Goal: Task Accomplishment & Management: Manage account settings

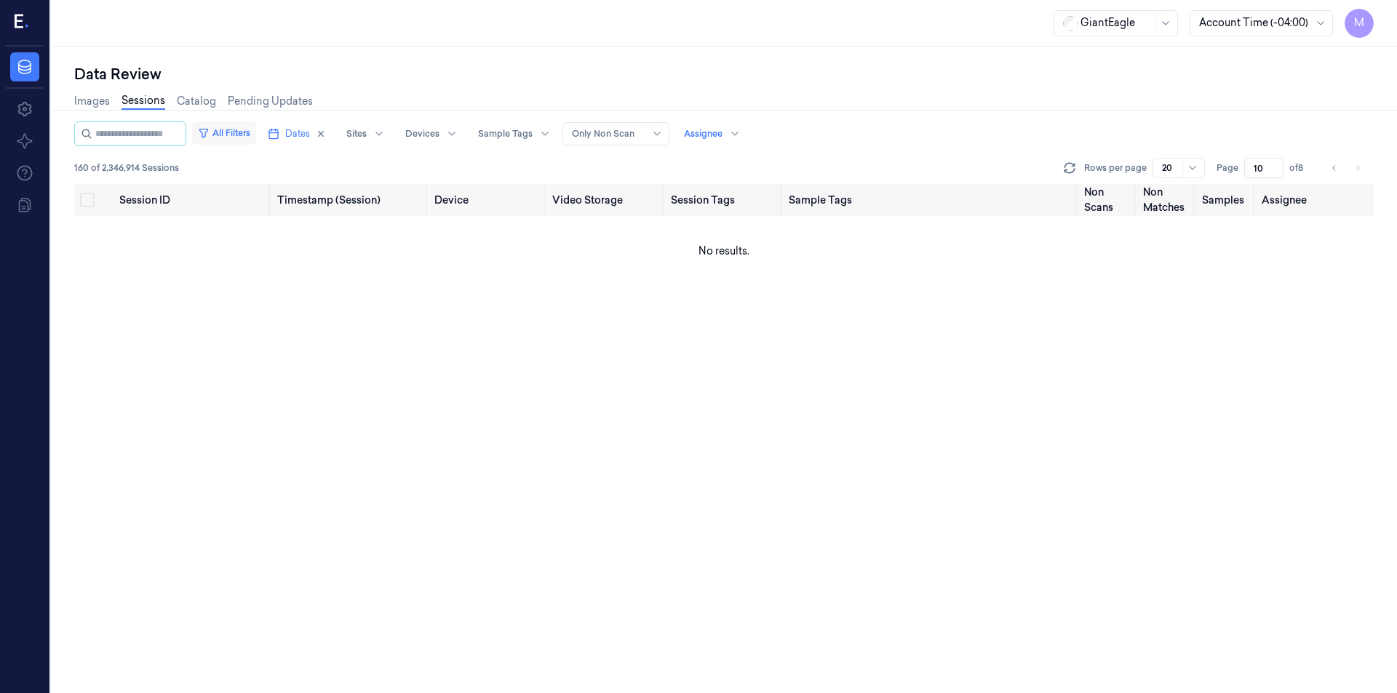
click at [256, 139] on button "All Filters" at bounding box center [224, 133] width 64 height 23
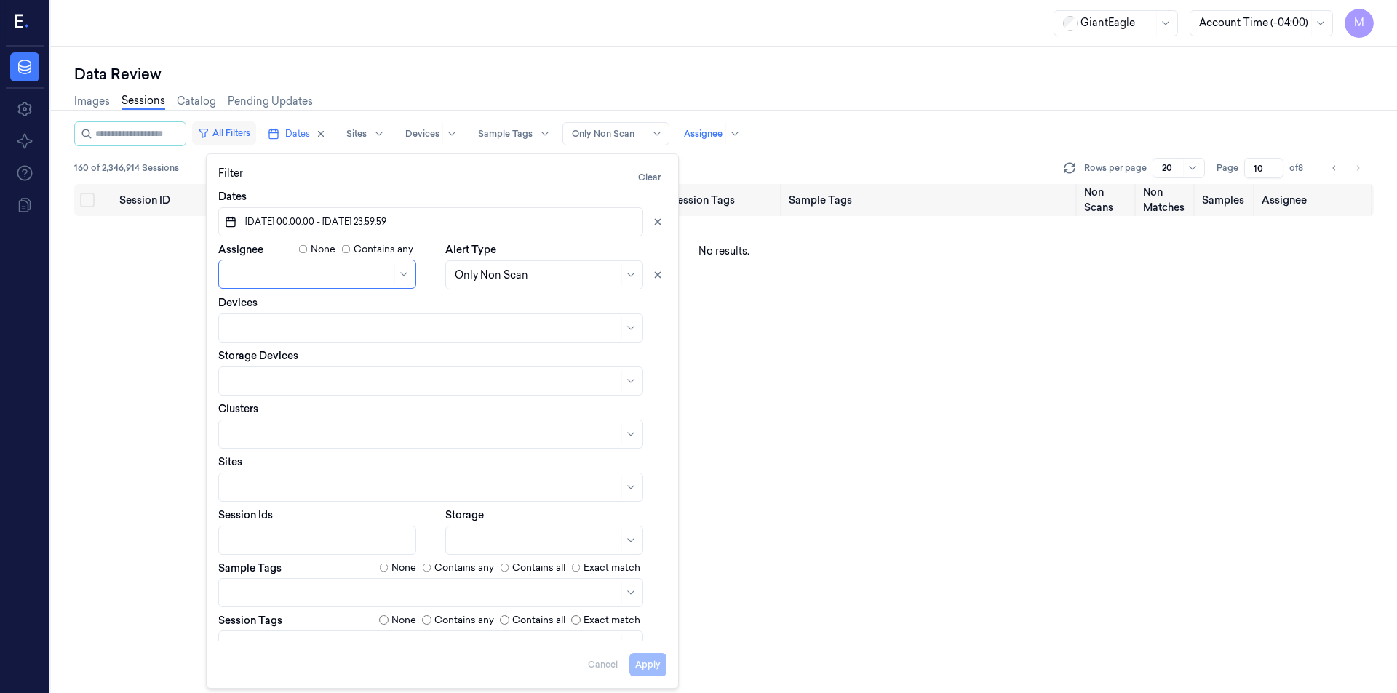
click at [256, 139] on button "All Filters" at bounding box center [224, 133] width 64 height 23
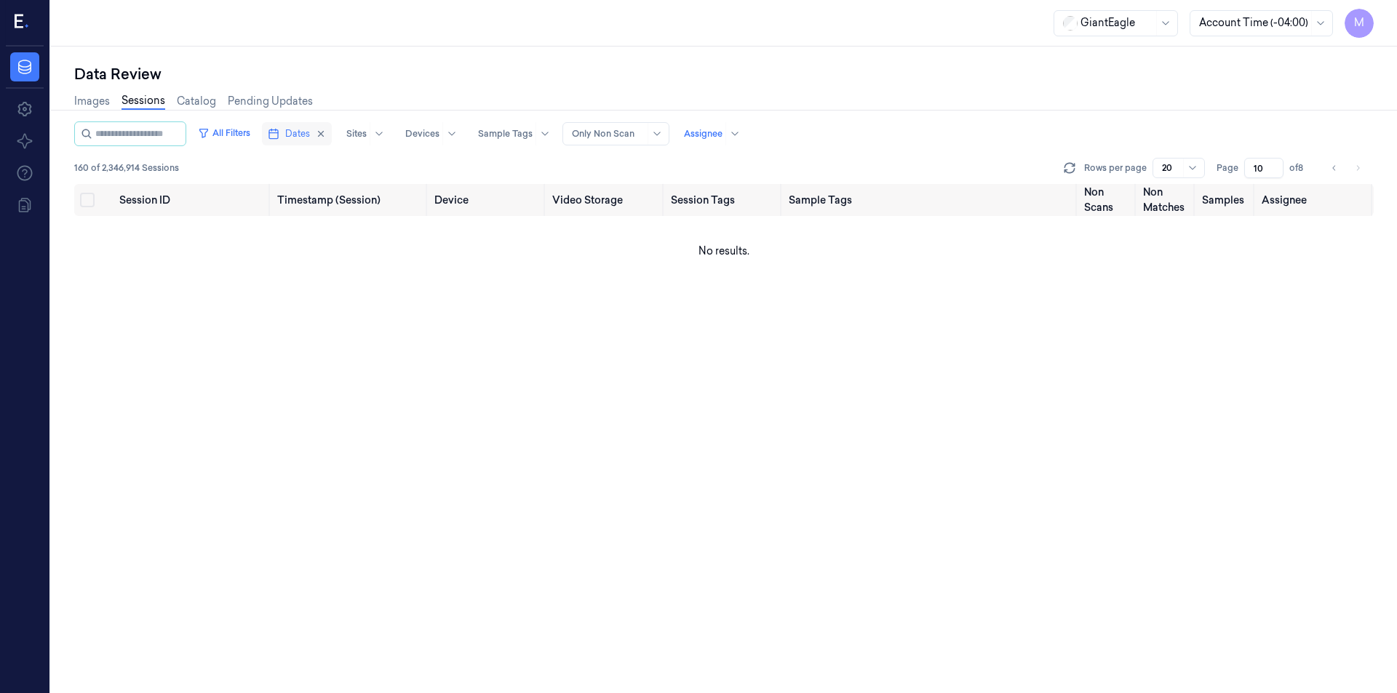
click at [302, 135] on span "Dates" at bounding box center [297, 133] width 25 height 13
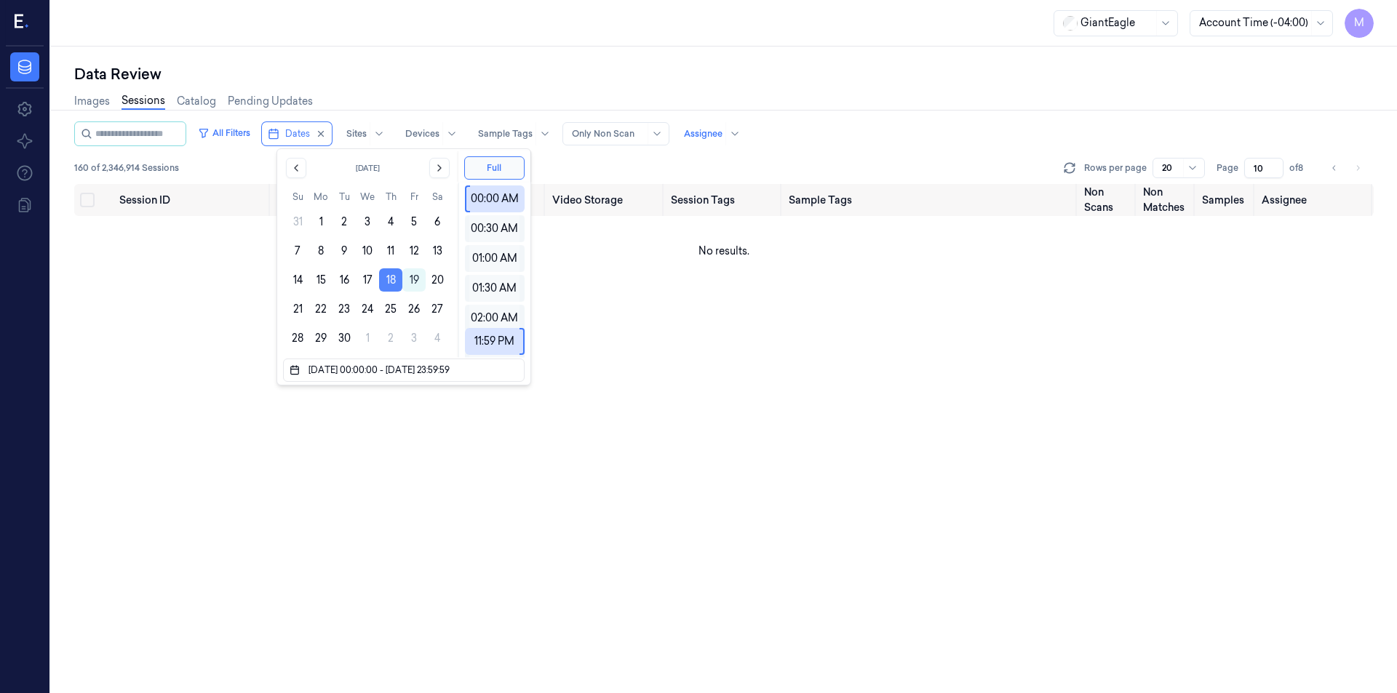
click at [395, 281] on button "18" at bounding box center [390, 280] width 23 height 23
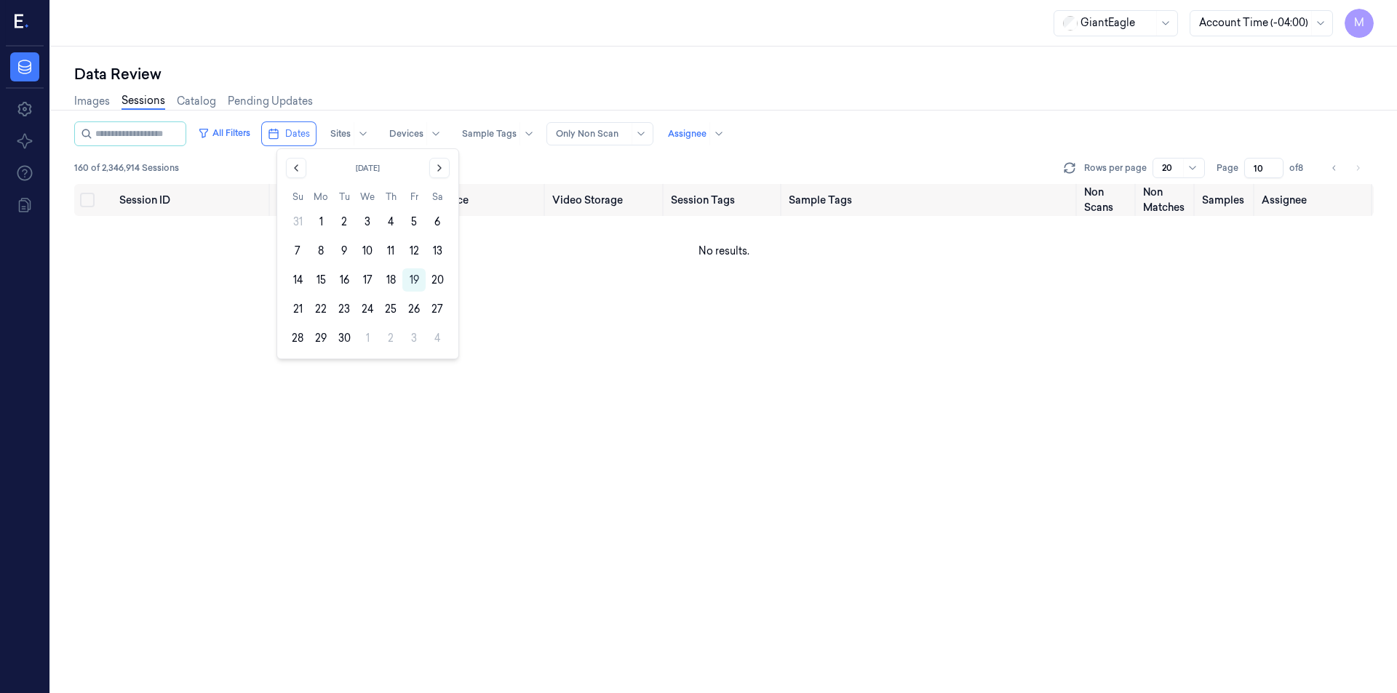
click at [456, 54] on div "Data Review Images Sessions Catalog Pending Updates All Filters Dates Sites Dev…" at bounding box center [724, 370] width 1346 height 647
type input "1"
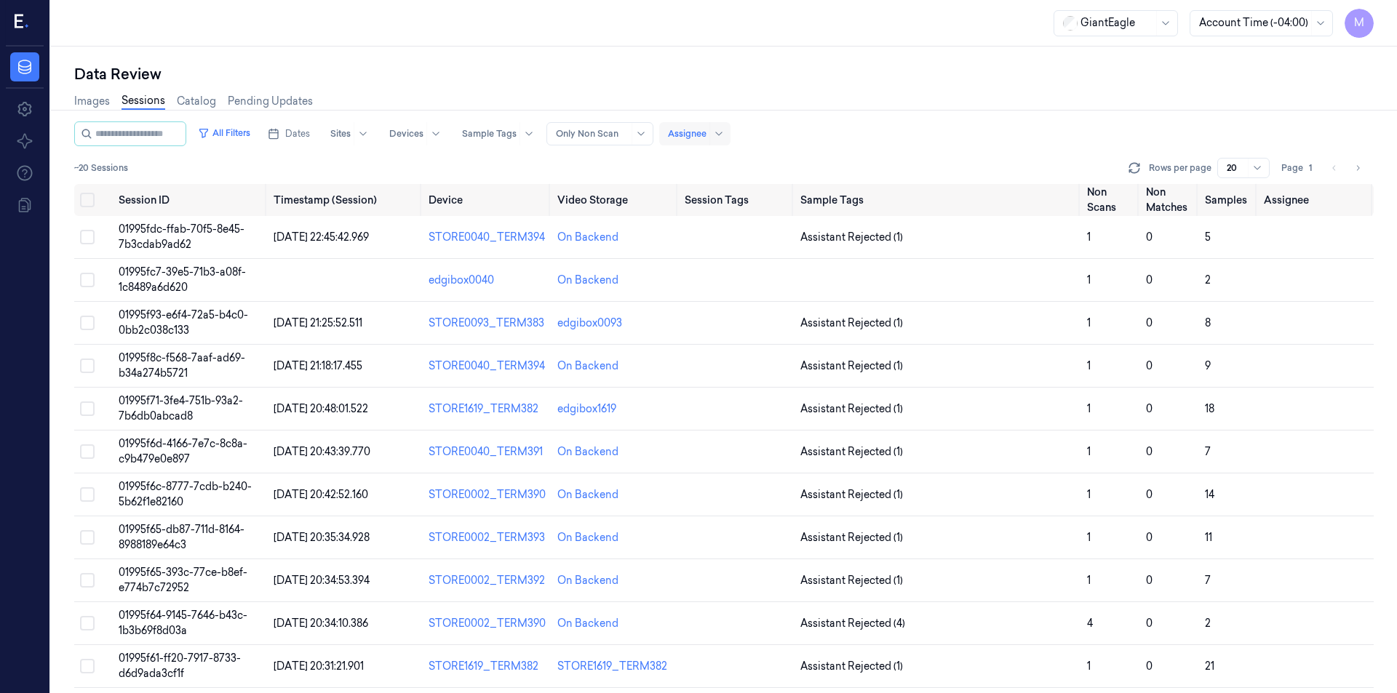
click at [707, 137] on div at bounding box center [687, 133] width 39 height 13
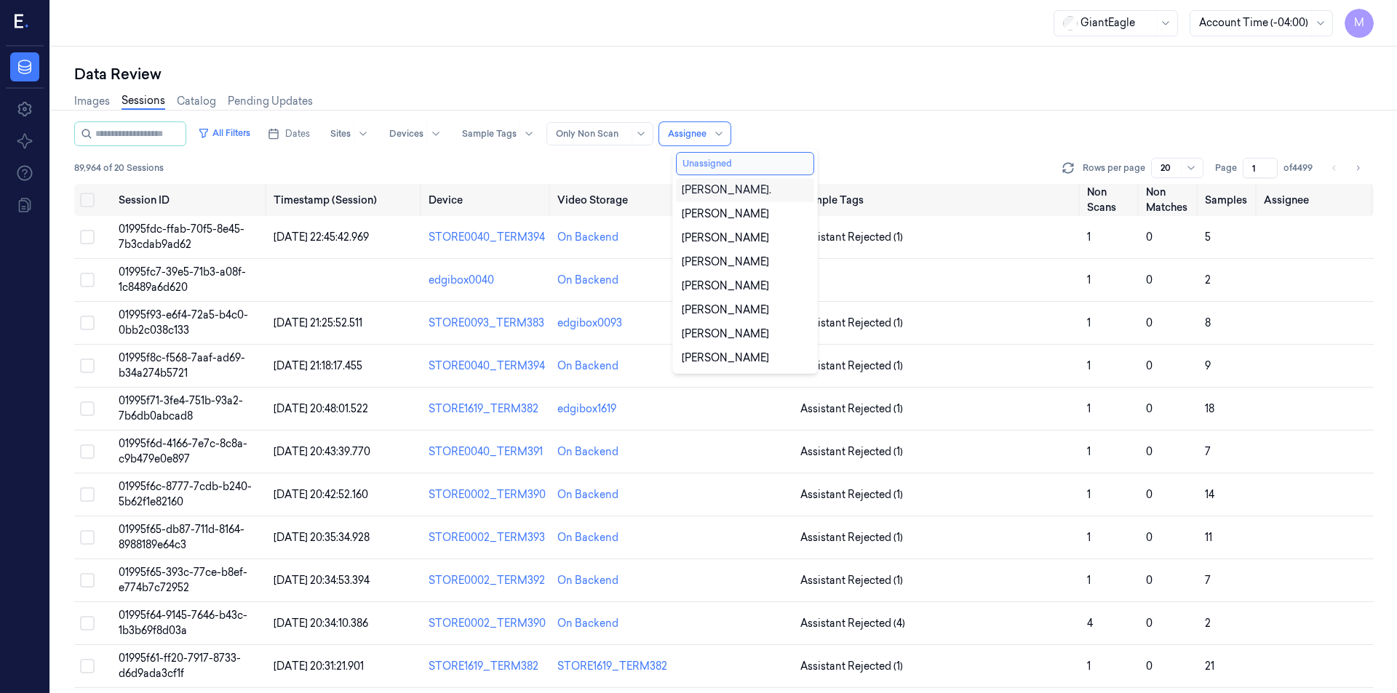
click at [710, 159] on button "Unassigned" at bounding box center [745, 163] width 138 height 23
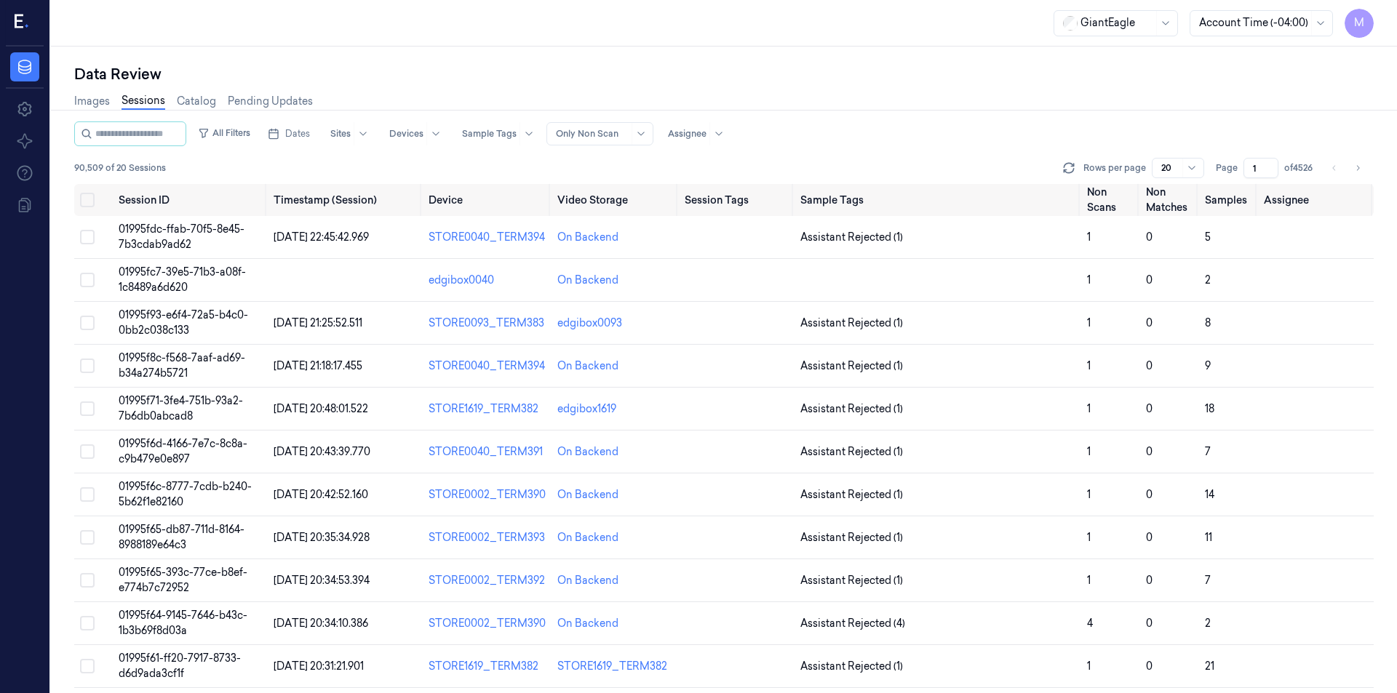
click at [908, 109] on div "Images Sessions Catalog Pending Updates" at bounding box center [724, 102] width 1300 height 37
click at [310, 138] on span "Dates" at bounding box center [297, 133] width 25 height 13
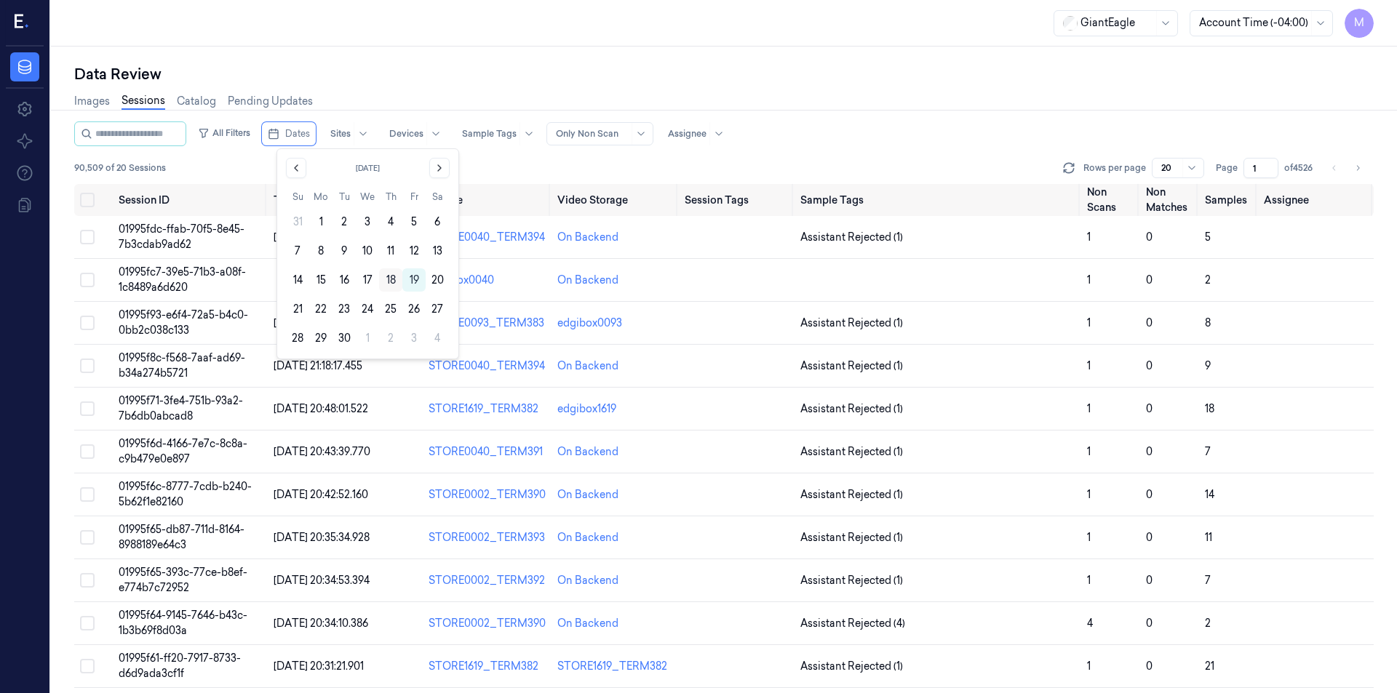
click at [391, 279] on button "18" at bounding box center [390, 280] width 23 height 23
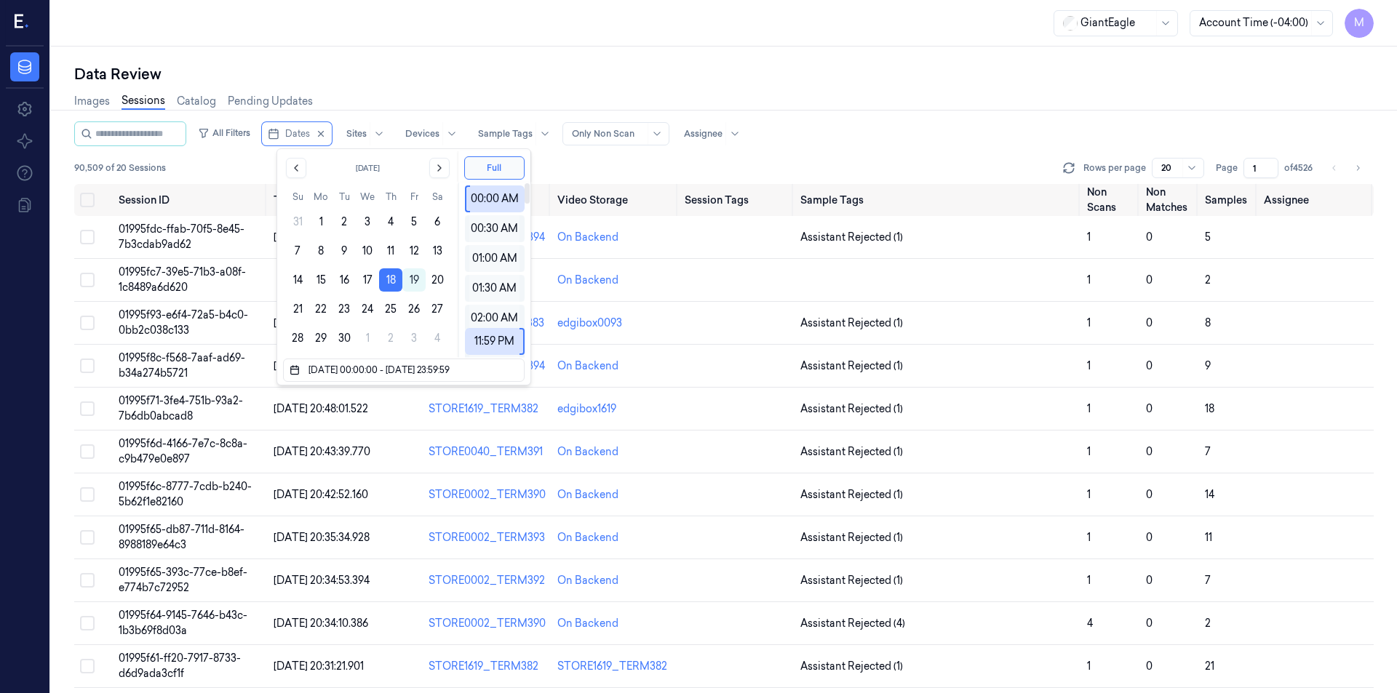
click at [809, 79] on div "Data Review" at bounding box center [724, 74] width 1300 height 20
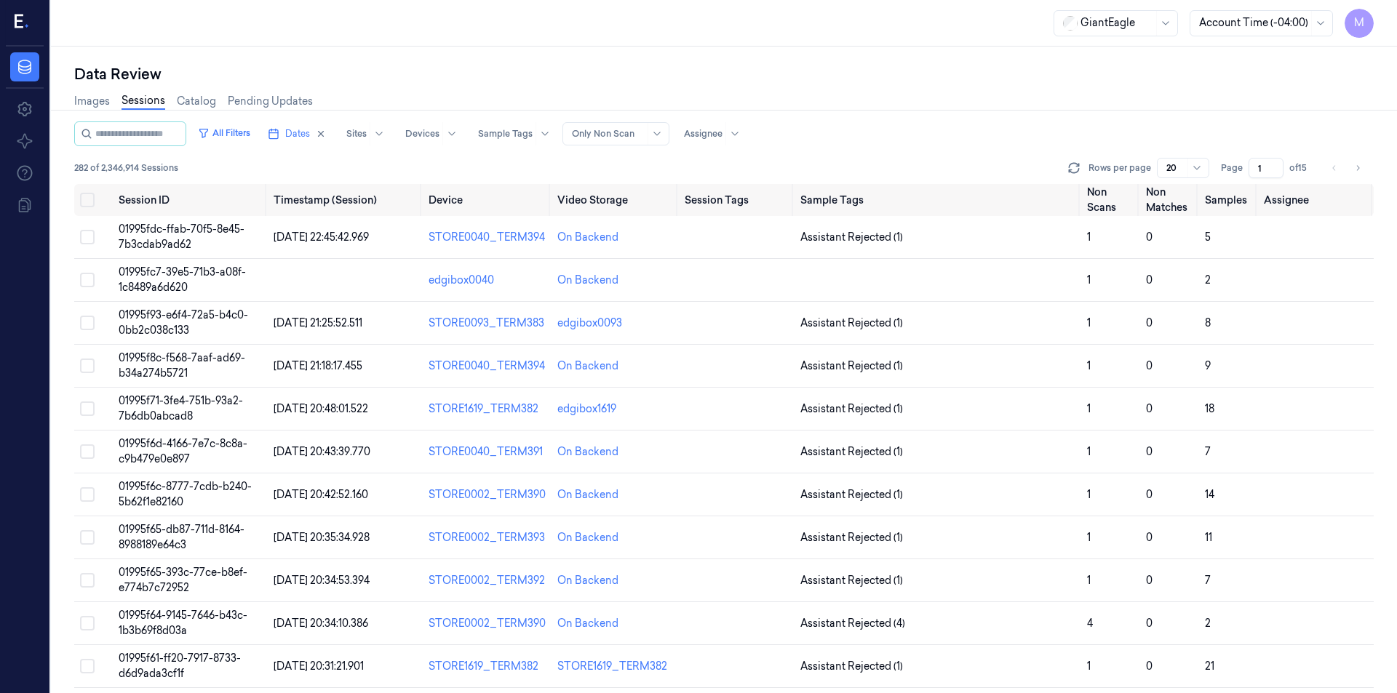
click at [1335, 171] on li "pagination" at bounding box center [1334, 168] width 20 height 20
click at [1336, 171] on li "pagination" at bounding box center [1334, 168] width 20 height 20
click at [1272, 164] on input "2" at bounding box center [1266, 168] width 35 height 20
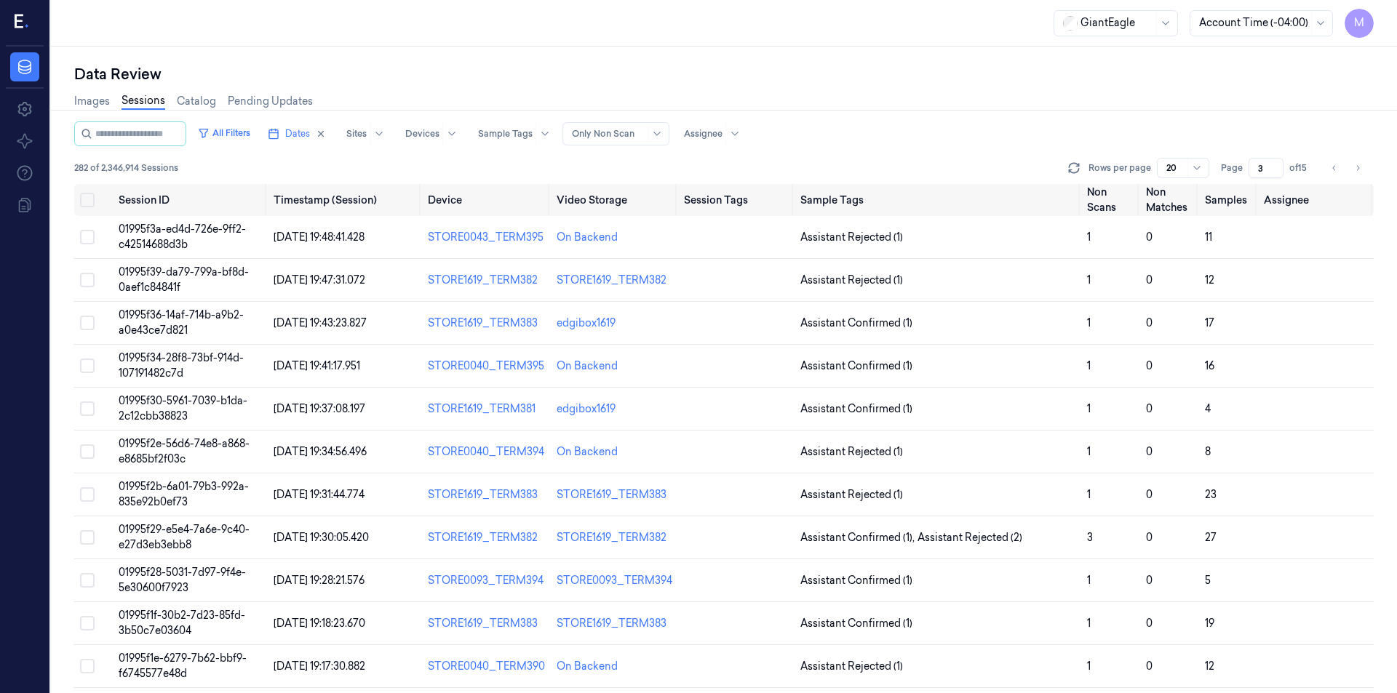
click at [1272, 164] on input "3" at bounding box center [1266, 168] width 35 height 20
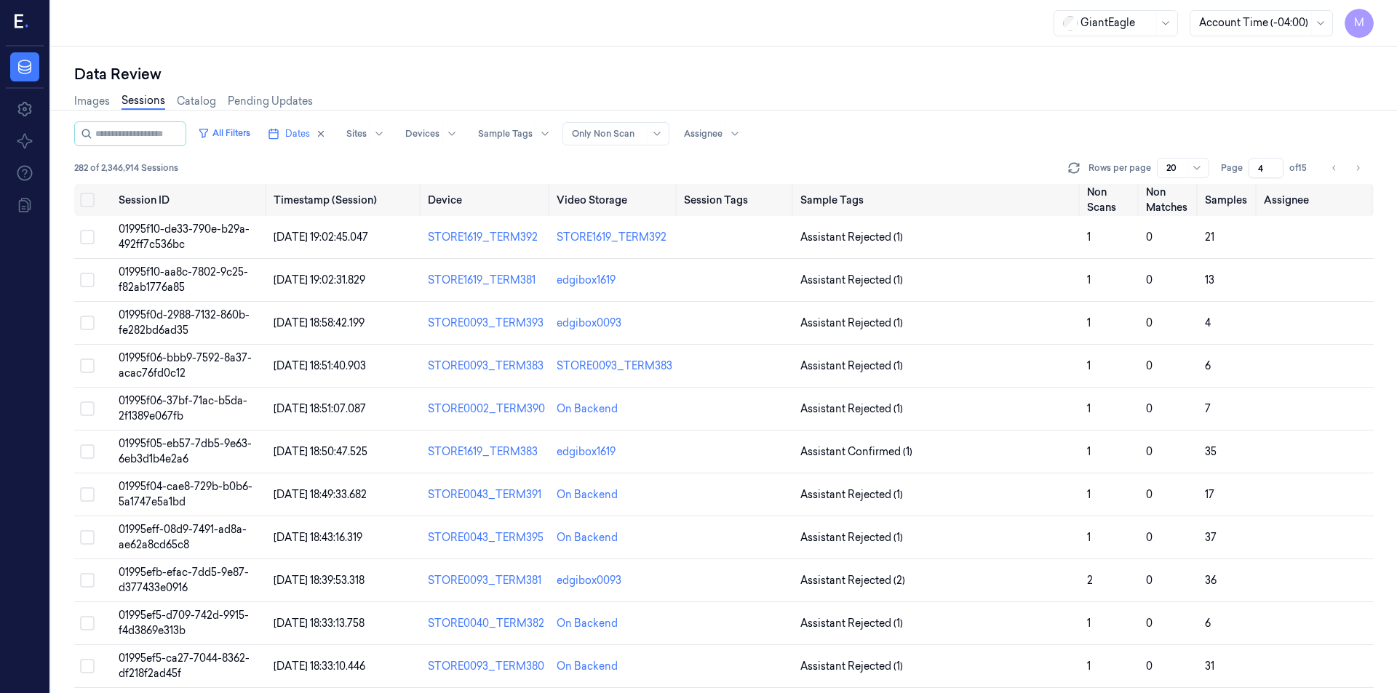
click at [1272, 164] on input "4" at bounding box center [1266, 168] width 35 height 20
click at [1327, 167] on button "Go to previous page" at bounding box center [1334, 168] width 20 height 20
click at [1353, 170] on icon "Go to next page" at bounding box center [1357, 168] width 9 height 12
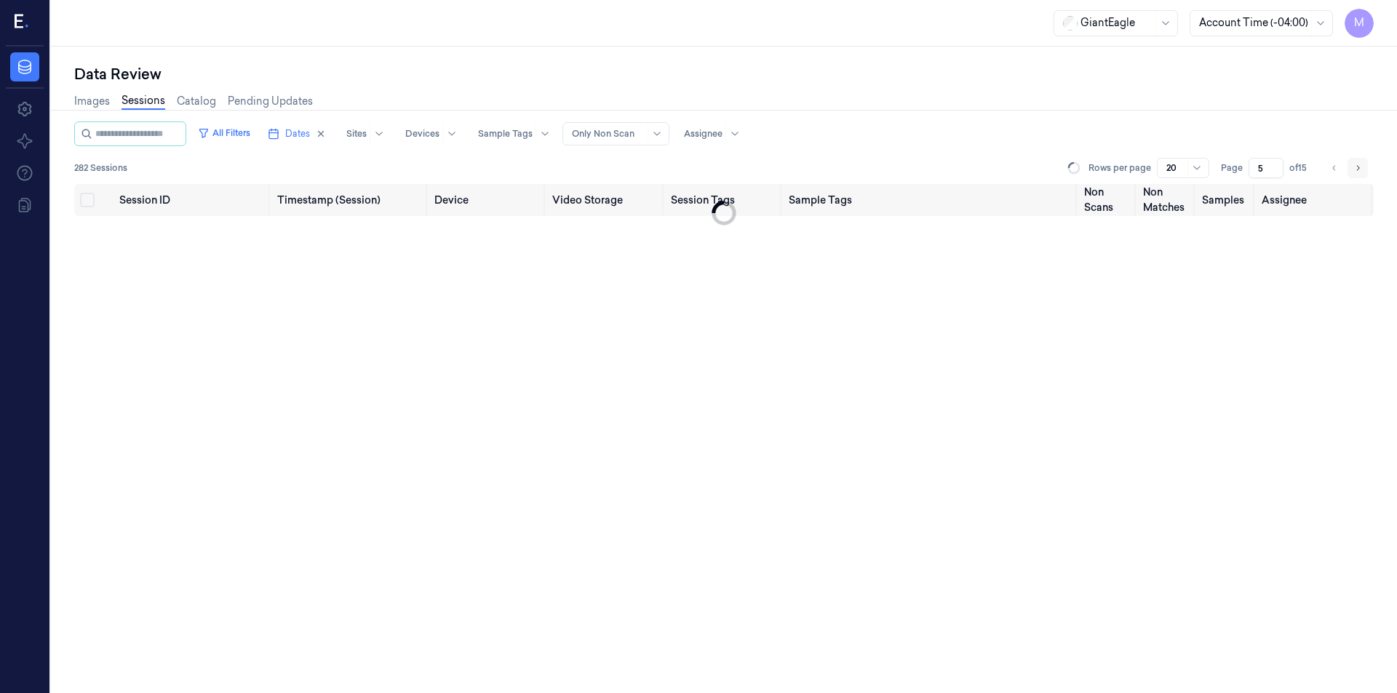
click at [1353, 170] on icon "Go to next page" at bounding box center [1357, 168] width 9 height 12
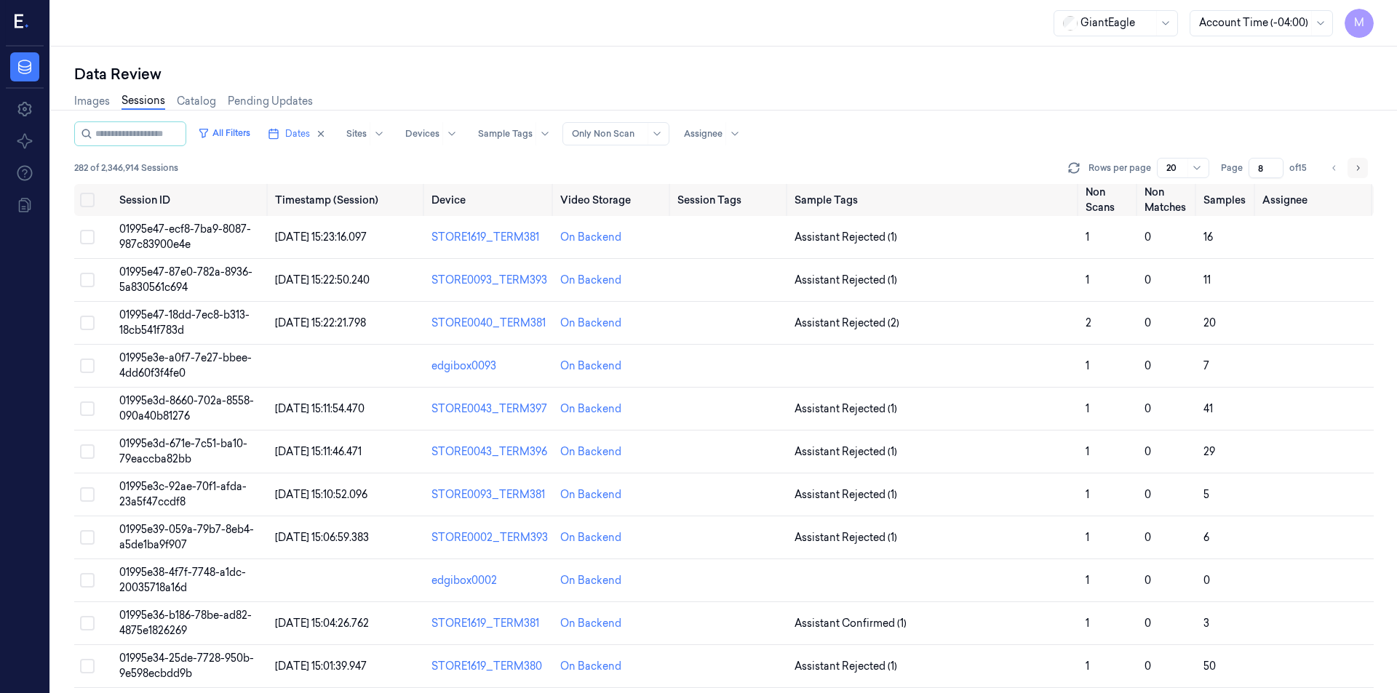
click at [1353, 170] on icon "Go to next page" at bounding box center [1357, 168] width 9 height 12
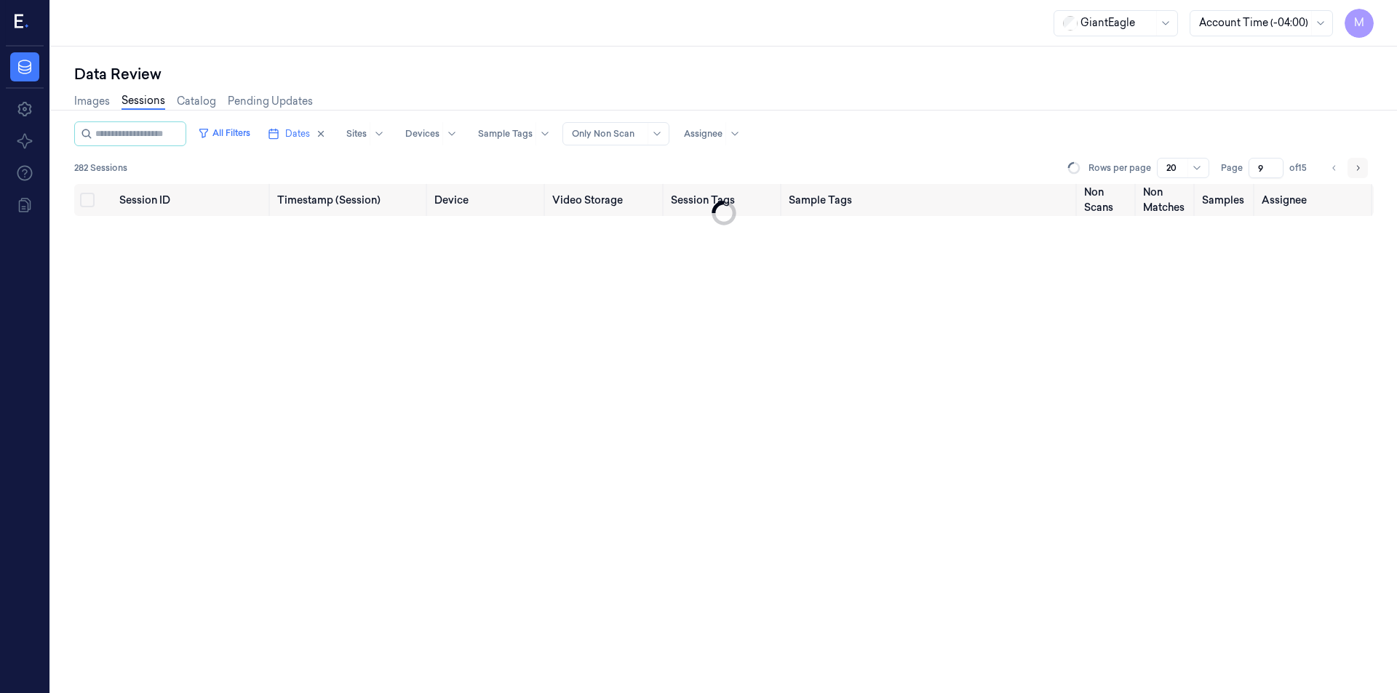
click at [1353, 170] on icon "Go to next page" at bounding box center [1357, 168] width 9 height 12
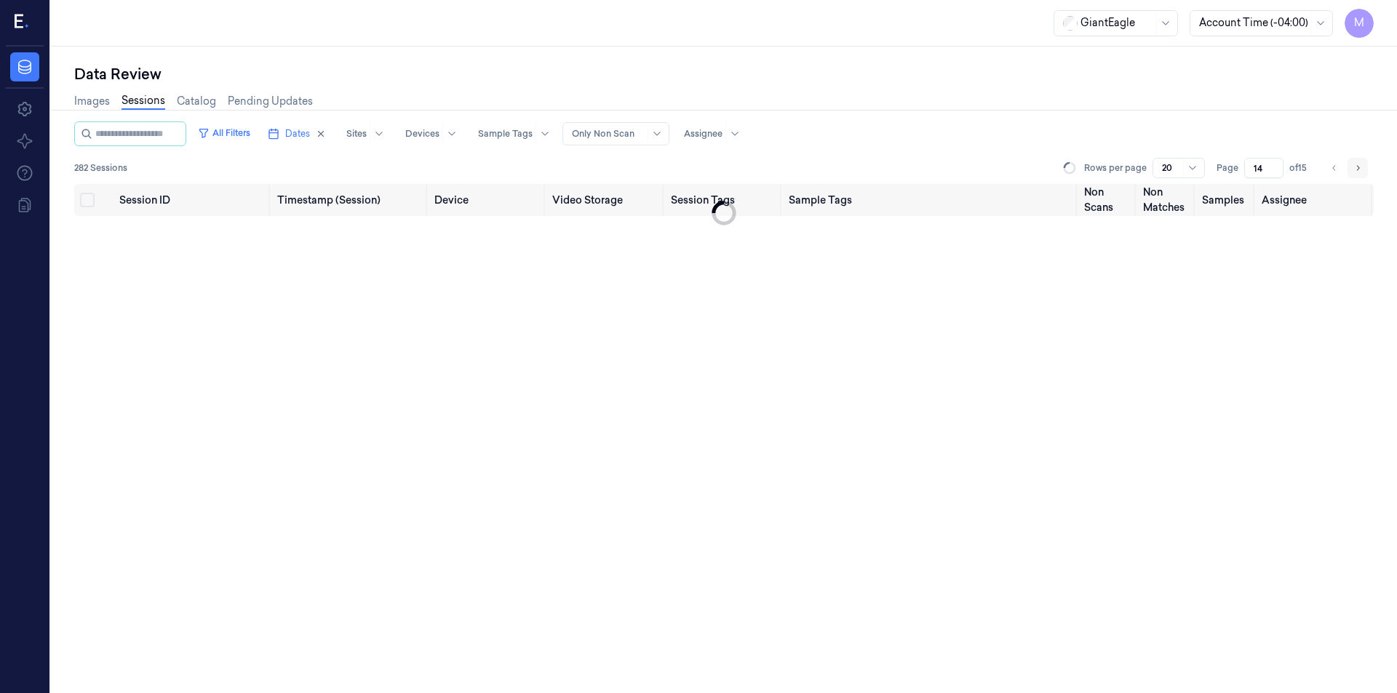
click at [1353, 170] on icon "Go to next page" at bounding box center [1357, 168] width 9 height 12
click at [1353, 170] on li "pagination" at bounding box center [1358, 168] width 20 height 20
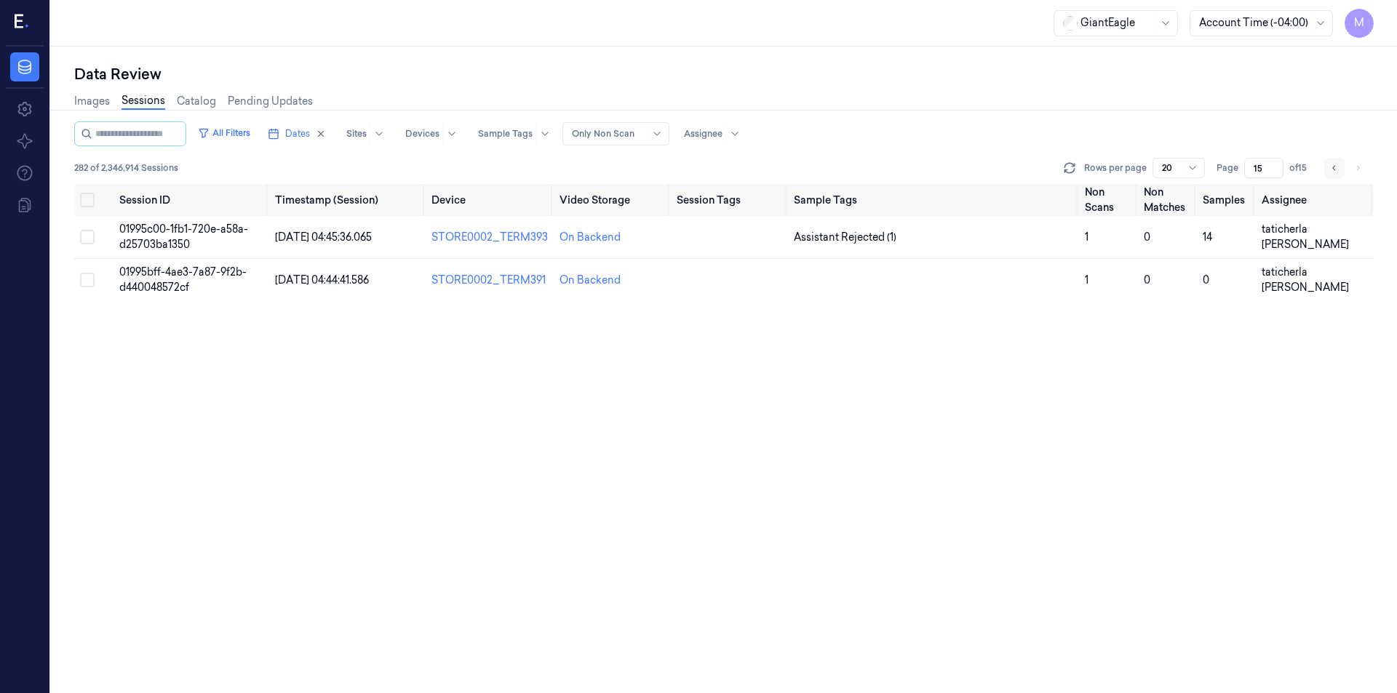
click at [1337, 170] on icon "Go to previous page" at bounding box center [1334, 168] width 9 height 12
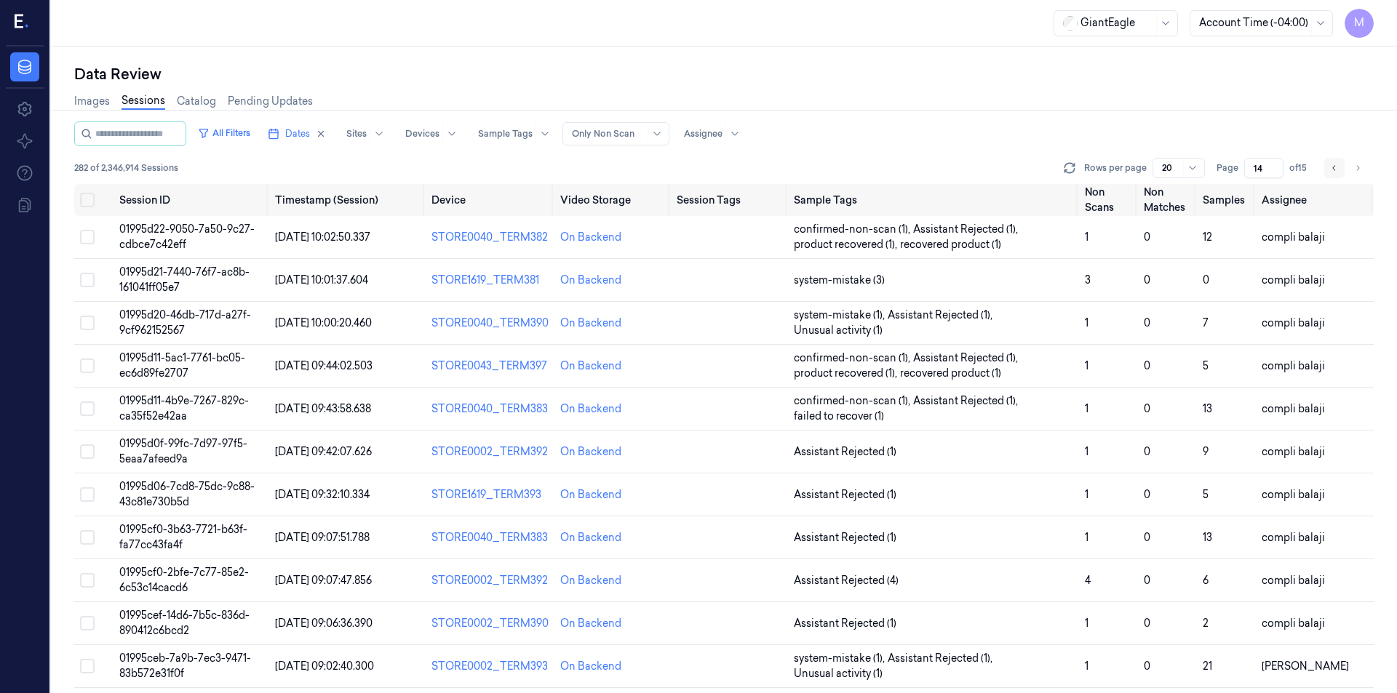
click at [1335, 170] on icon "Go to previous page" at bounding box center [1334, 168] width 9 height 12
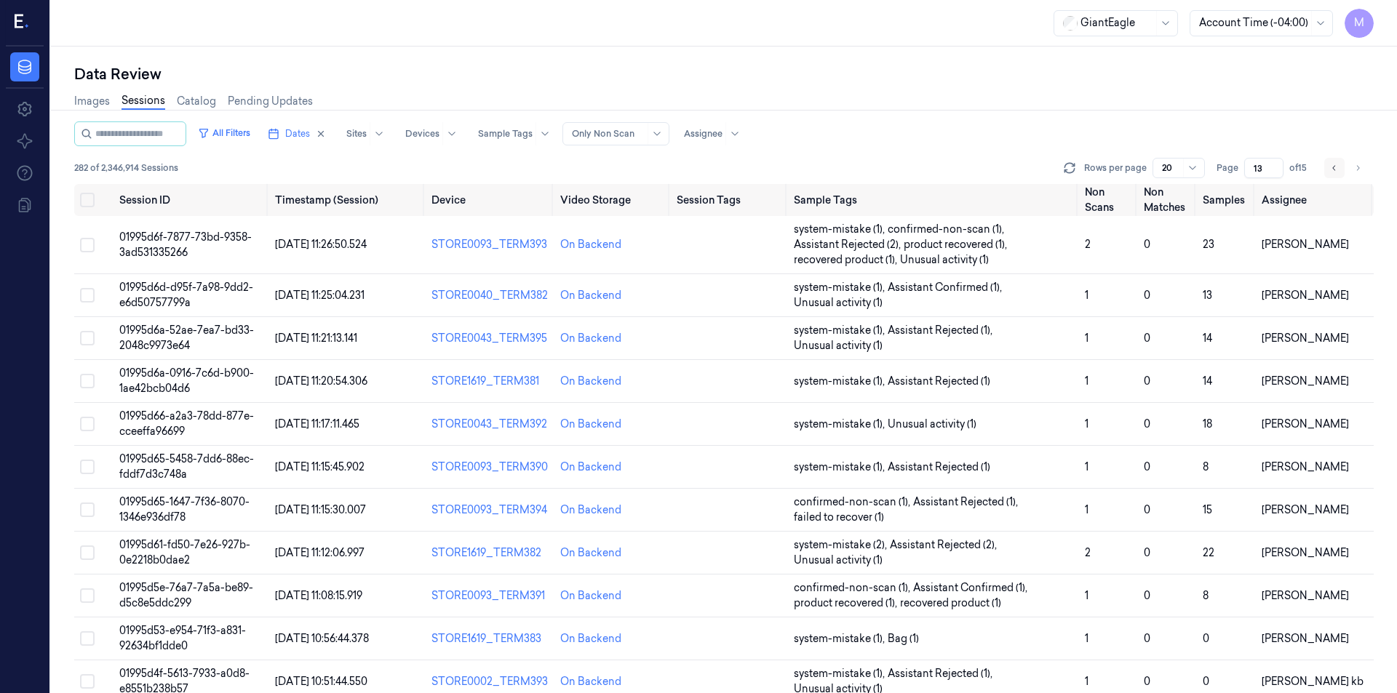
click at [1335, 170] on icon "Go to previous page" at bounding box center [1334, 168] width 9 height 12
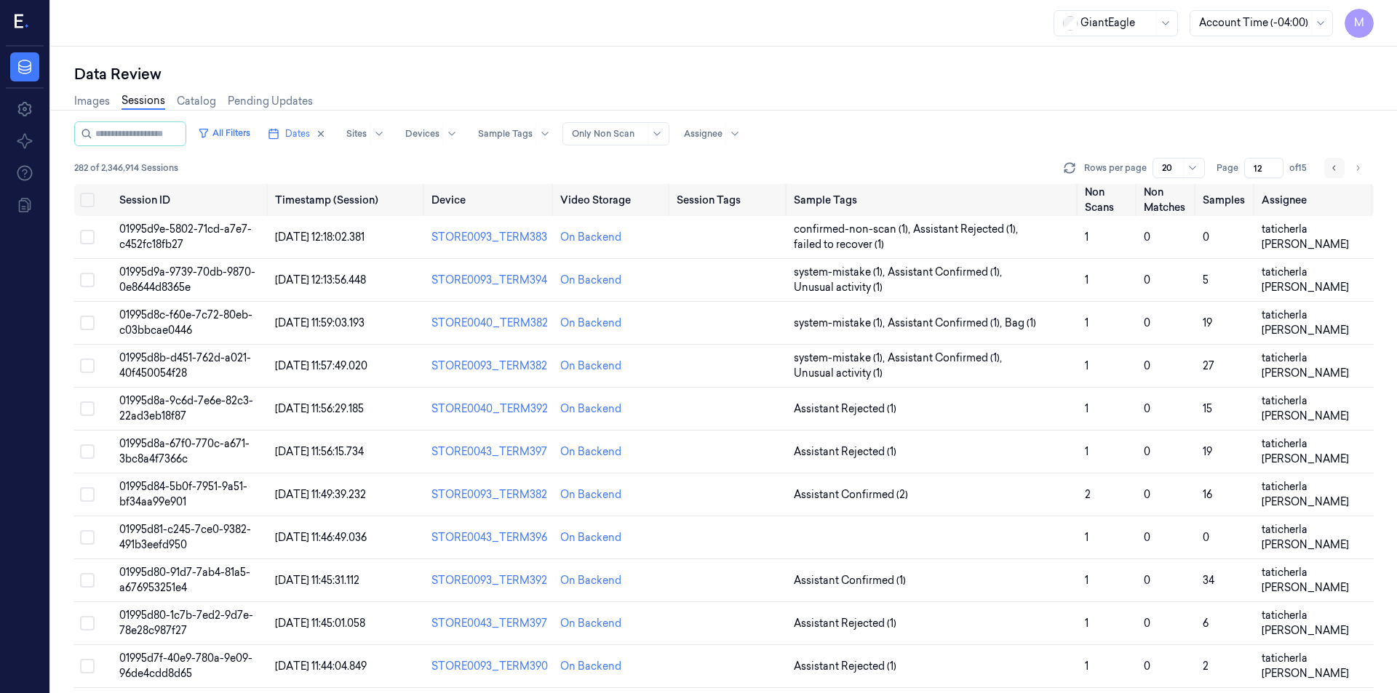
click at [1329, 164] on button "Go to previous page" at bounding box center [1334, 168] width 20 height 20
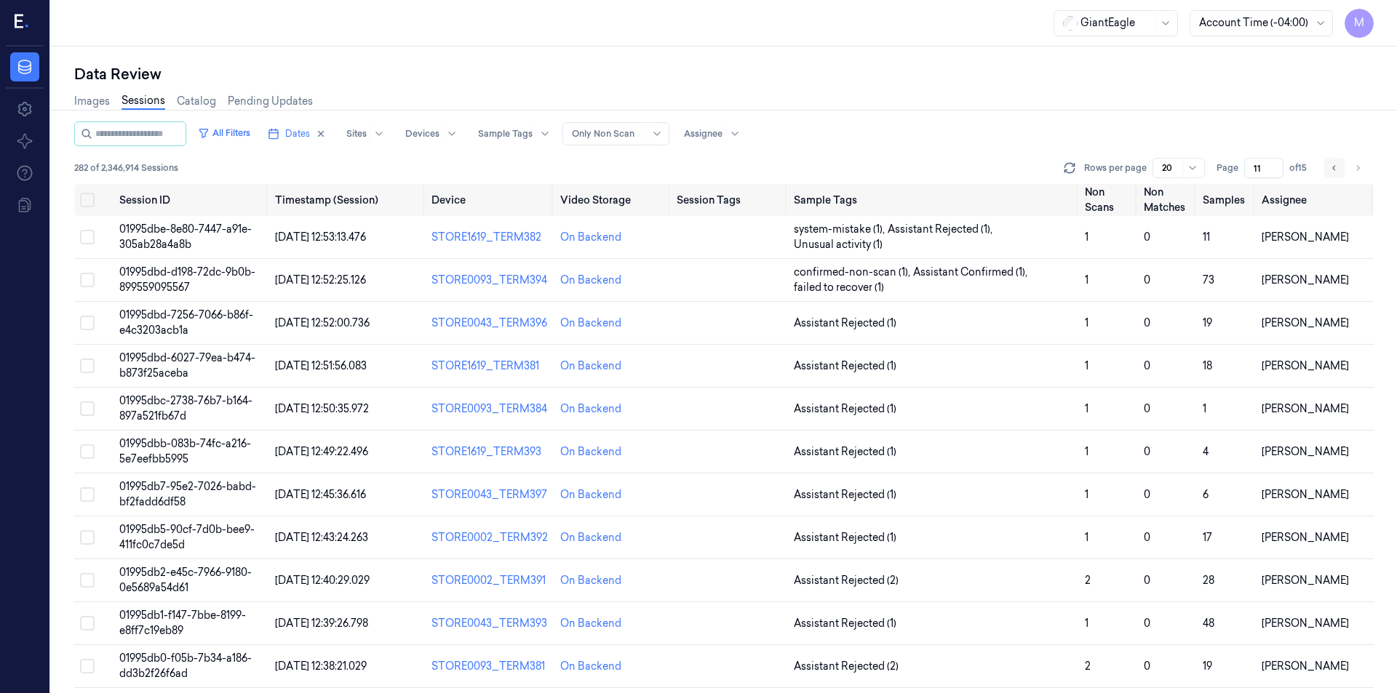
click at [1329, 164] on button "Go to previous page" at bounding box center [1334, 168] width 20 height 20
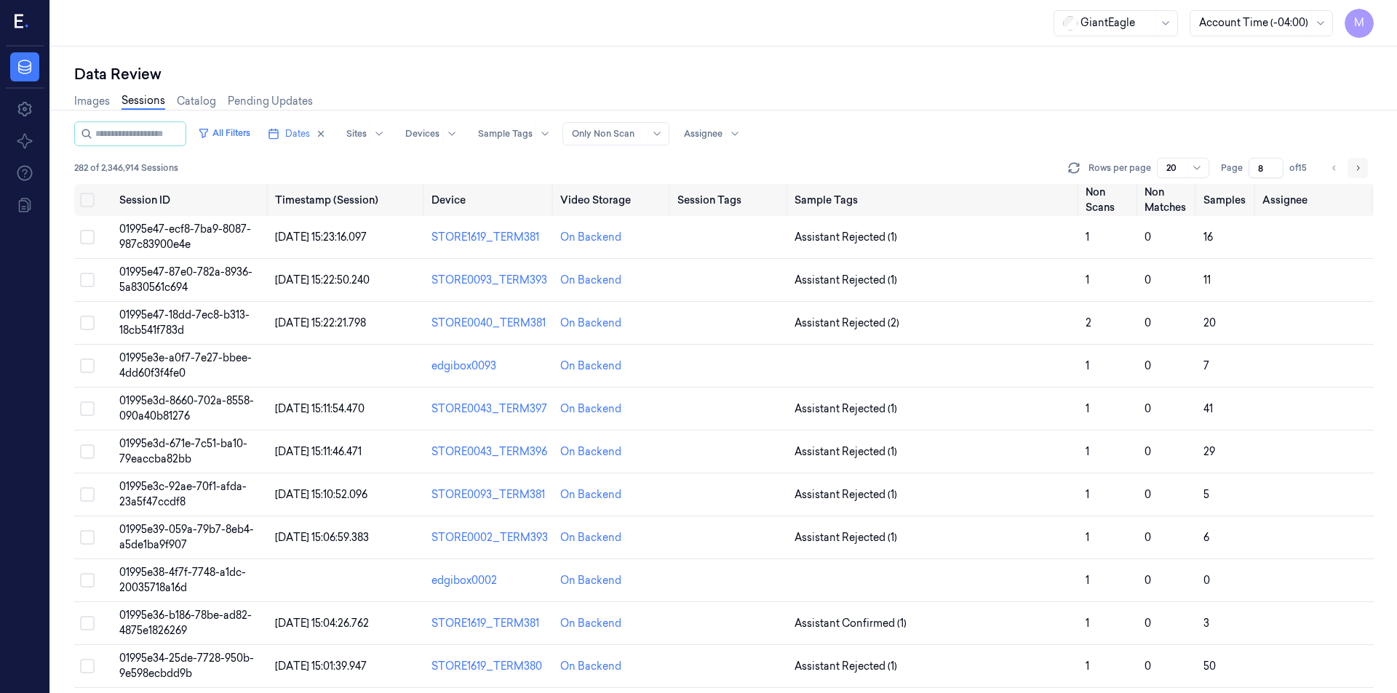
click at [1354, 165] on icon "Go to next page" at bounding box center [1357, 168] width 9 height 12
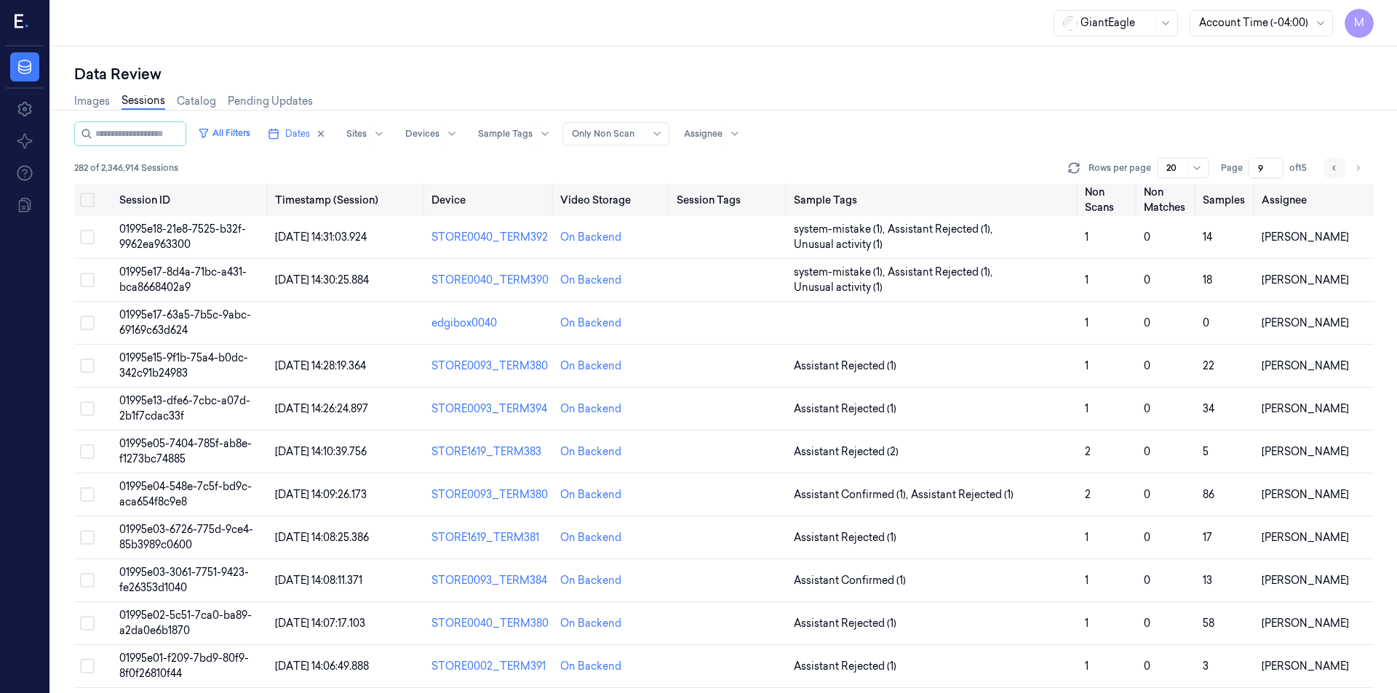
click at [1328, 171] on button "Go to previous page" at bounding box center [1334, 168] width 20 height 20
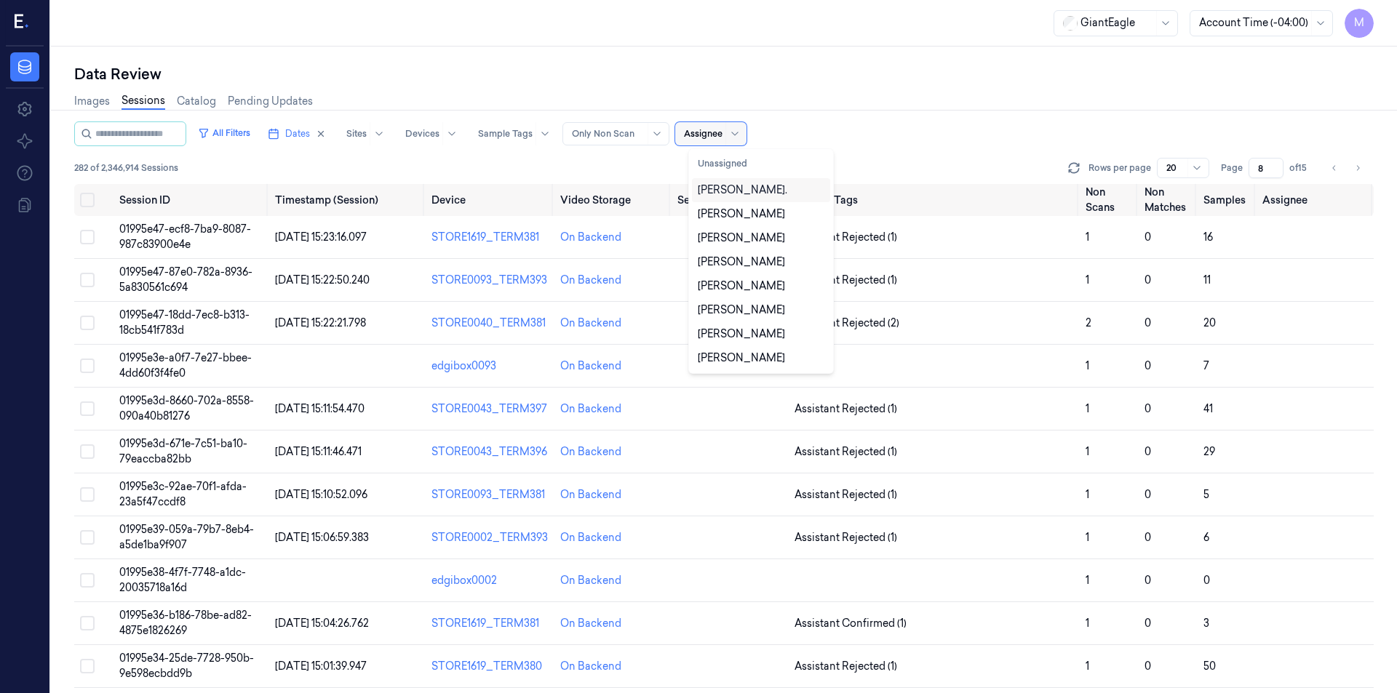
click at [744, 139] on div at bounding box center [736, 134] width 15 height 12
click at [866, 123] on div "All Filters Dates Sites Devices Sample Tags Alert Type Only Non Scan 11 results…" at bounding box center [724, 134] width 1300 height 25
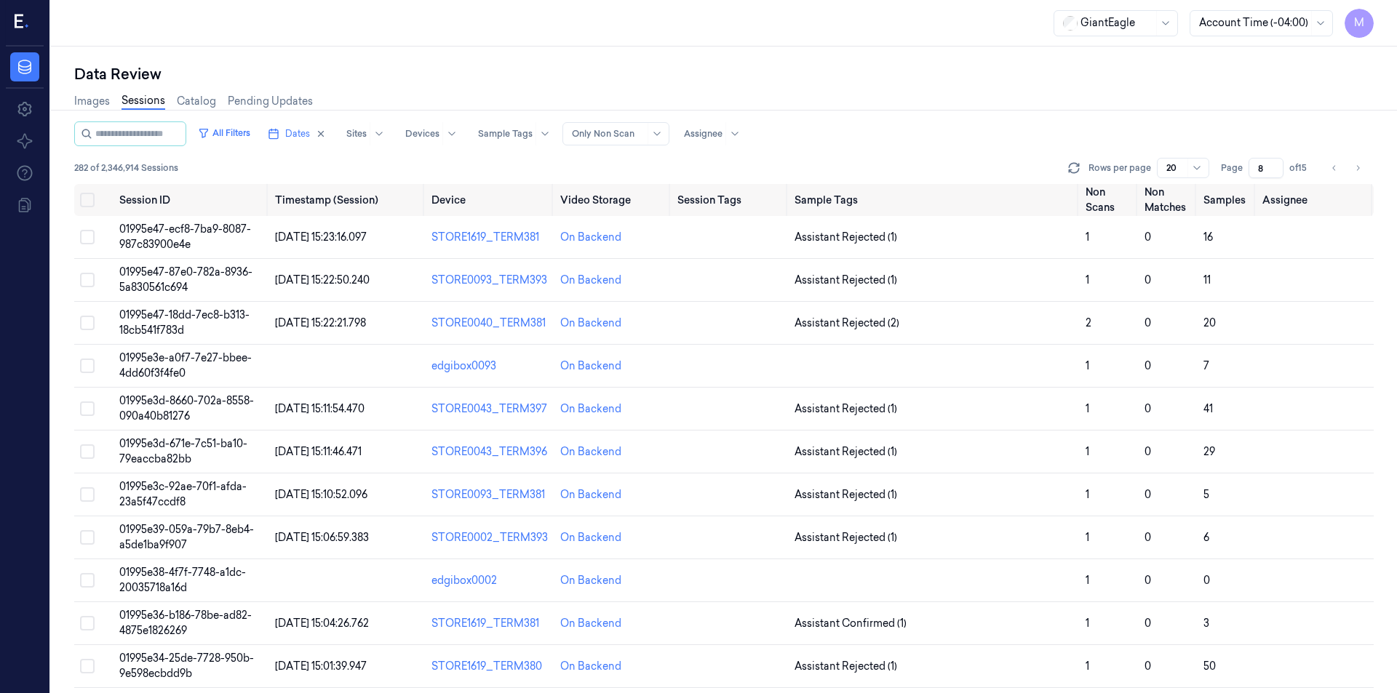
click at [913, 90] on div "Images Sessions Catalog Pending Updates" at bounding box center [724, 102] width 1300 height 37
click at [1356, 165] on icon "Go to next page" at bounding box center [1357, 168] width 9 height 12
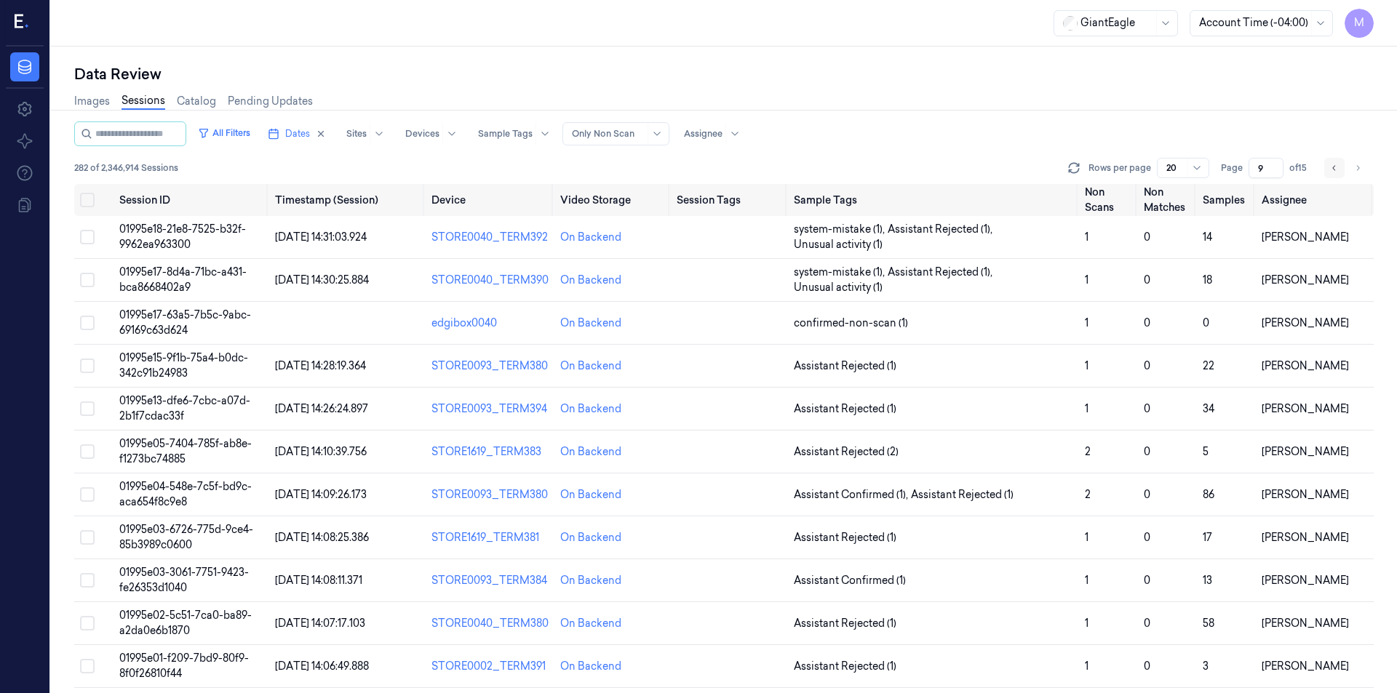
click at [1332, 173] on icon "Go to previous page" at bounding box center [1334, 168] width 9 height 12
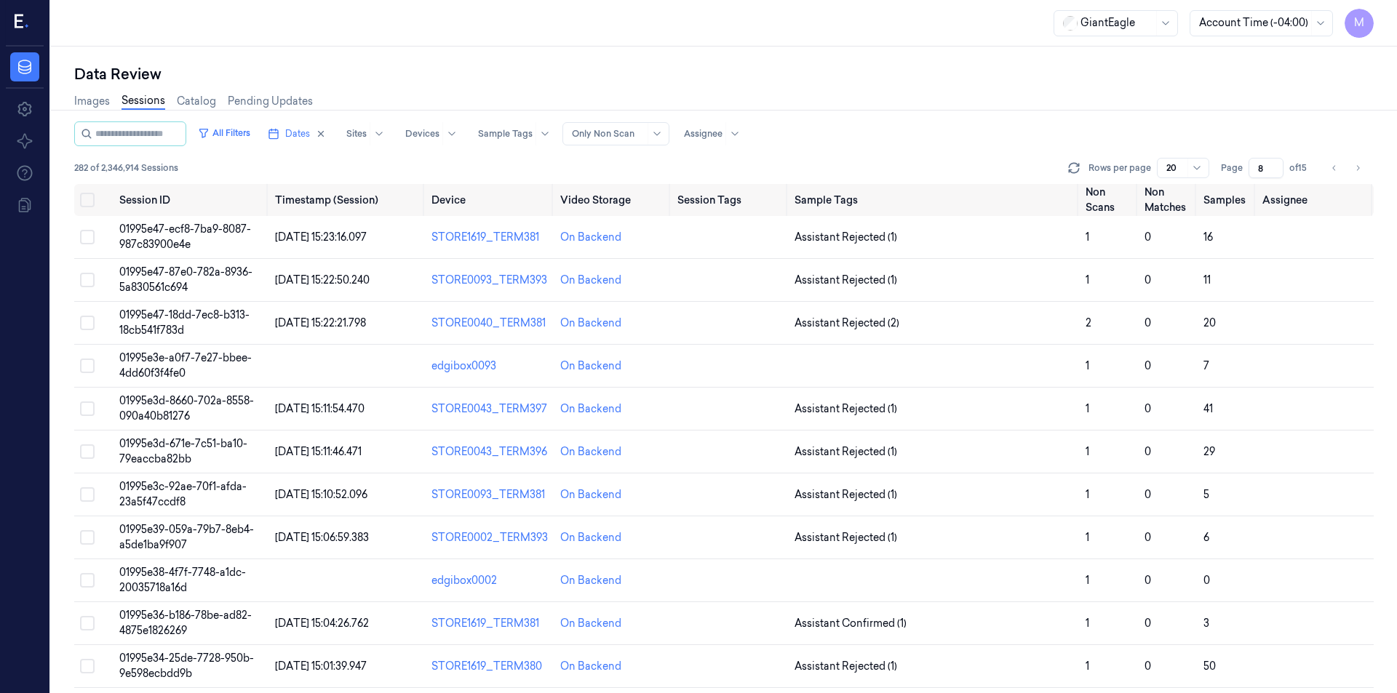
click at [759, 83] on div "Data Review" at bounding box center [724, 74] width 1300 height 20
click at [1356, 167] on icon "Go to next page" at bounding box center [1357, 168] width 9 height 12
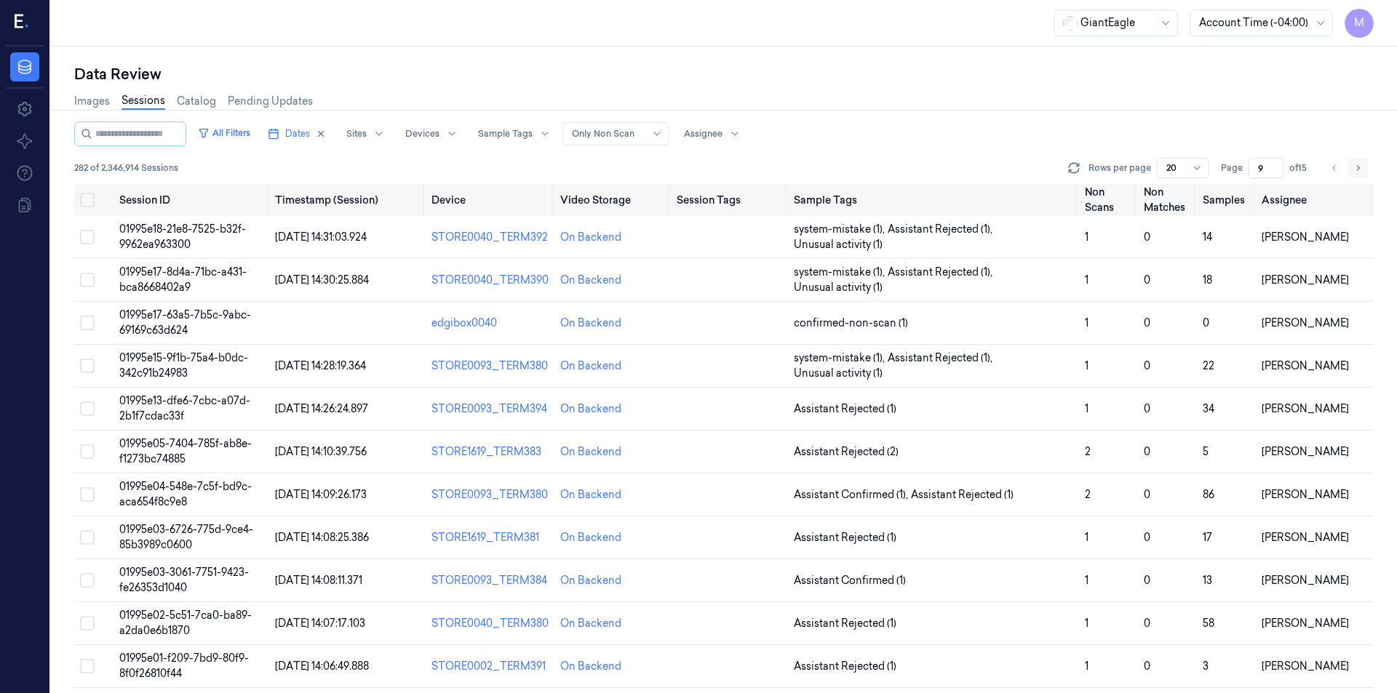
click at [1354, 169] on icon "Go to next page" at bounding box center [1357, 168] width 9 height 12
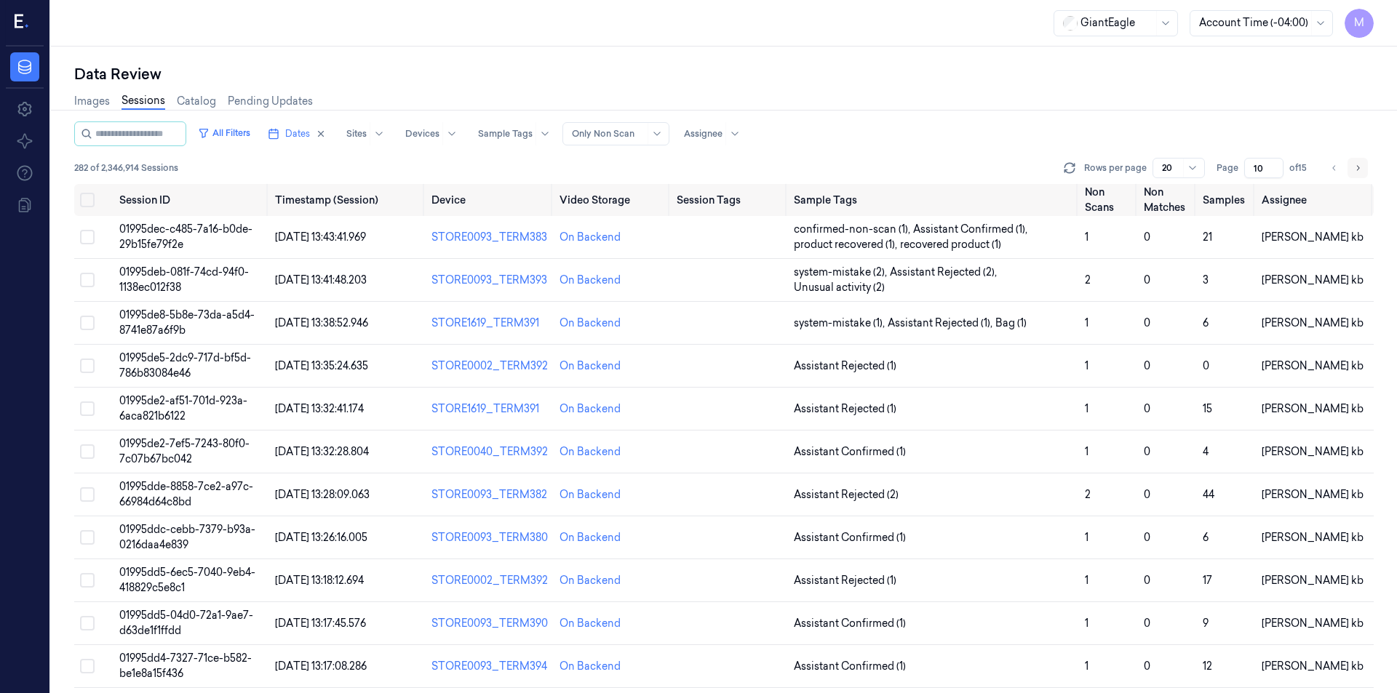
click at [1356, 167] on icon "Go to next page" at bounding box center [1357, 168] width 9 height 12
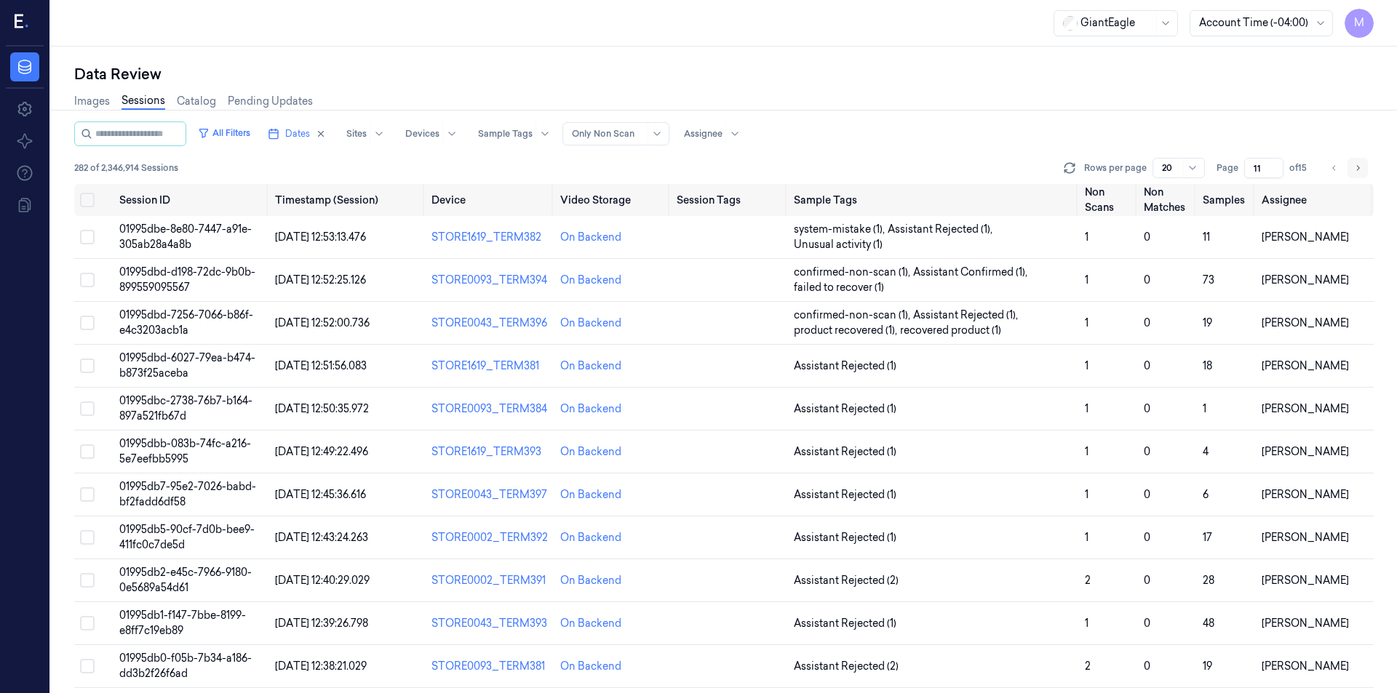
click at [1355, 167] on icon "Go to next page" at bounding box center [1357, 168] width 9 height 12
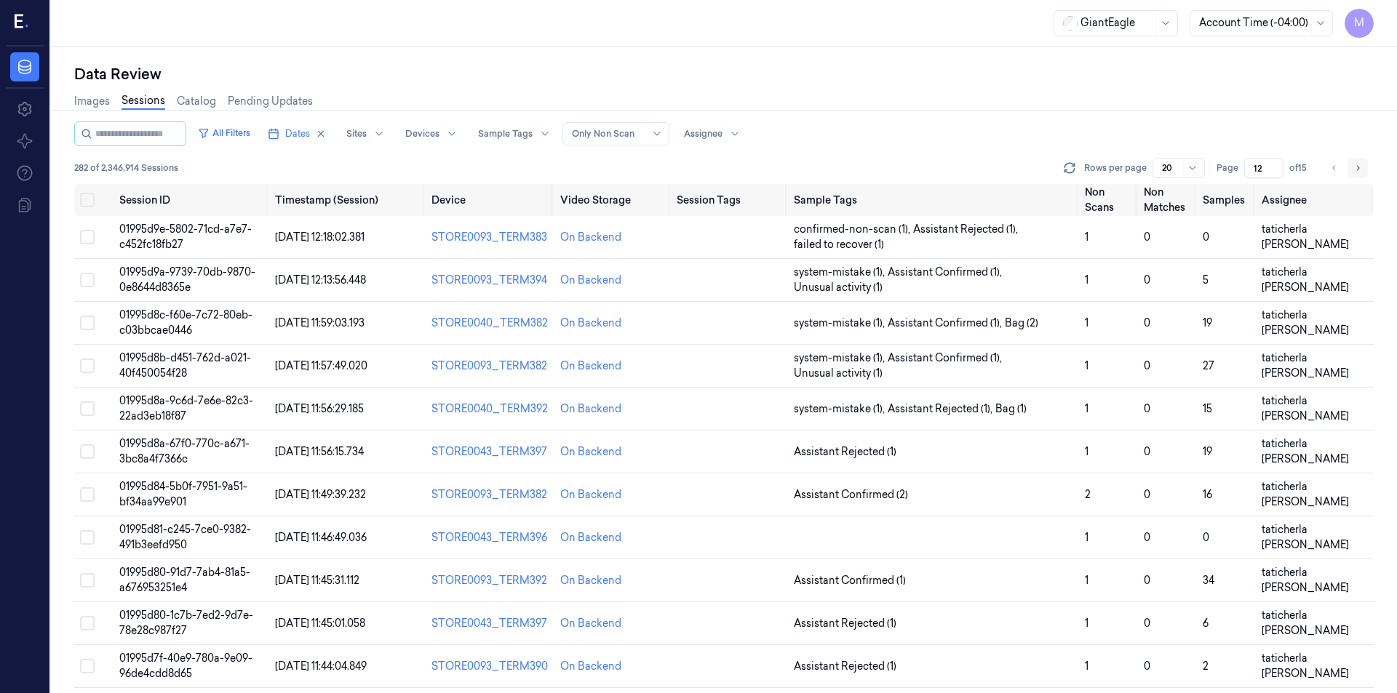
click at [1358, 170] on icon "Go to next page" at bounding box center [1358, 167] width 3 height 5
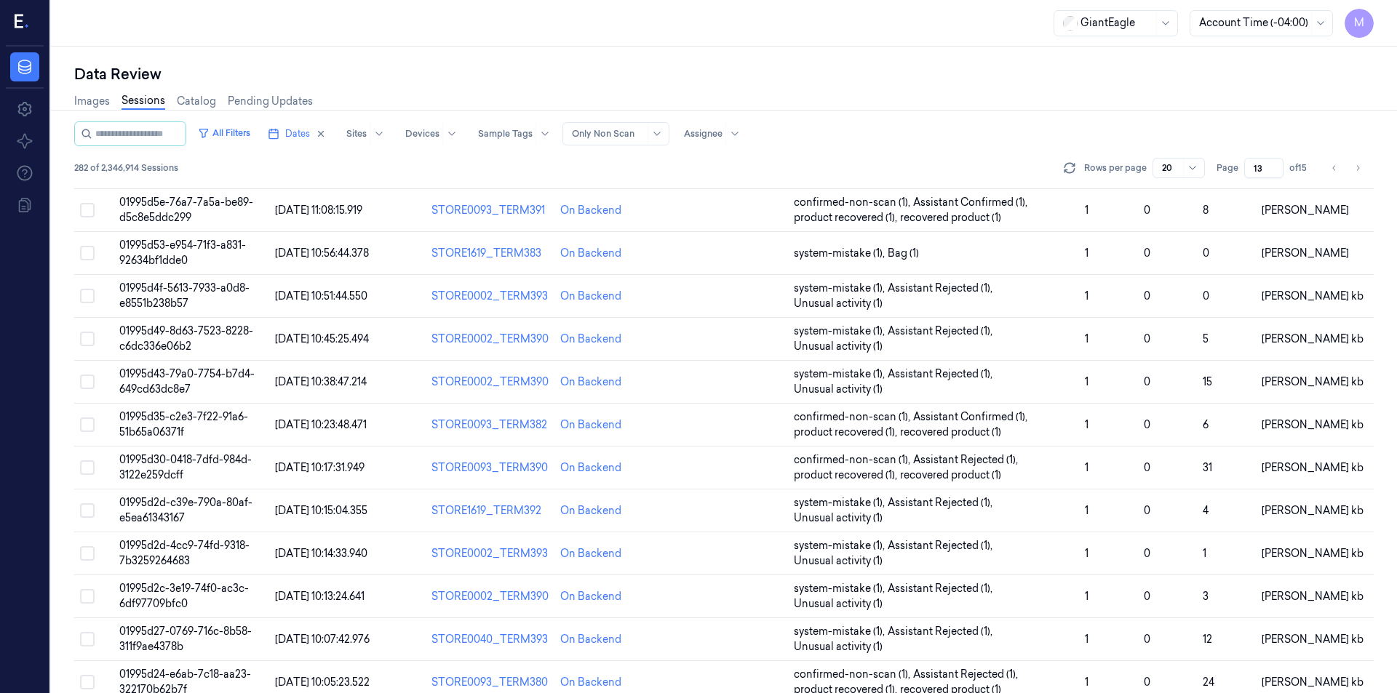
scroll to position [407, 0]
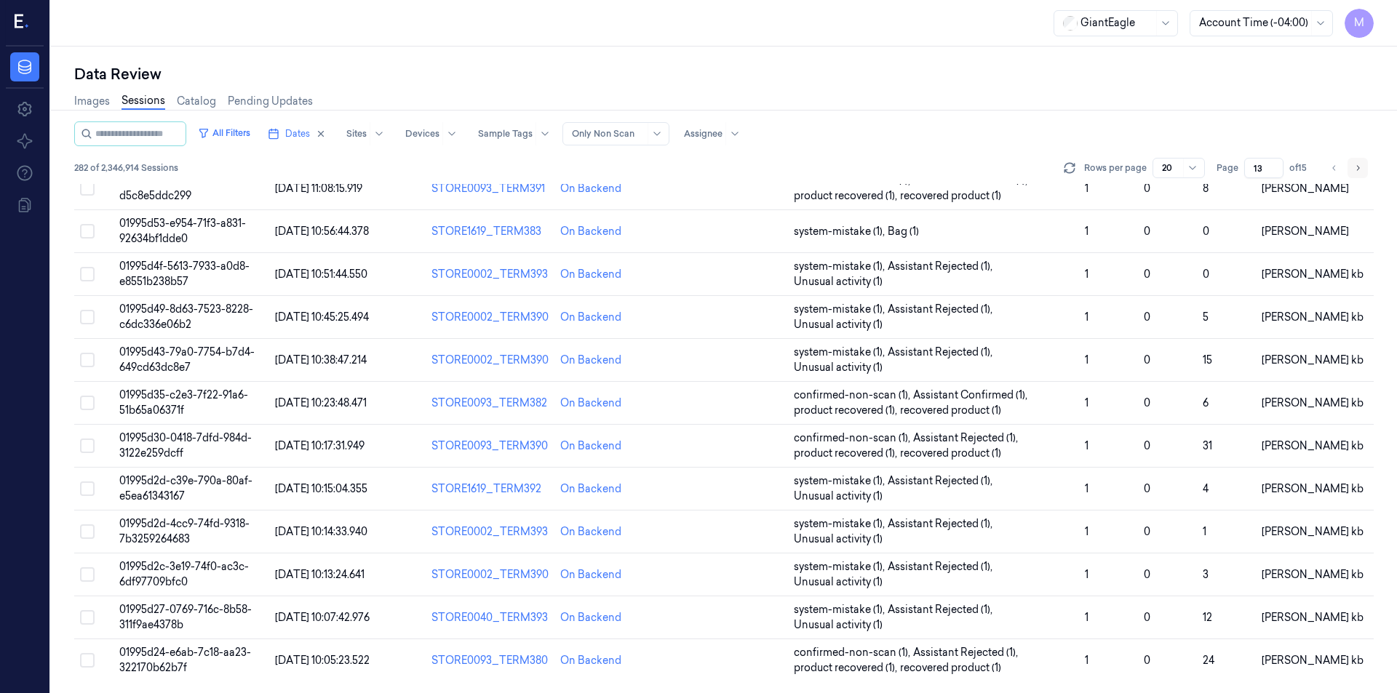
click at [1356, 167] on icon "Go to next page" at bounding box center [1357, 168] width 9 height 12
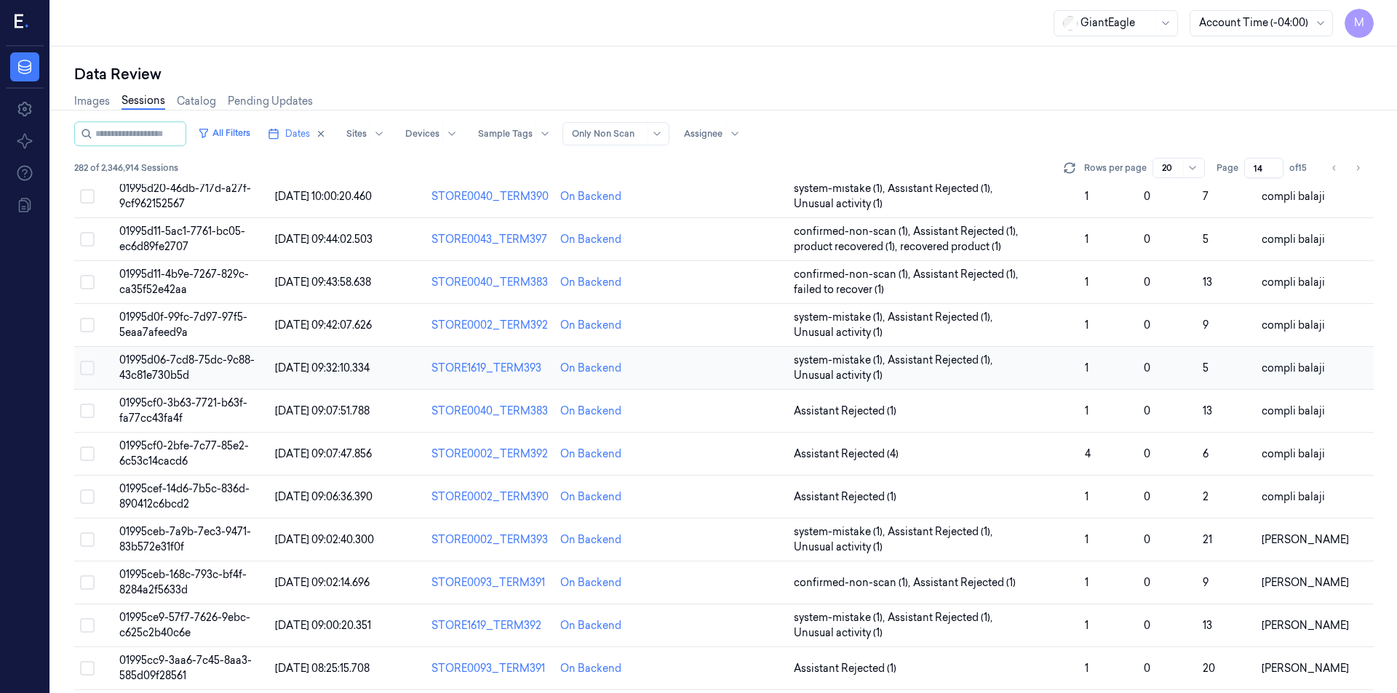
scroll to position [146, 0]
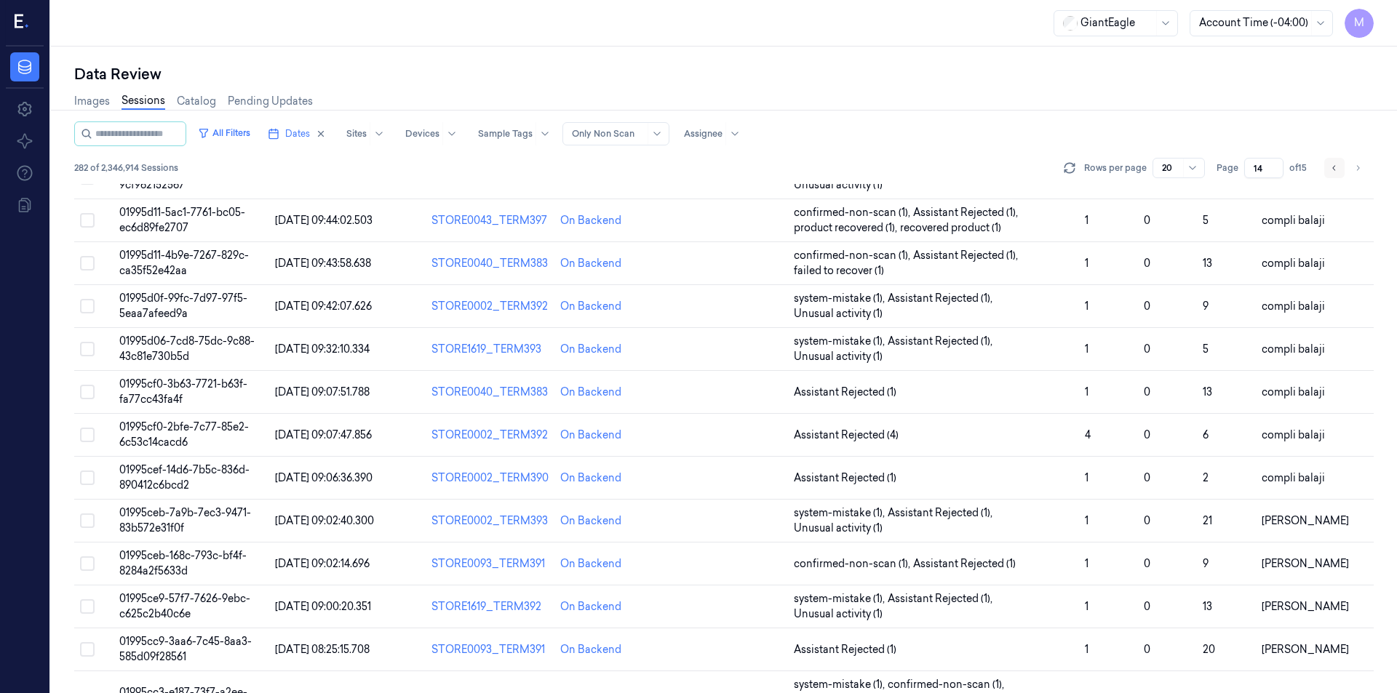
click at [1331, 172] on icon "Go to previous page" at bounding box center [1334, 168] width 9 height 12
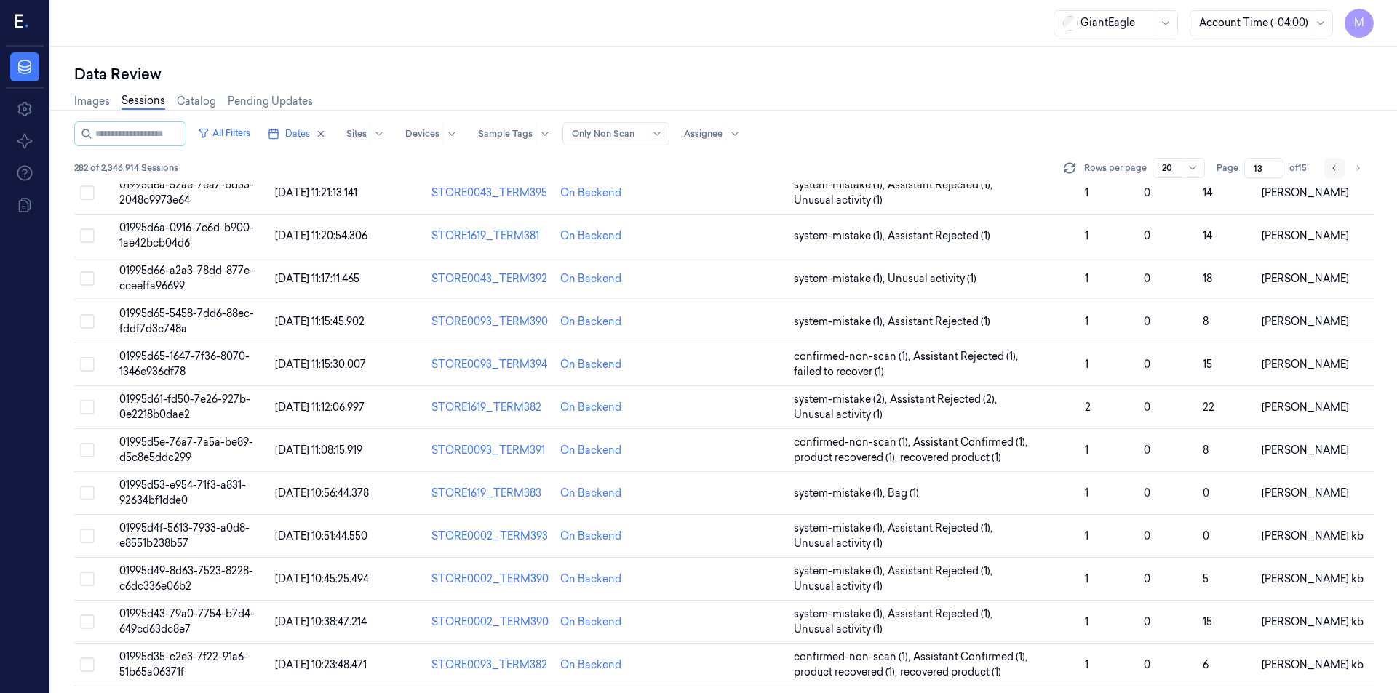
click at [1331, 172] on icon "Go to previous page" at bounding box center [1334, 168] width 9 height 12
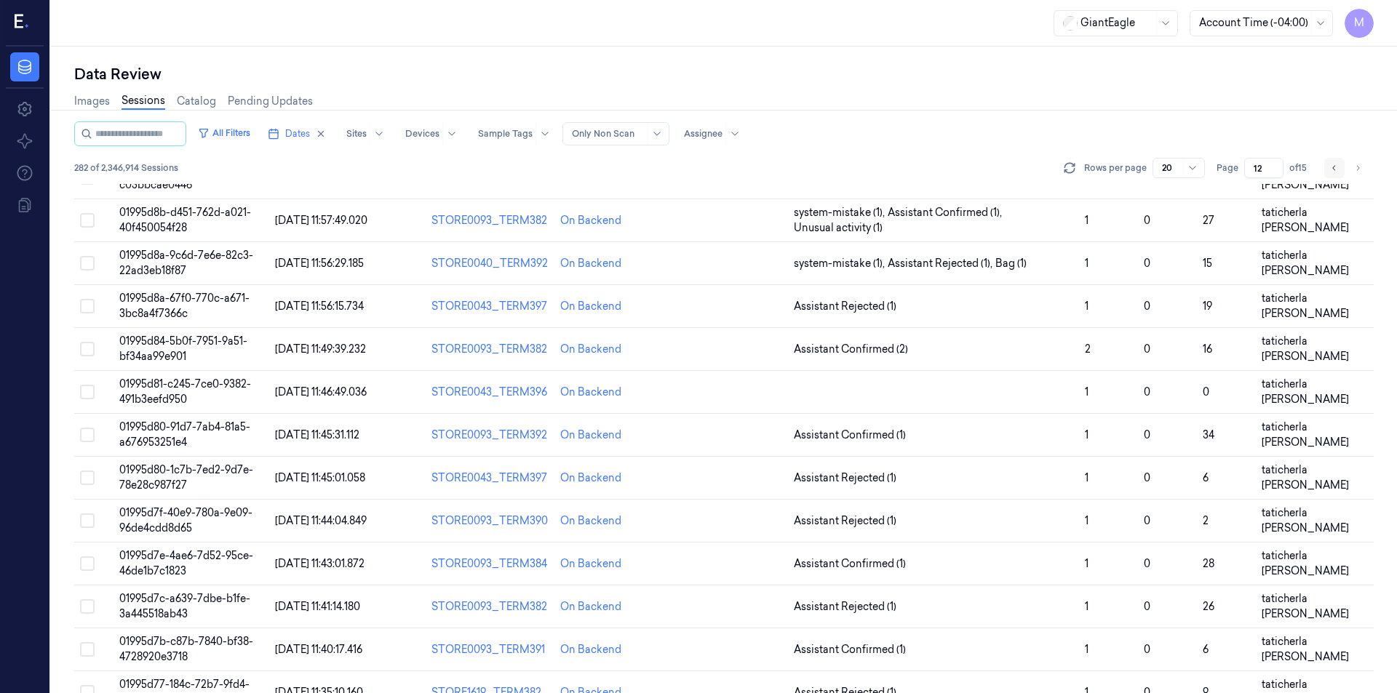
click at [1331, 172] on icon "Go to previous page" at bounding box center [1334, 168] width 9 height 12
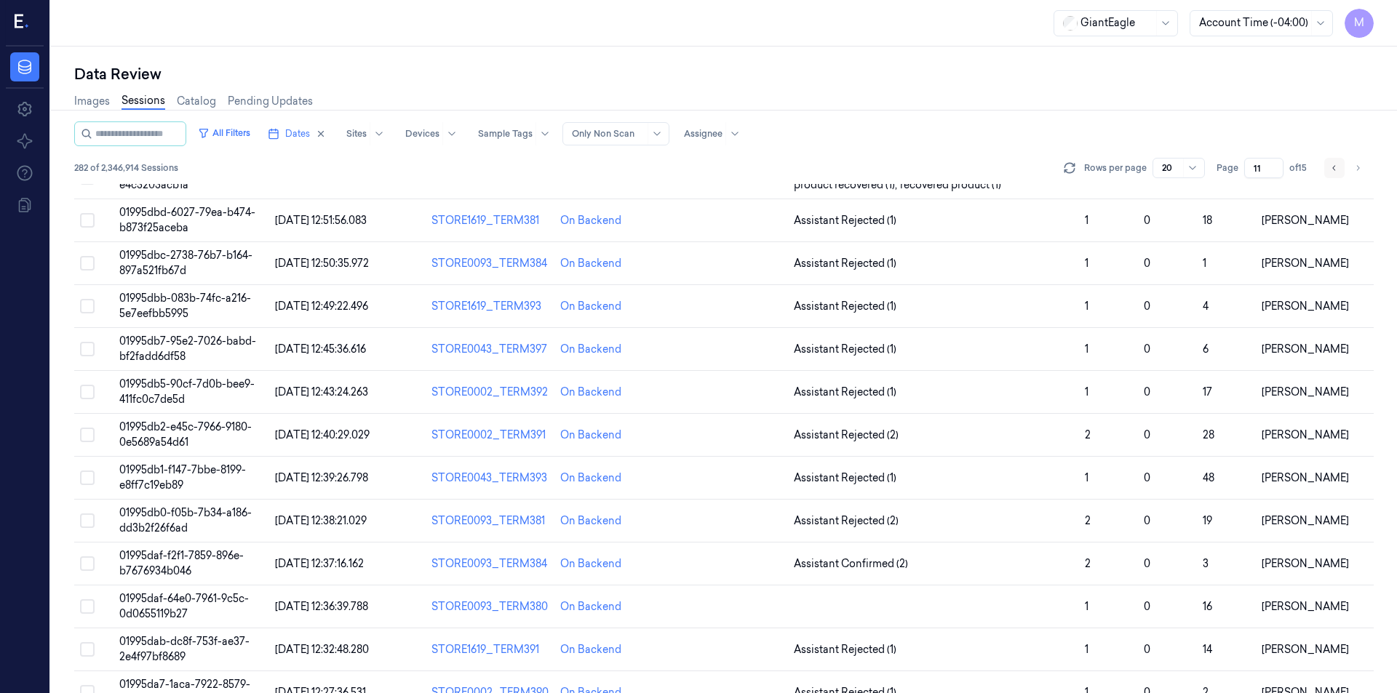
click at [1331, 172] on icon "Go to previous page" at bounding box center [1334, 168] width 9 height 12
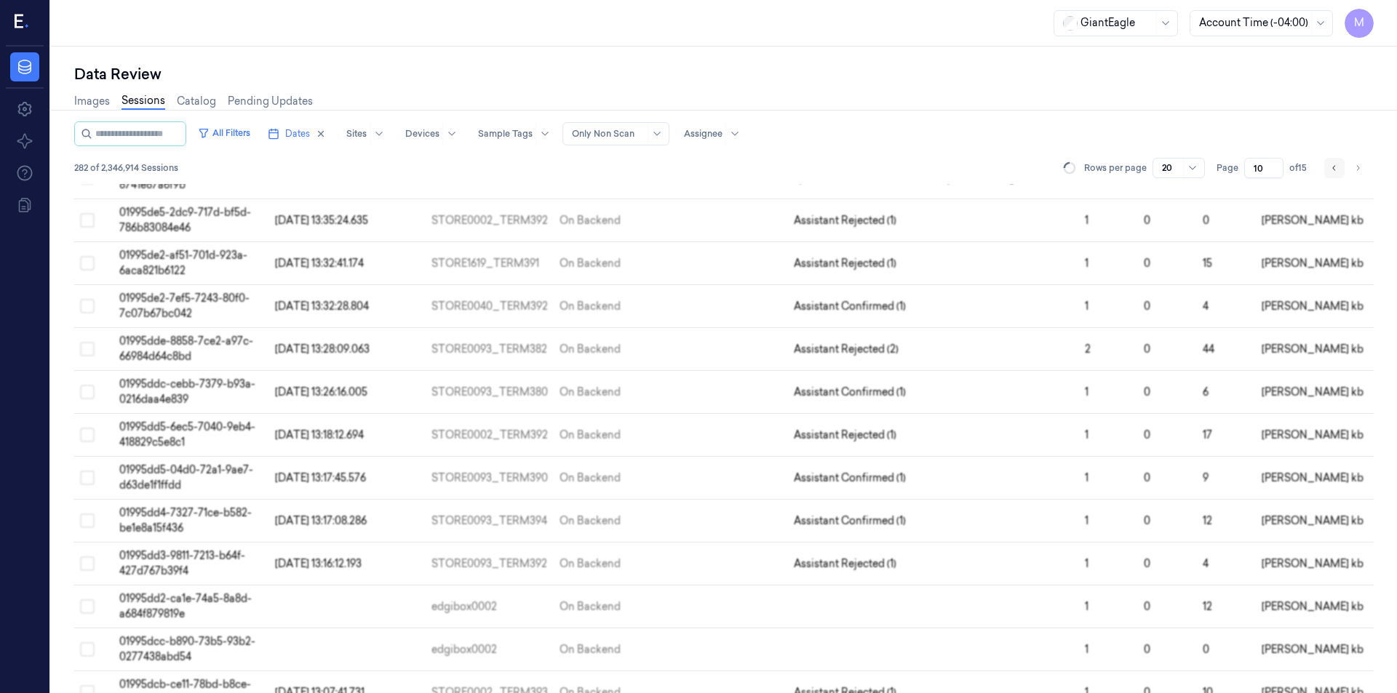
click at [1331, 172] on icon "Go to previous page" at bounding box center [1334, 168] width 9 height 12
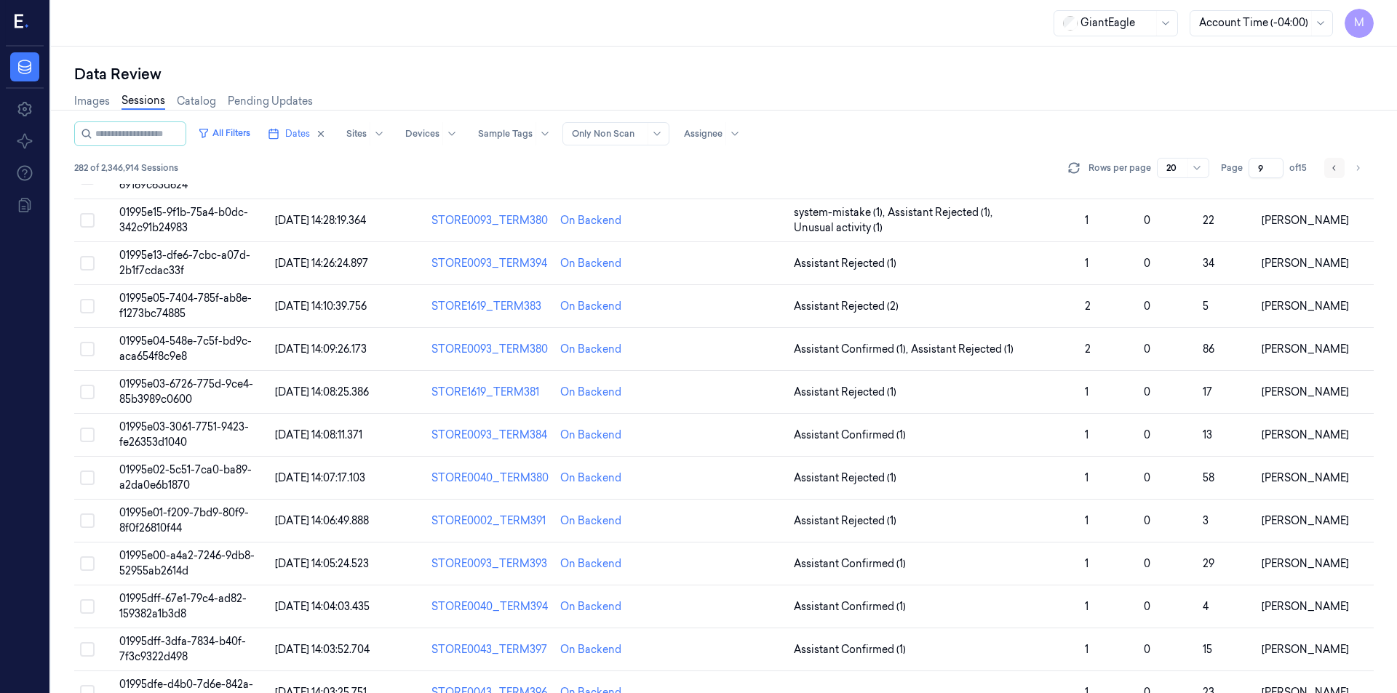
click at [1331, 172] on icon "Go to previous page" at bounding box center [1334, 168] width 9 height 12
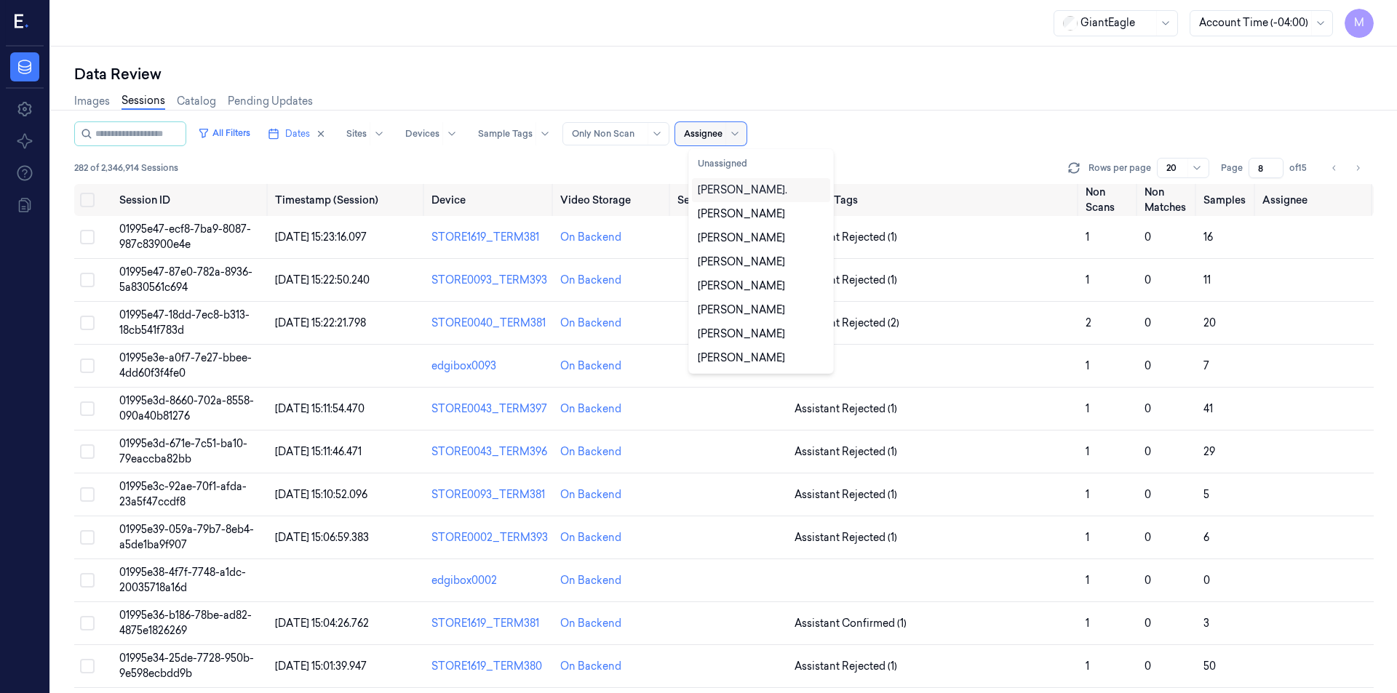
click at [744, 145] on div at bounding box center [734, 133] width 18 height 23
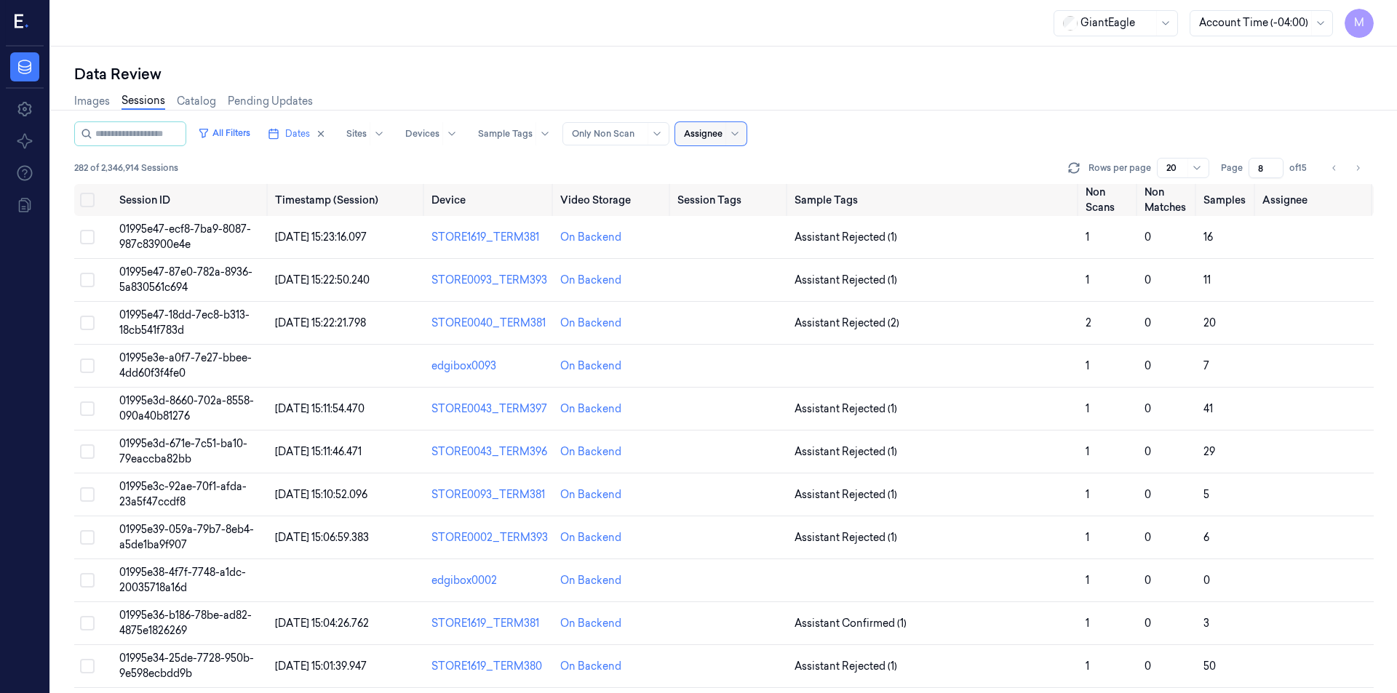
click at [723, 130] on div at bounding box center [703, 133] width 39 height 13
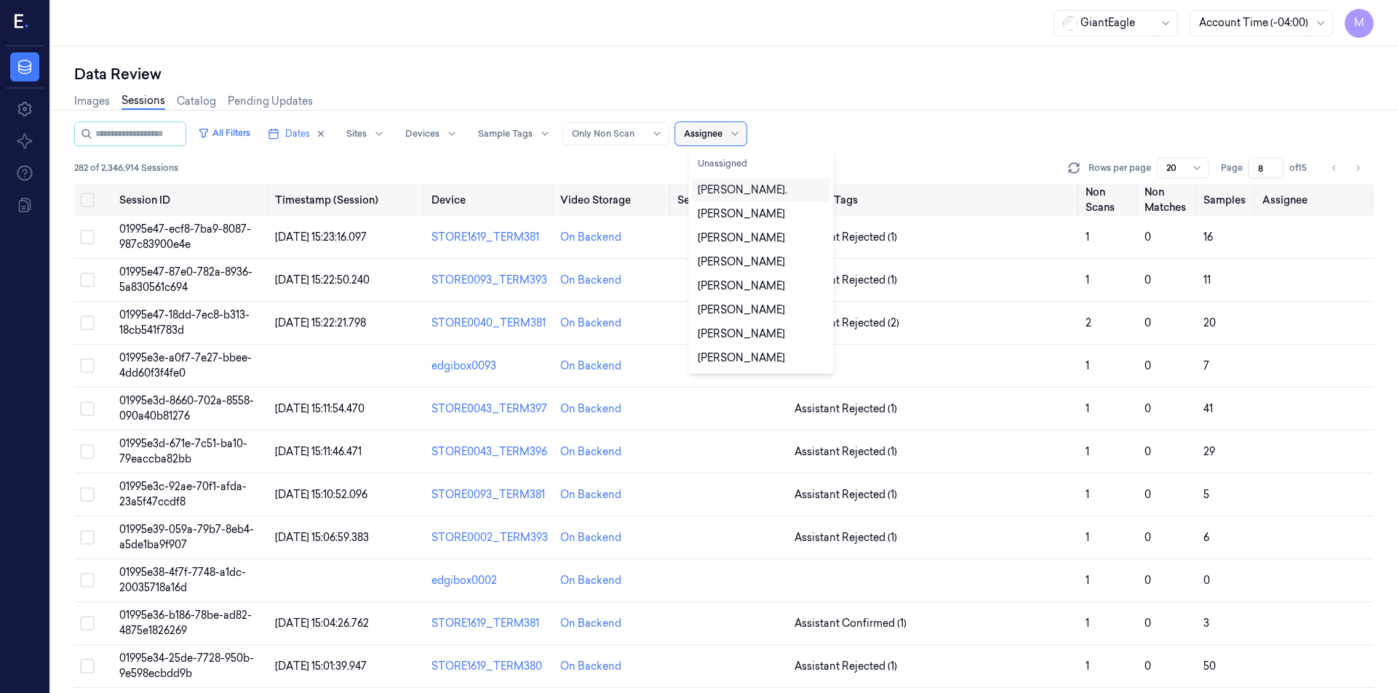
click at [723, 130] on div at bounding box center [703, 133] width 39 height 13
click at [1244, 109] on div "Images Sessions Catalog Pending Updates" at bounding box center [724, 102] width 1300 height 37
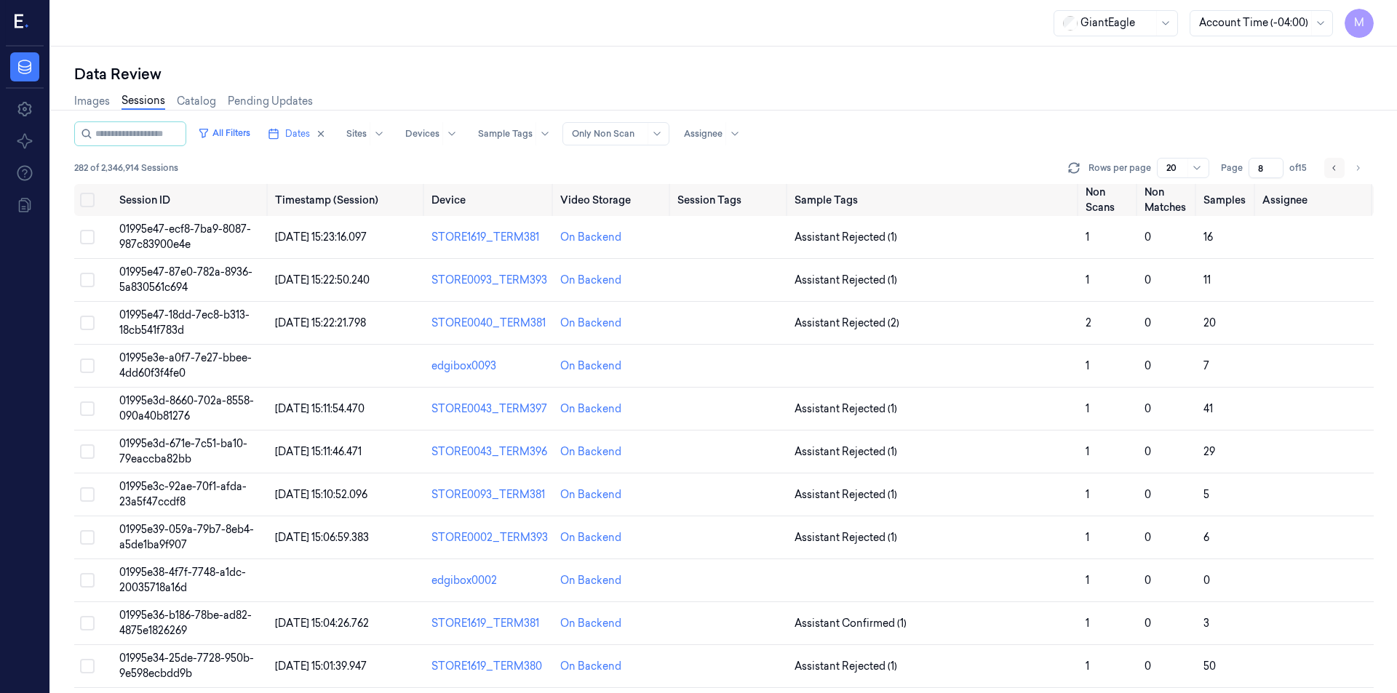
click at [1337, 167] on icon "Go to previous page" at bounding box center [1334, 168] width 9 height 12
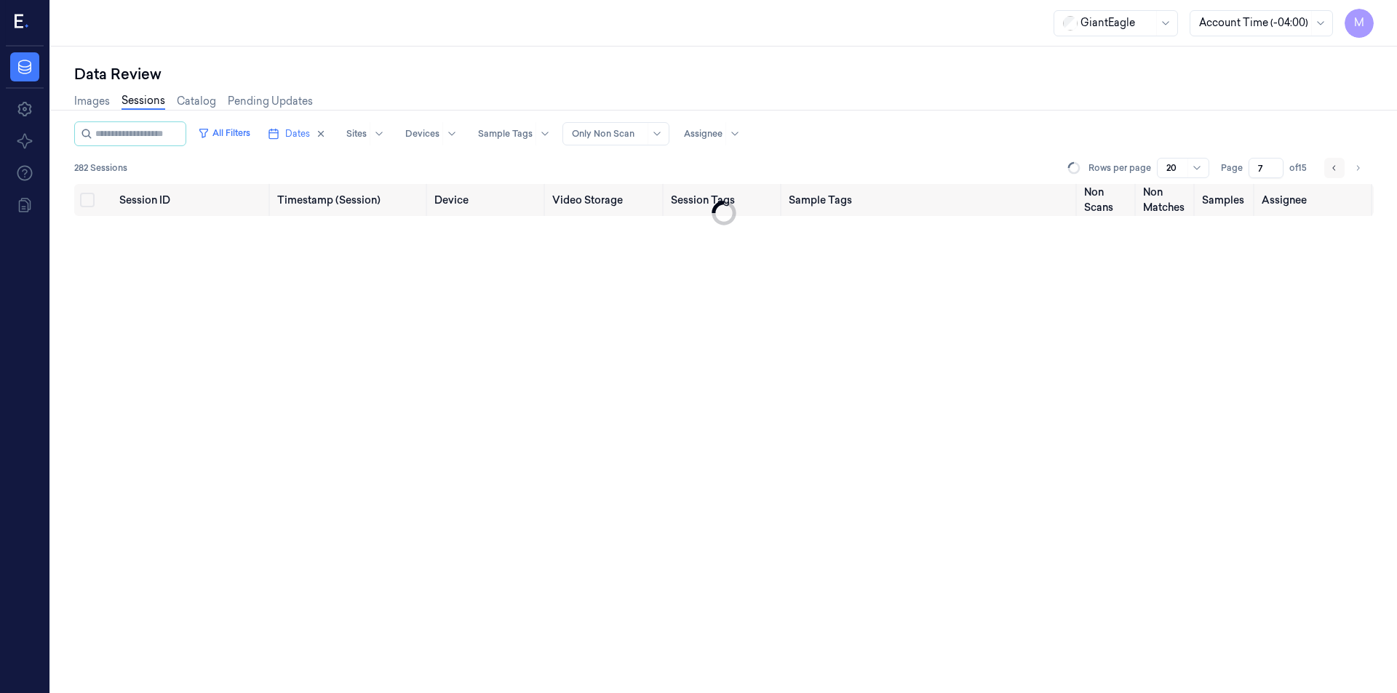
click at [1337, 167] on icon "Go to previous page" at bounding box center [1334, 168] width 9 height 12
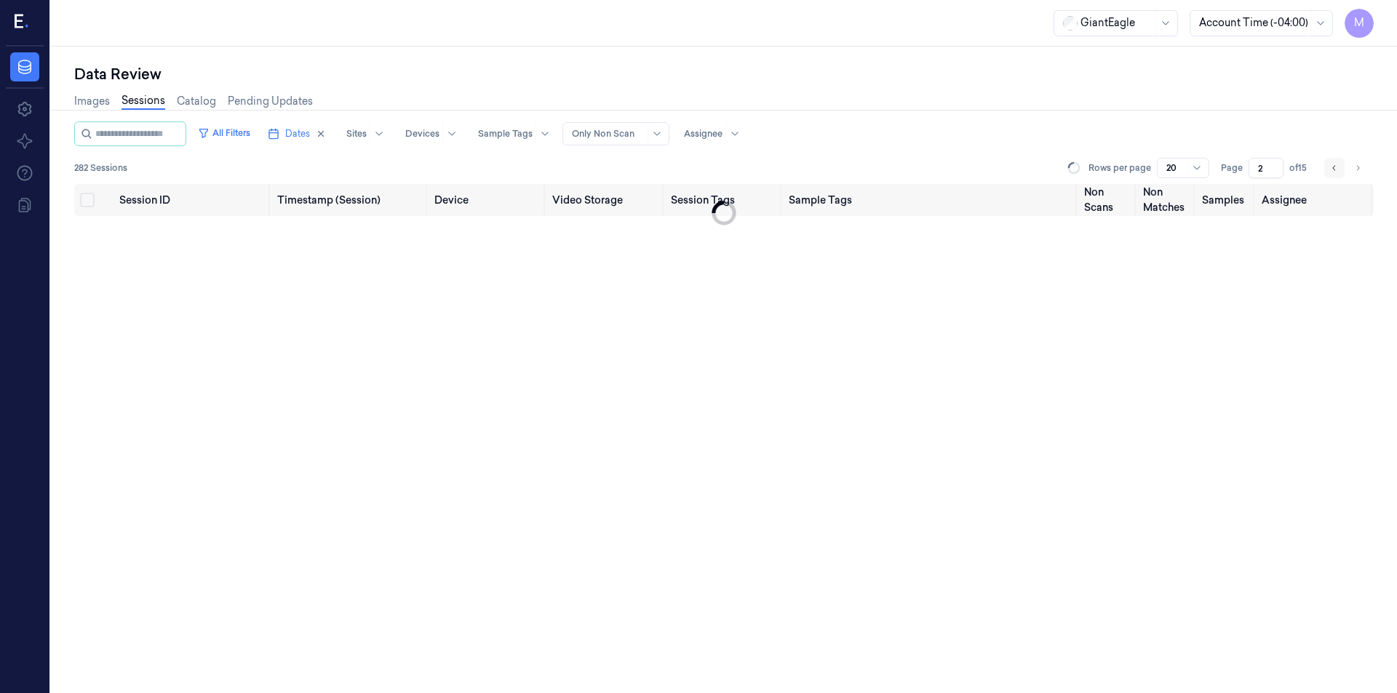
click at [1337, 167] on icon "Go to previous page" at bounding box center [1334, 168] width 9 height 12
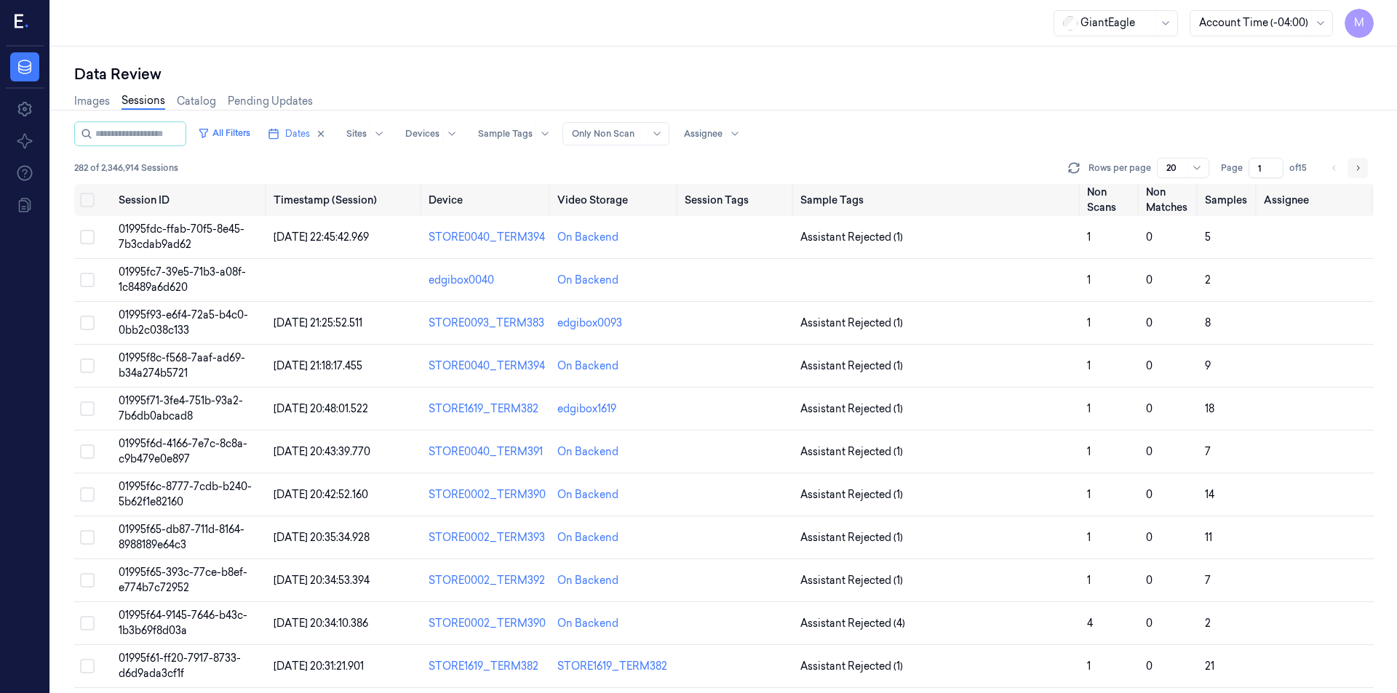
click at [1364, 166] on button "Go to next page" at bounding box center [1358, 168] width 20 height 20
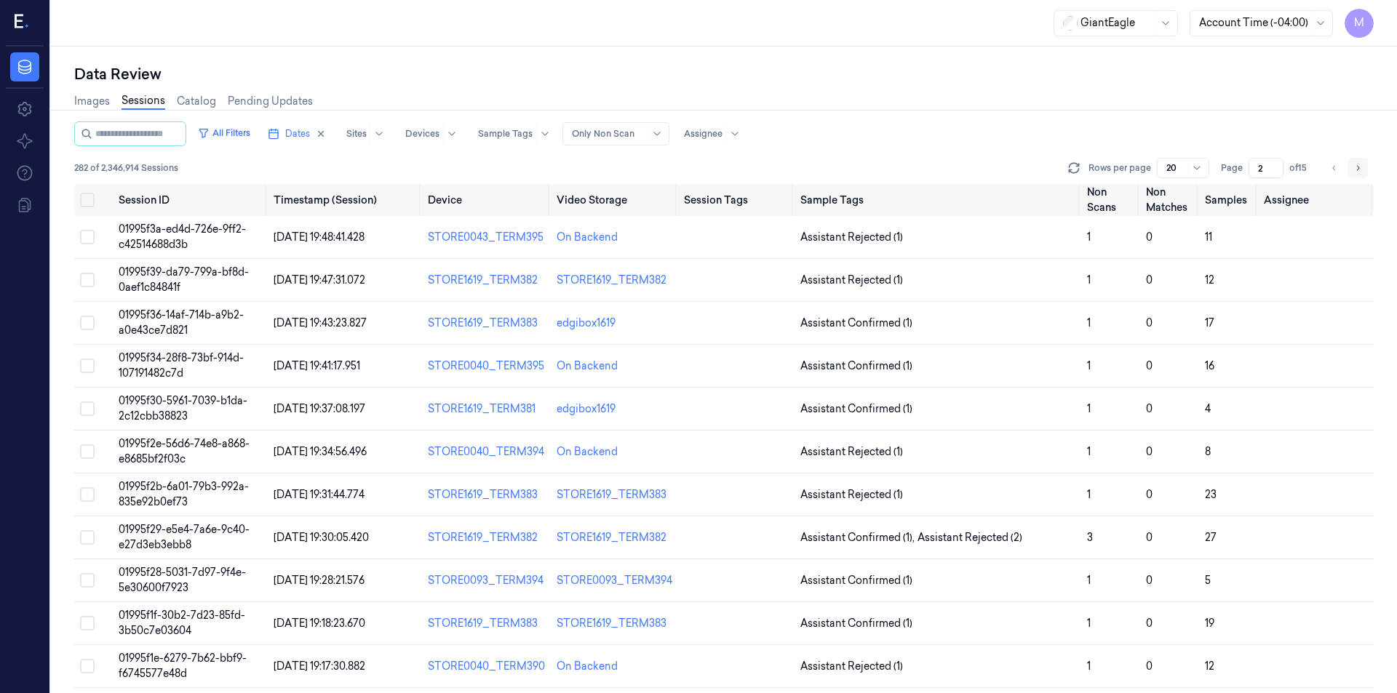
click at [1358, 170] on icon "Go to next page" at bounding box center [1358, 167] width 3 height 5
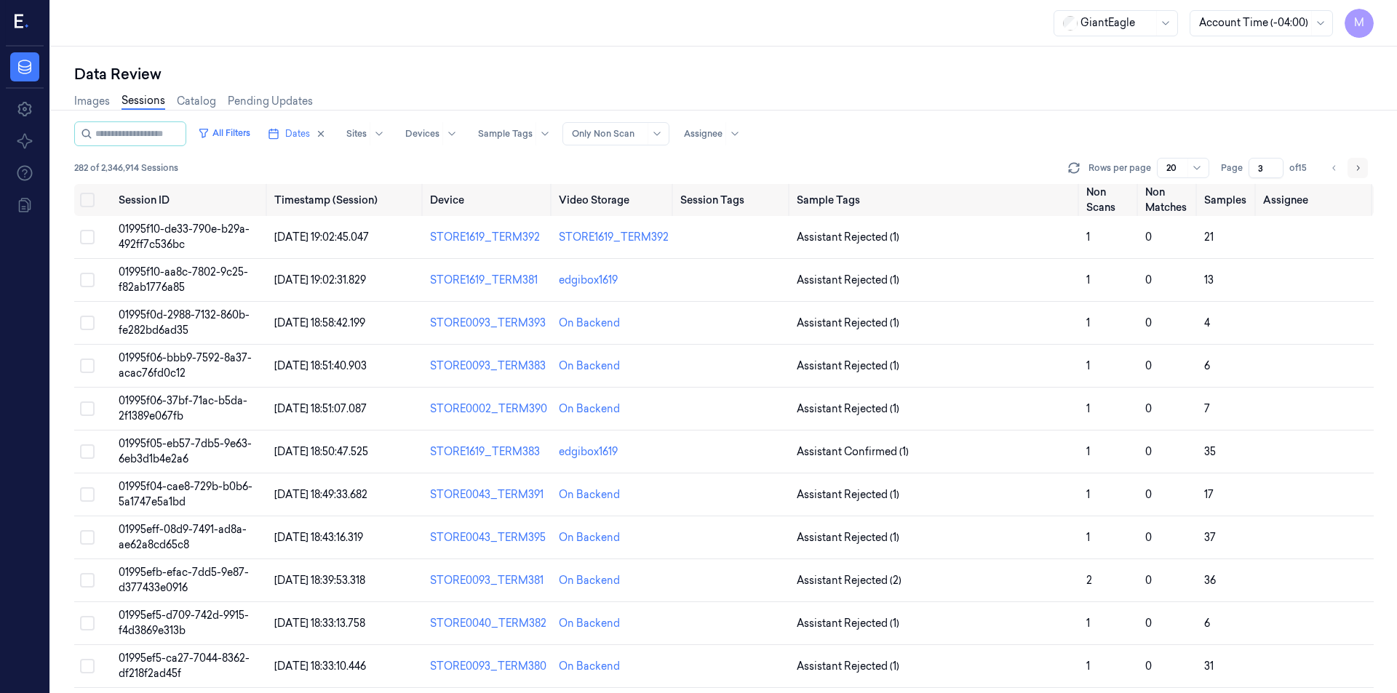
click at [1356, 172] on icon "Go to next page" at bounding box center [1357, 168] width 9 height 12
click at [1359, 172] on icon "Go to next page" at bounding box center [1357, 168] width 9 height 12
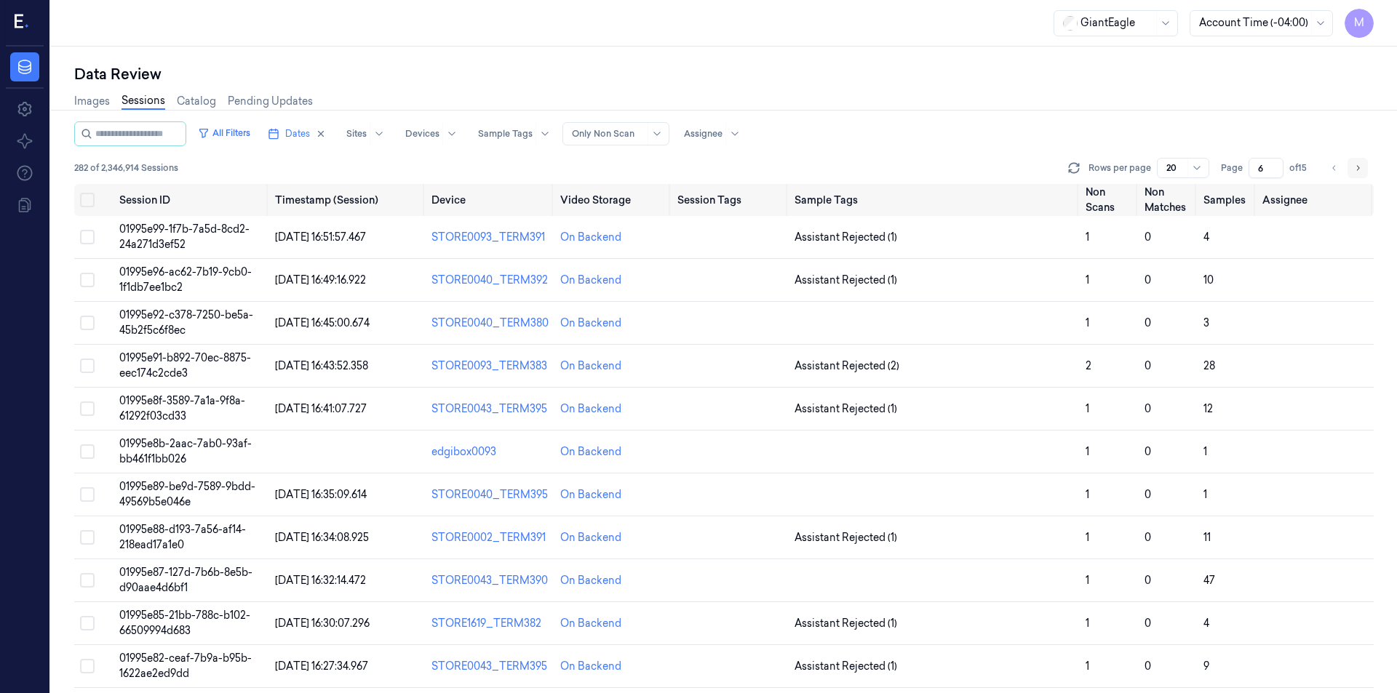
click at [1361, 172] on icon "Go to next page" at bounding box center [1357, 168] width 9 height 12
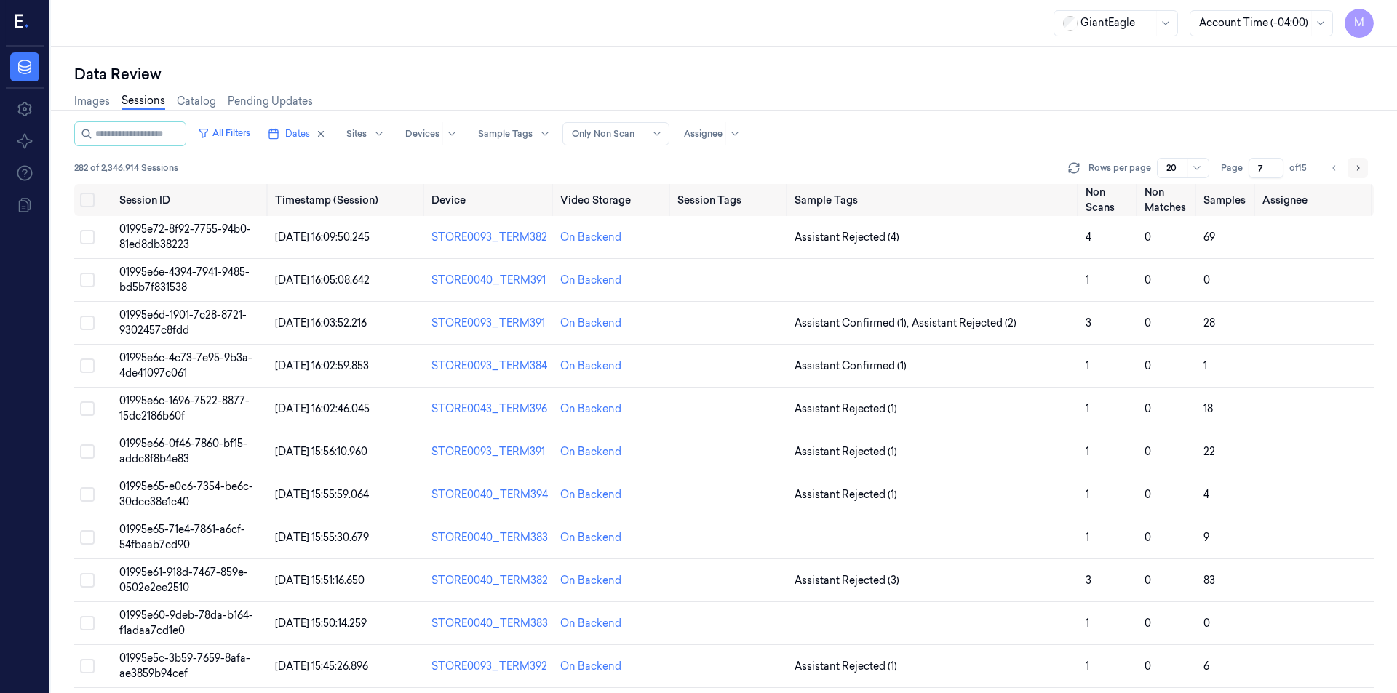
click at [1361, 172] on icon "Go to next page" at bounding box center [1357, 168] width 9 height 12
type input "8"
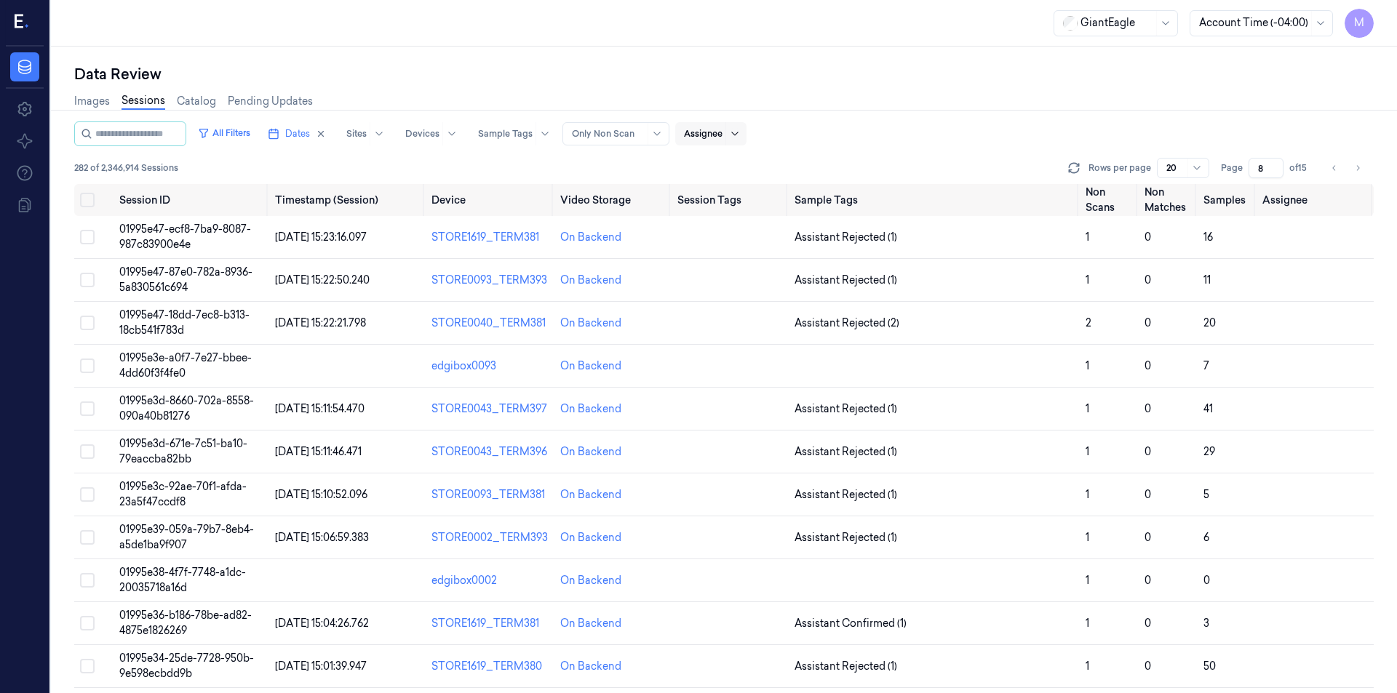
click at [741, 139] on icon at bounding box center [735, 134] width 12 height 12
click at [882, 135] on div "All Filters Dates Sites Devices Sample Tags Alert Type Only Non Scan Assignee" at bounding box center [724, 134] width 1300 height 25
click at [83, 206] on button "Select all" at bounding box center [87, 200] width 15 height 15
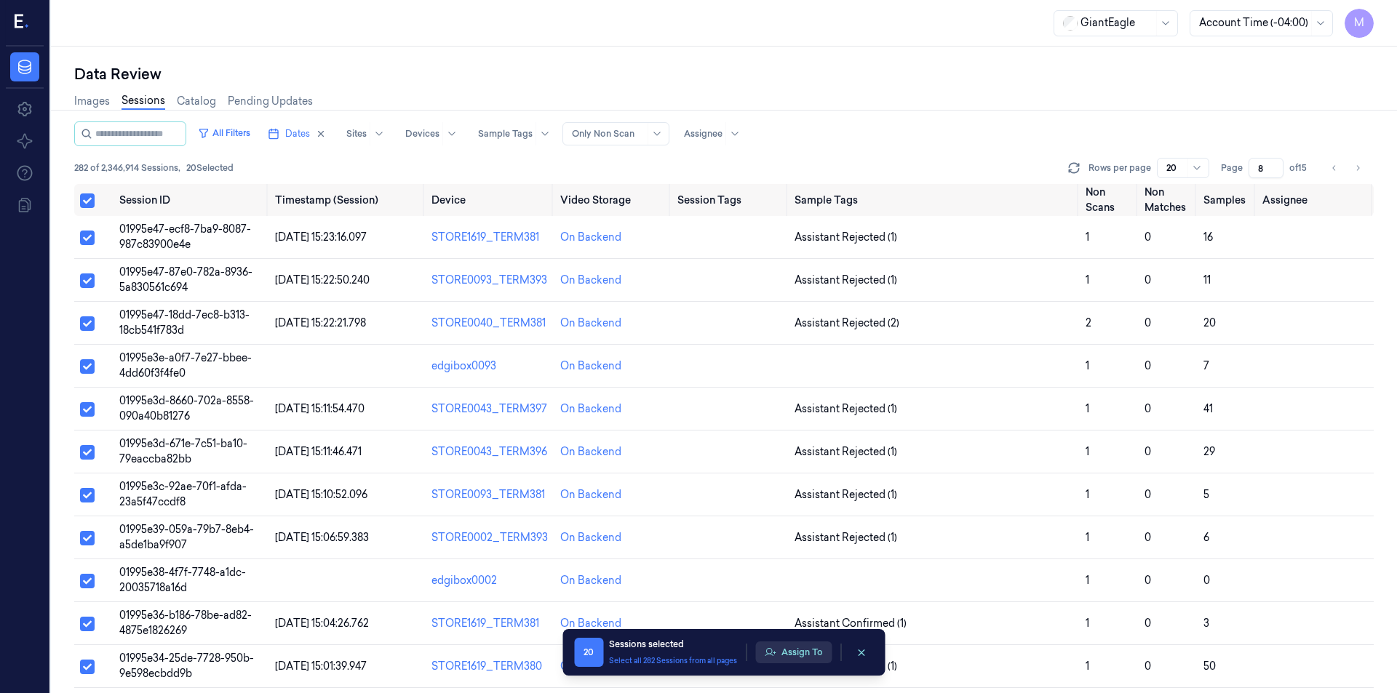
type button "on"
click at [87, 190] on th at bounding box center [93, 200] width 39 height 32
click at [79, 203] on th at bounding box center [93, 200] width 39 height 32
click at [84, 203] on button "Select all" at bounding box center [87, 201] width 15 height 15
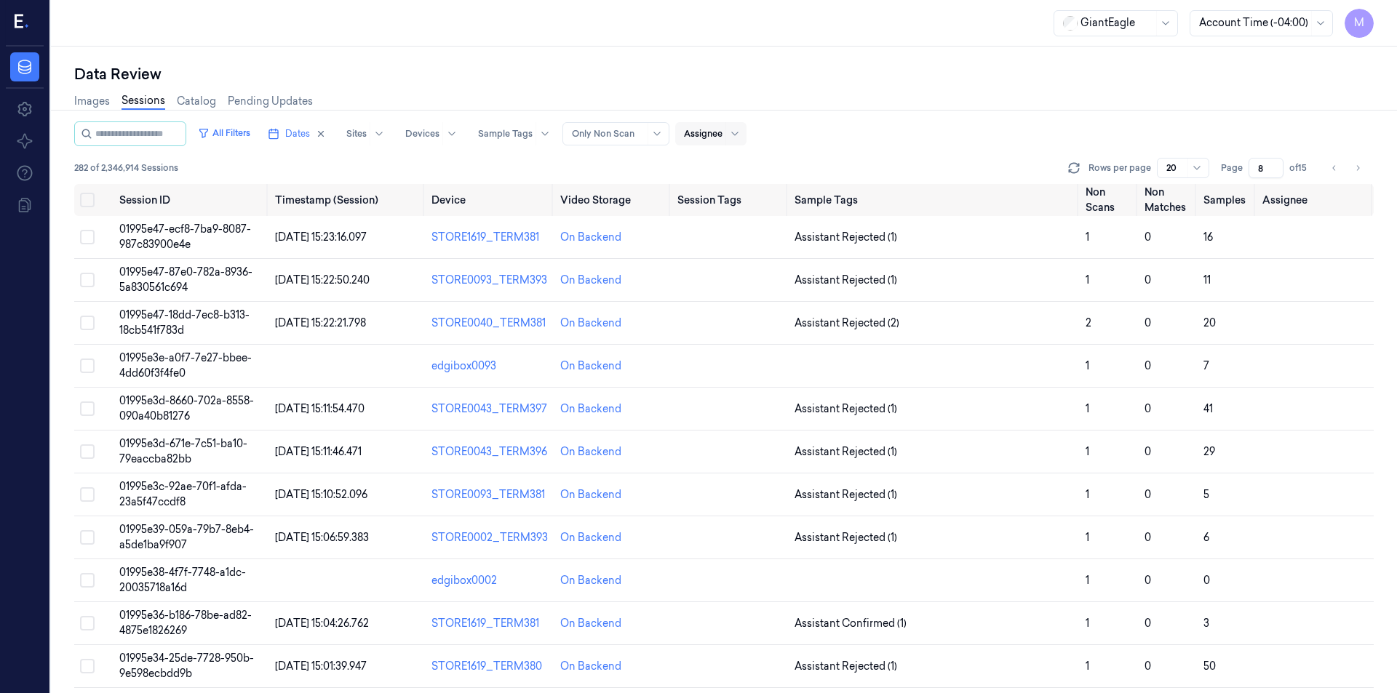
click at [719, 137] on div at bounding box center [703, 133] width 39 height 13
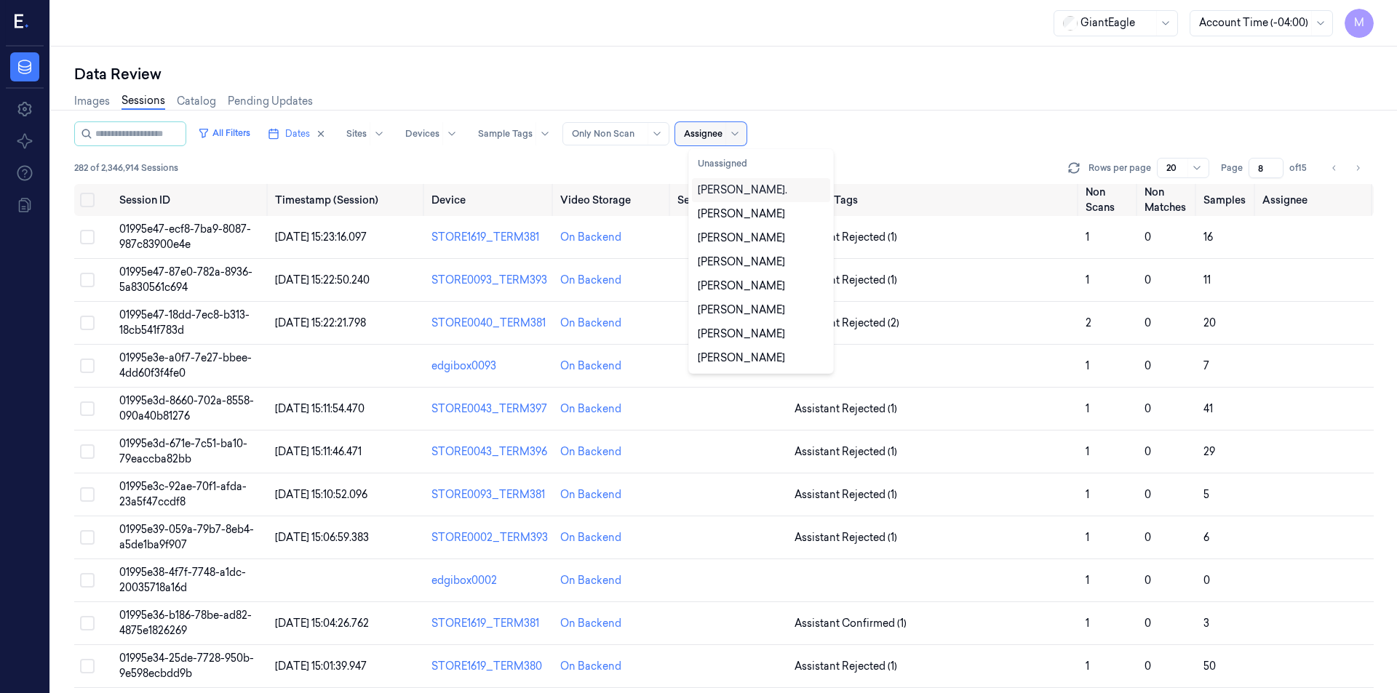
type input "k"
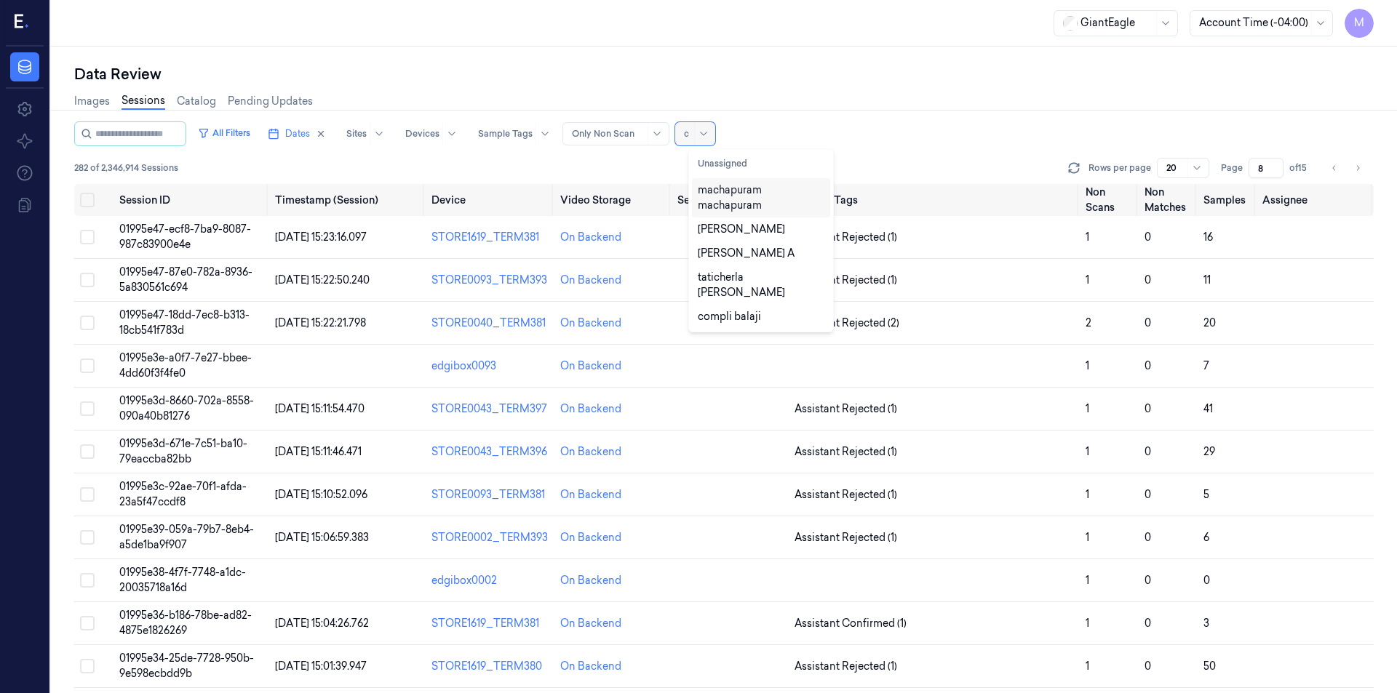
type input "co"
click at [723, 189] on div "compli balaji" at bounding box center [729, 190] width 63 height 15
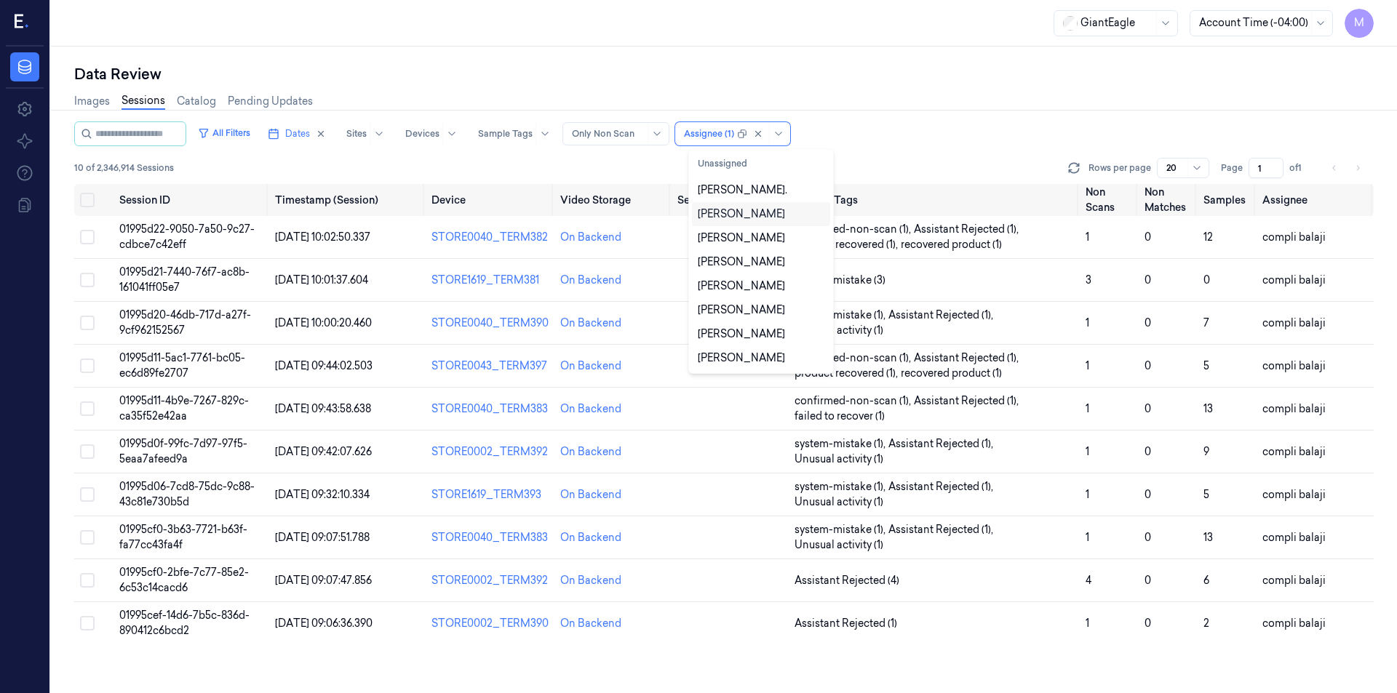
click at [975, 111] on div "Images Sessions Catalog Pending Updates" at bounding box center [724, 102] width 1300 height 37
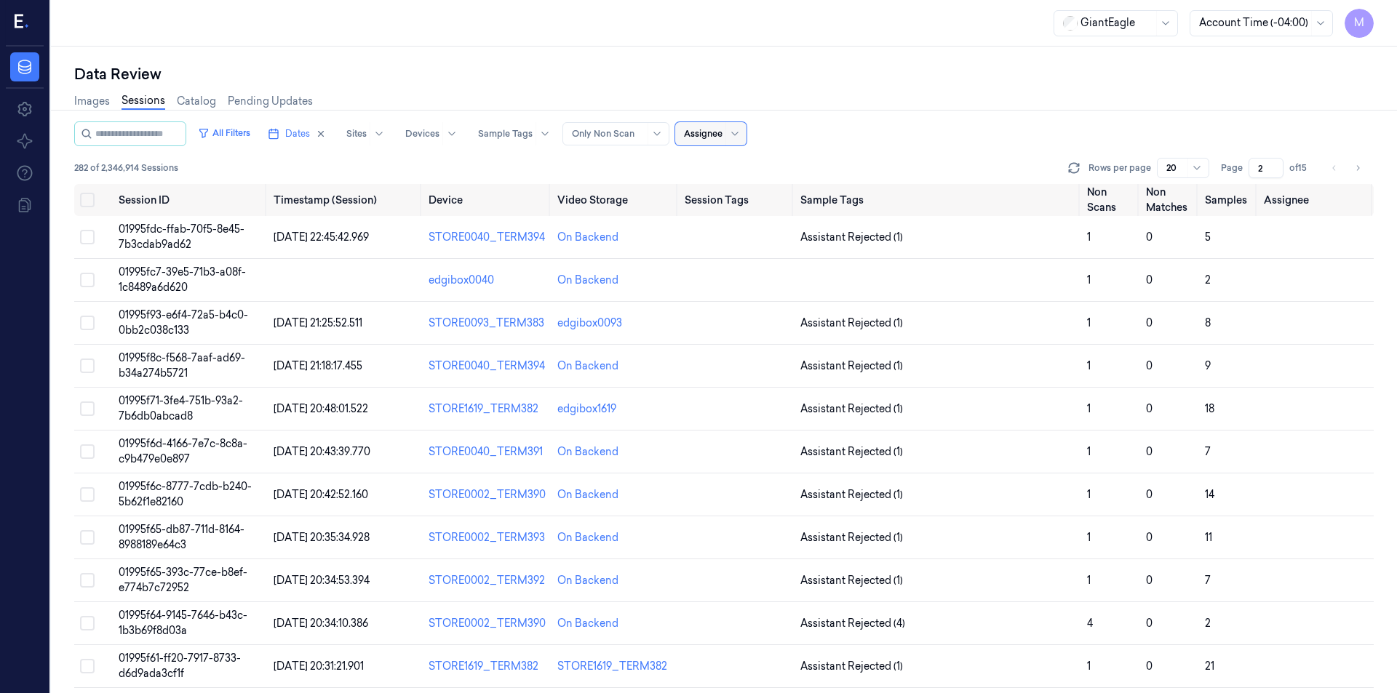
click at [1273, 164] on input "2" at bounding box center [1266, 168] width 35 height 20
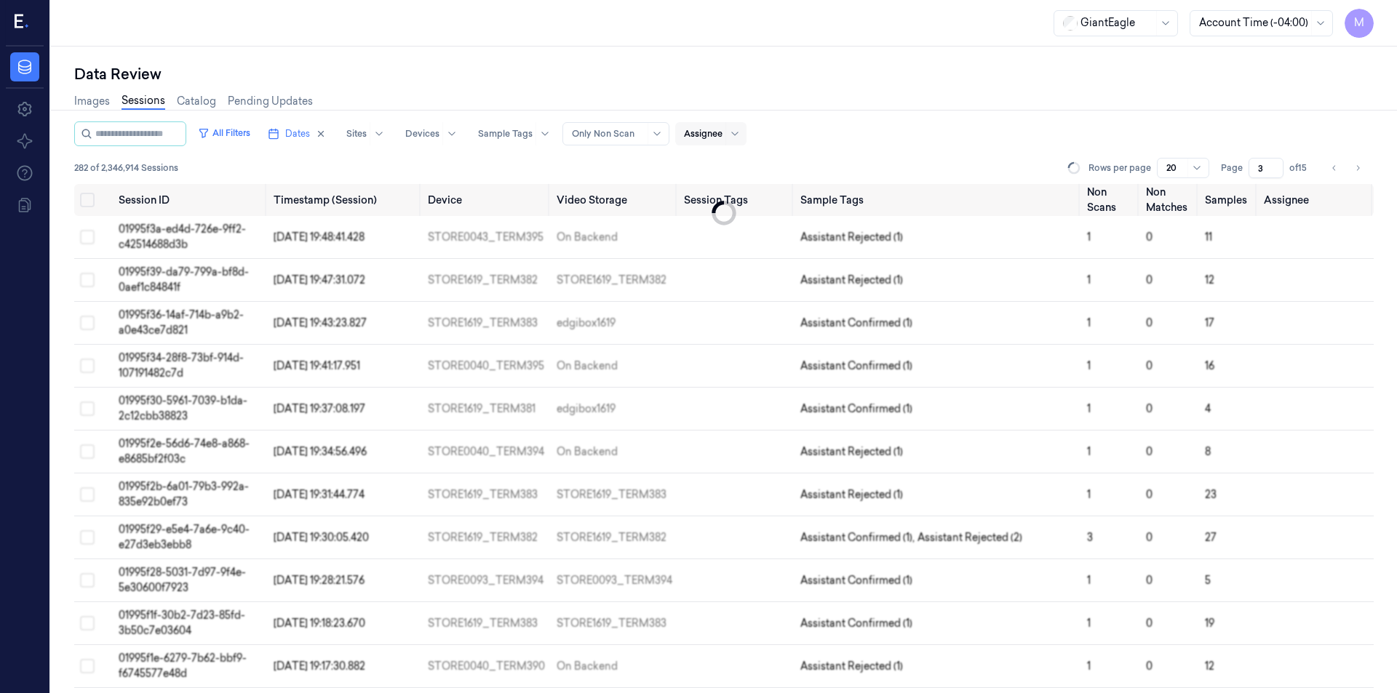
click at [1273, 164] on input "3" at bounding box center [1266, 168] width 35 height 20
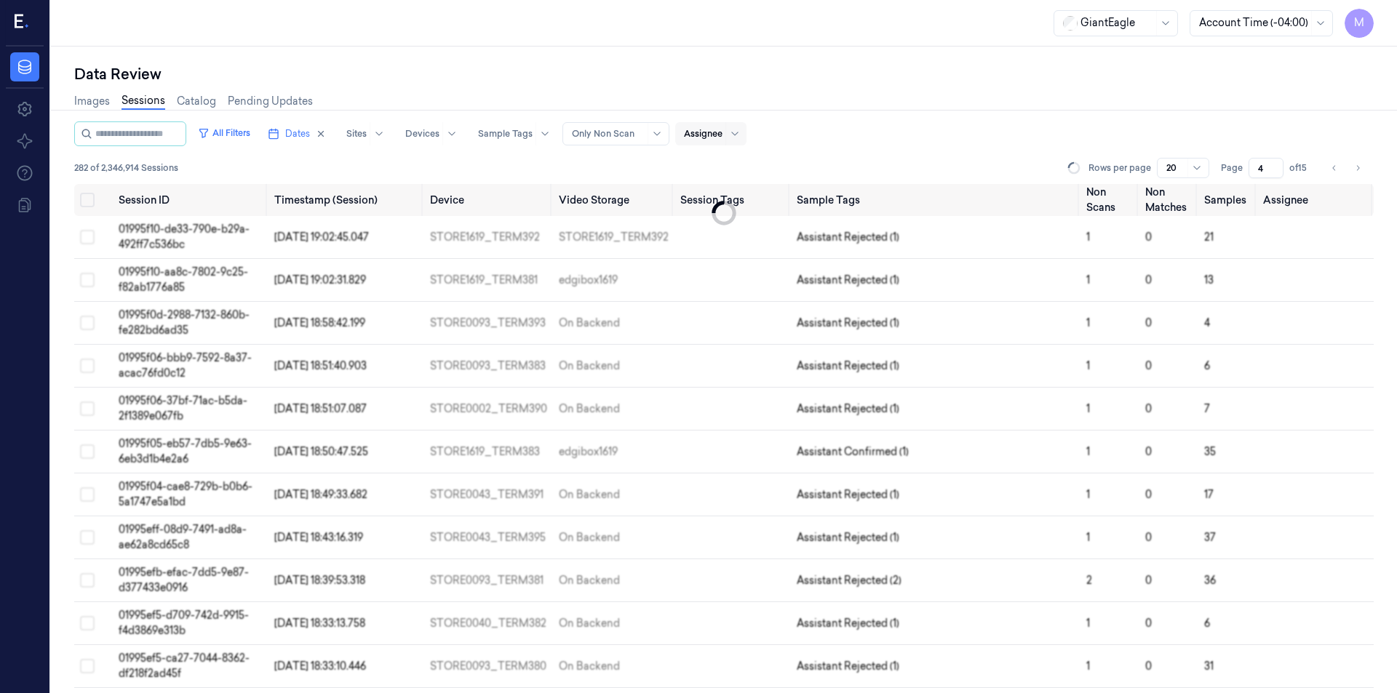
click at [1273, 164] on input "4" at bounding box center [1266, 168] width 35 height 20
click at [1273, 164] on input "5" at bounding box center [1266, 168] width 35 height 20
click at [1273, 164] on input "6" at bounding box center [1266, 168] width 35 height 20
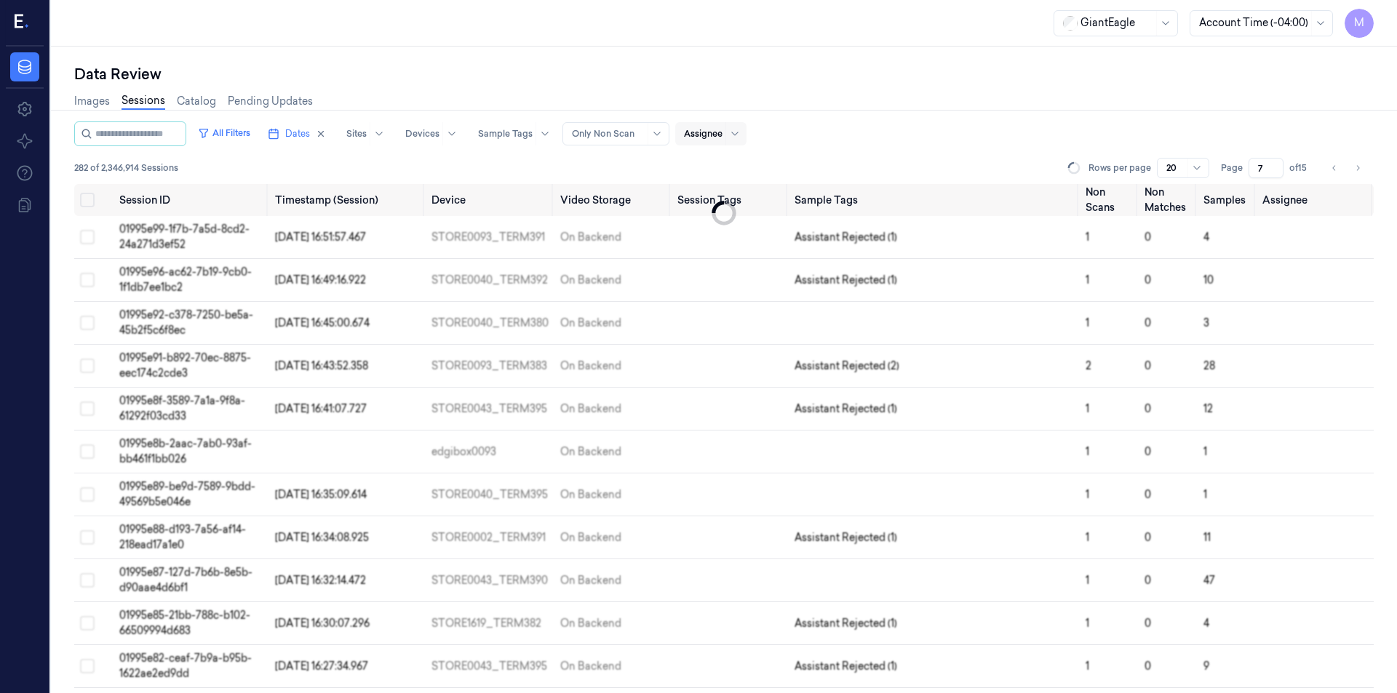
click at [1273, 164] on input "7" at bounding box center [1266, 168] width 35 height 20
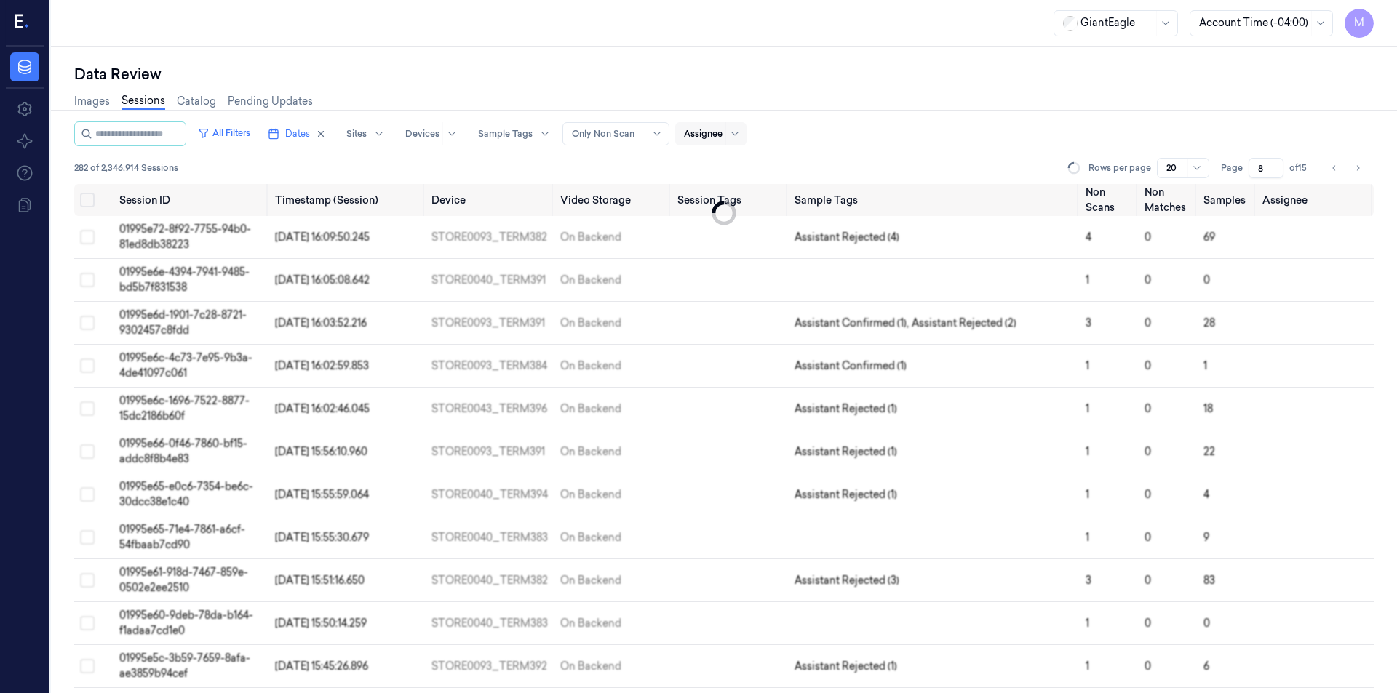
click at [1273, 164] on input "8" at bounding box center [1266, 168] width 35 height 20
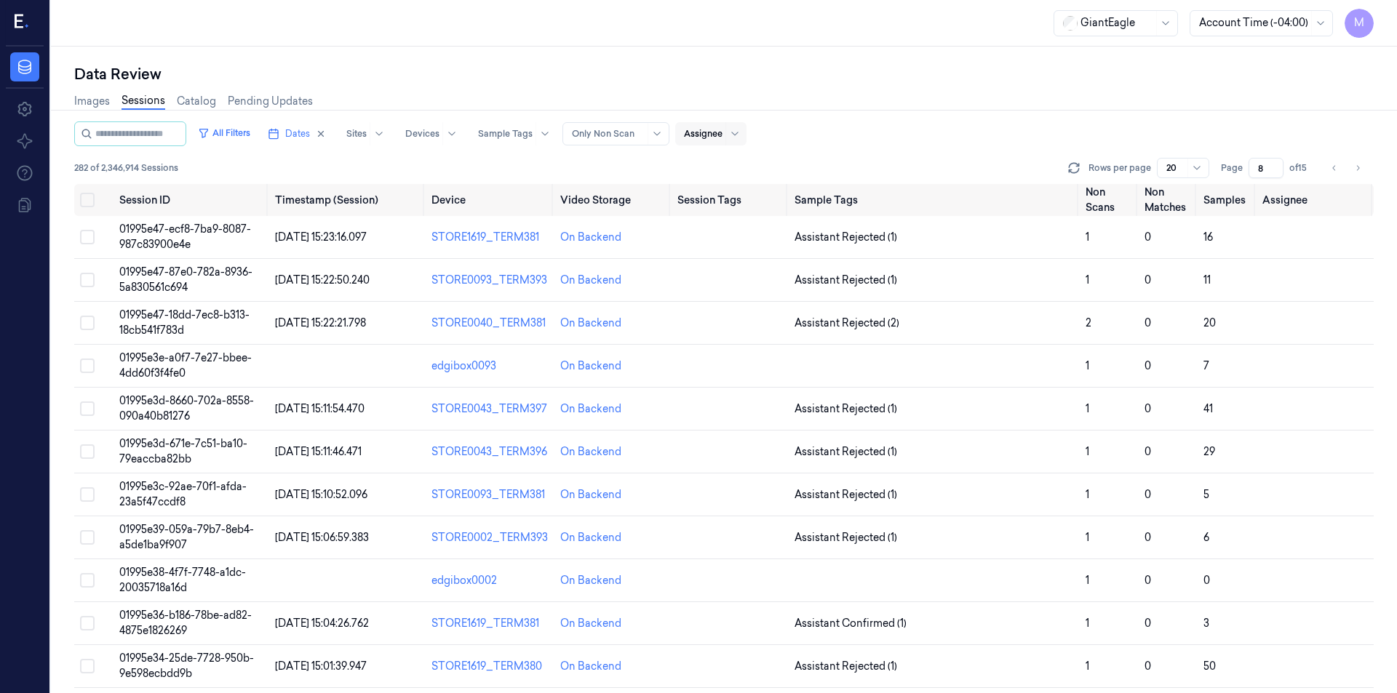
click at [1227, 116] on div "Images Sessions Catalog Pending Updates" at bounding box center [724, 102] width 1300 height 37
click at [301, 134] on span "Dates" at bounding box center [297, 133] width 25 height 13
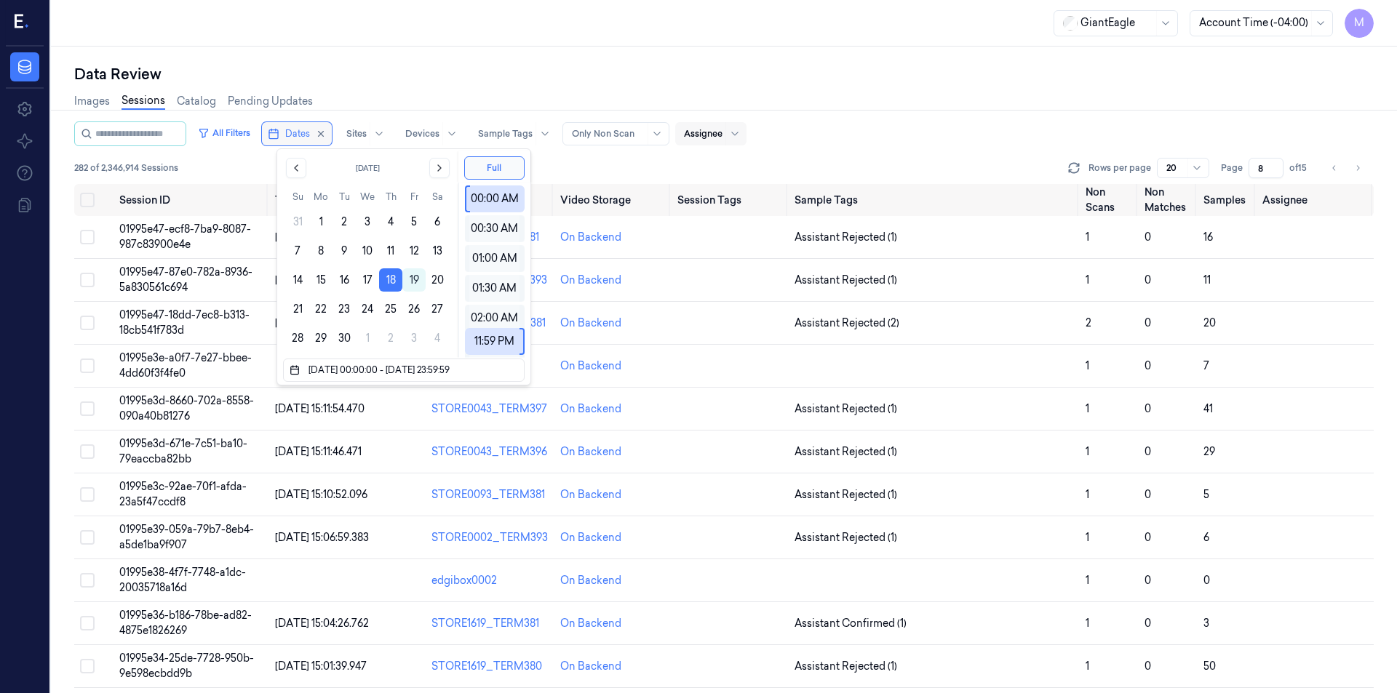
click at [301, 134] on span "Dates" at bounding box center [297, 133] width 25 height 13
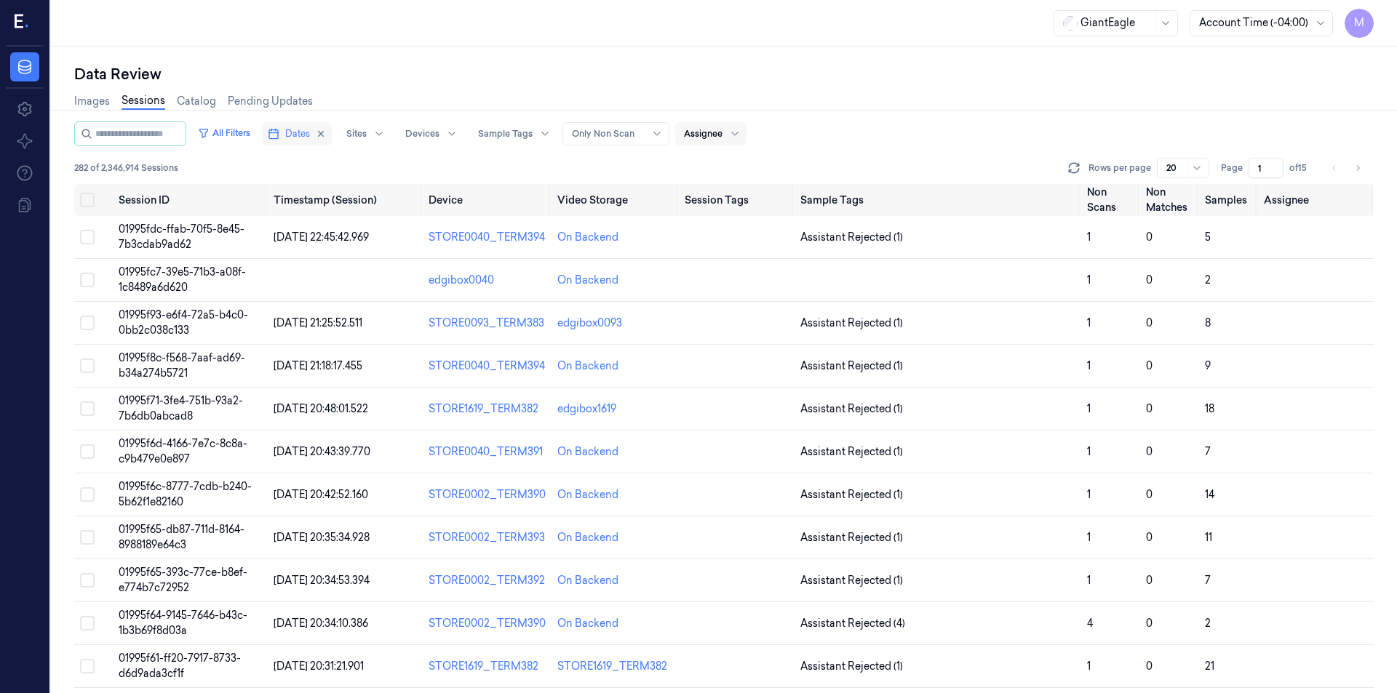
click at [301, 134] on span "Dates" at bounding box center [297, 133] width 25 height 13
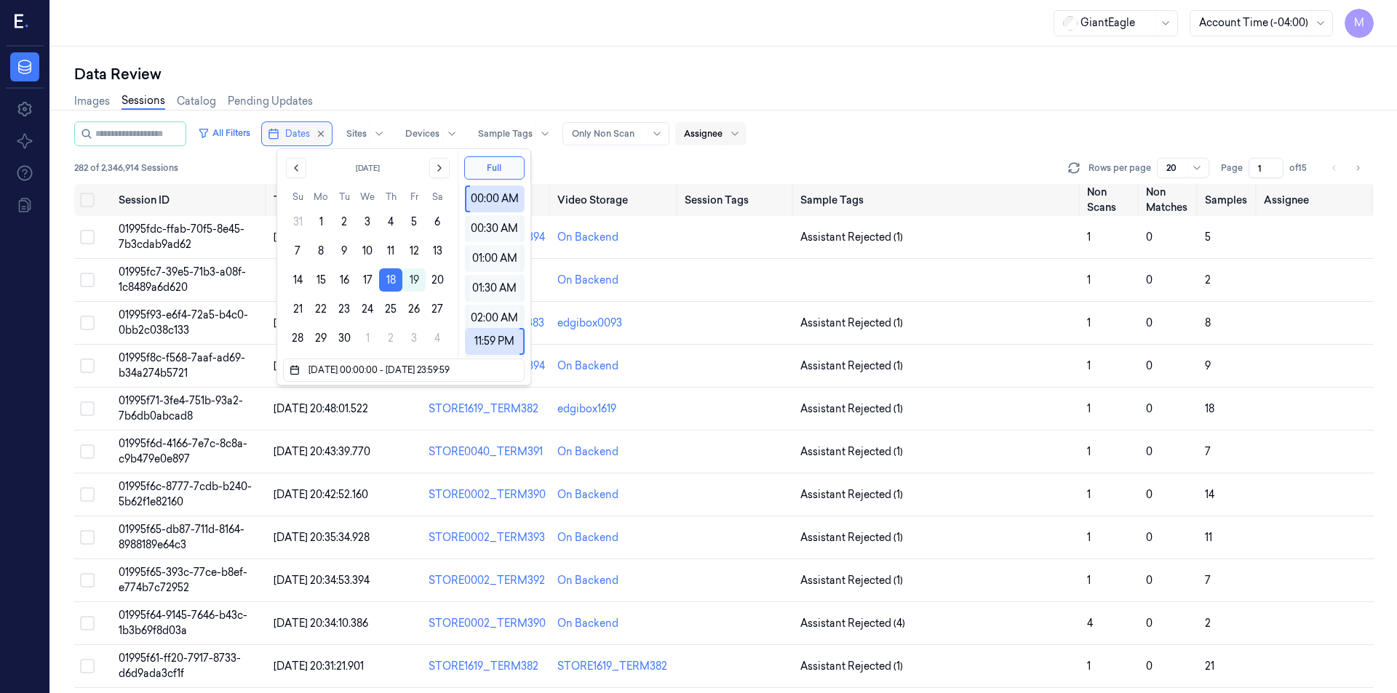
click at [301, 134] on span "Dates" at bounding box center [297, 133] width 25 height 13
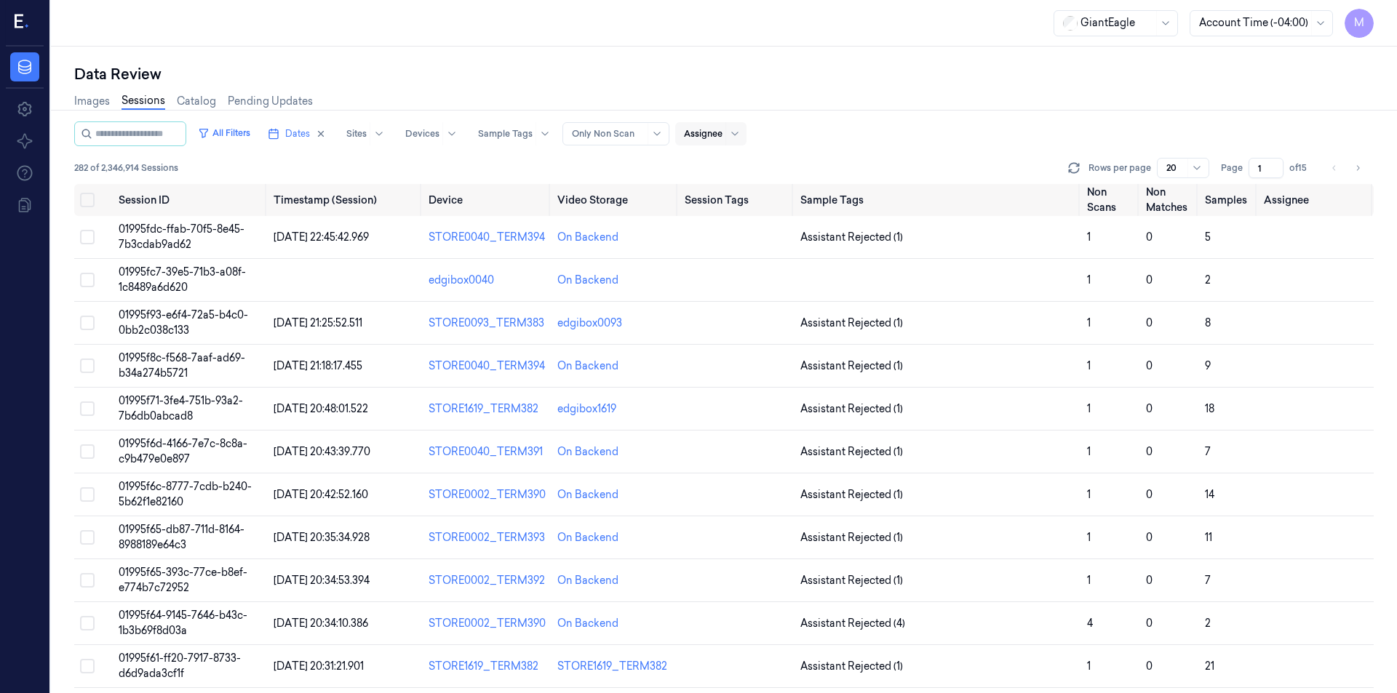
click at [391, 79] on div "Data Review" at bounding box center [724, 74] width 1300 height 20
click at [87, 196] on button "on" at bounding box center [87, 200] width 15 height 15
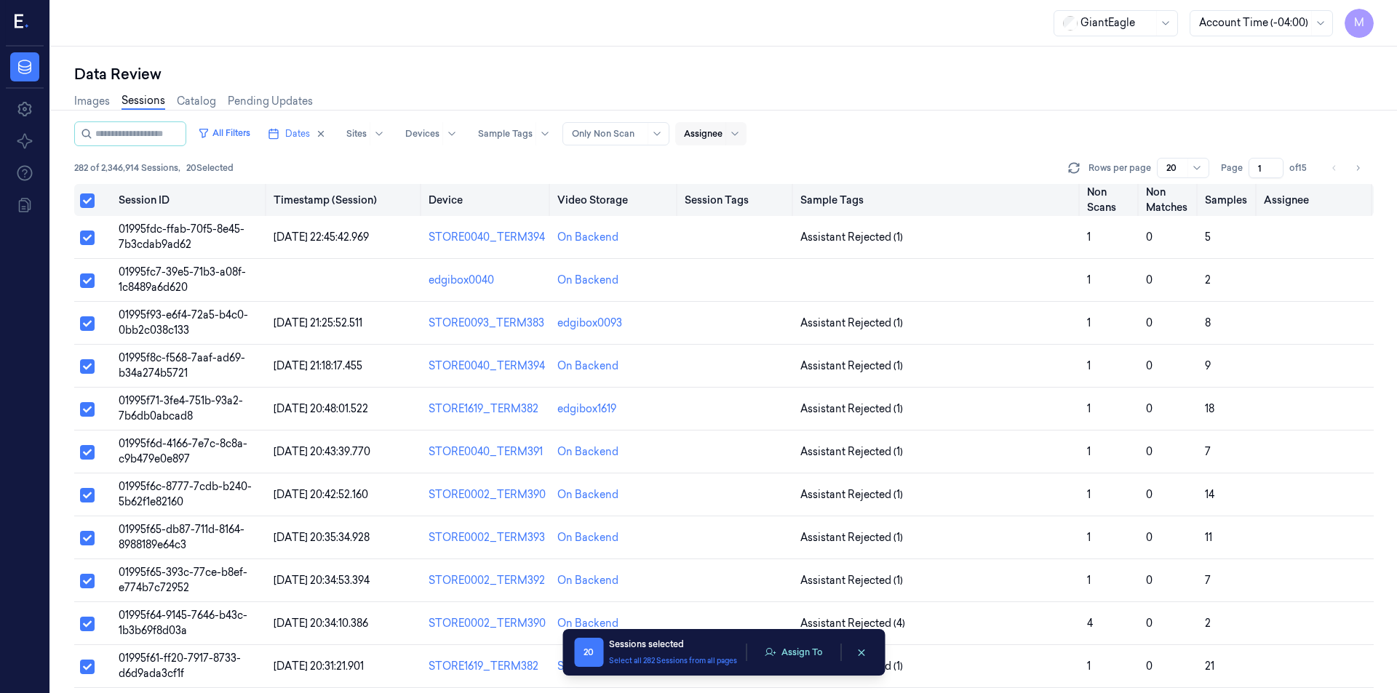
click at [87, 196] on button "Select all" at bounding box center [87, 201] width 15 height 15
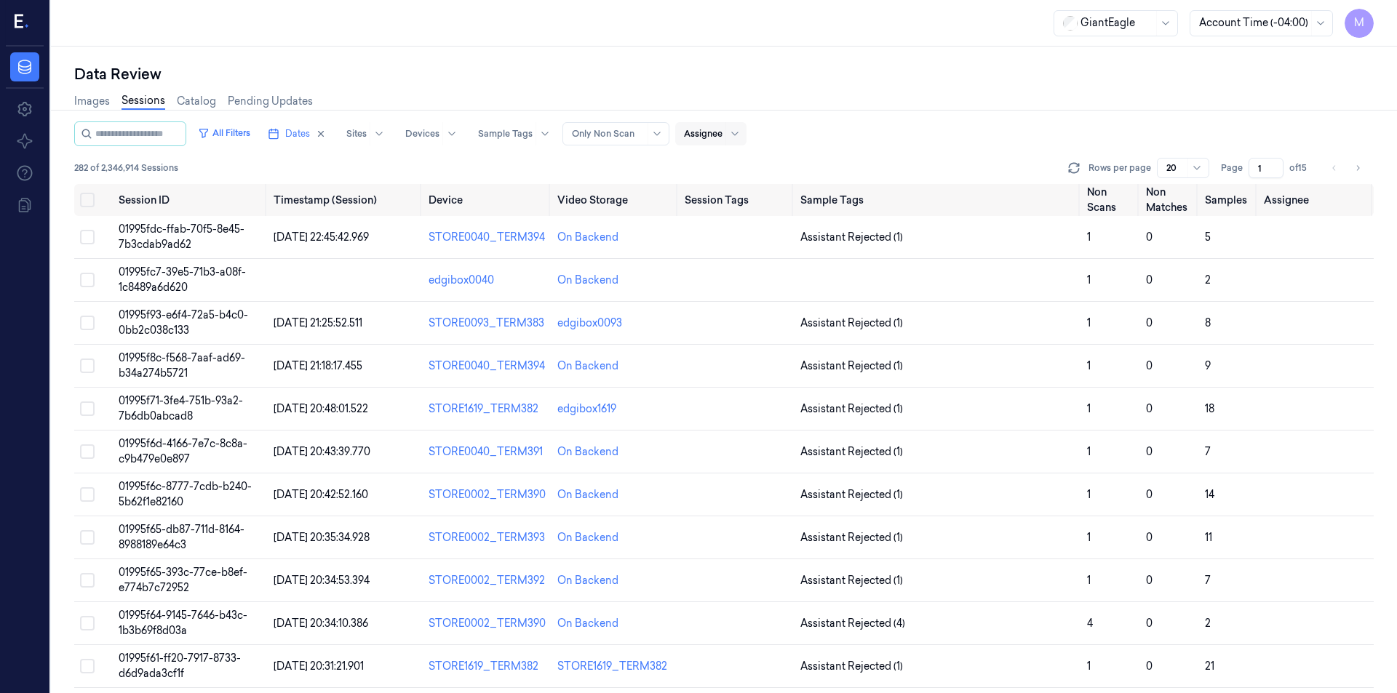
click at [463, 72] on div "Data Review" at bounding box center [724, 74] width 1300 height 20
click at [1274, 167] on input "2" at bounding box center [1266, 168] width 35 height 20
click at [1274, 167] on input "3" at bounding box center [1266, 168] width 35 height 20
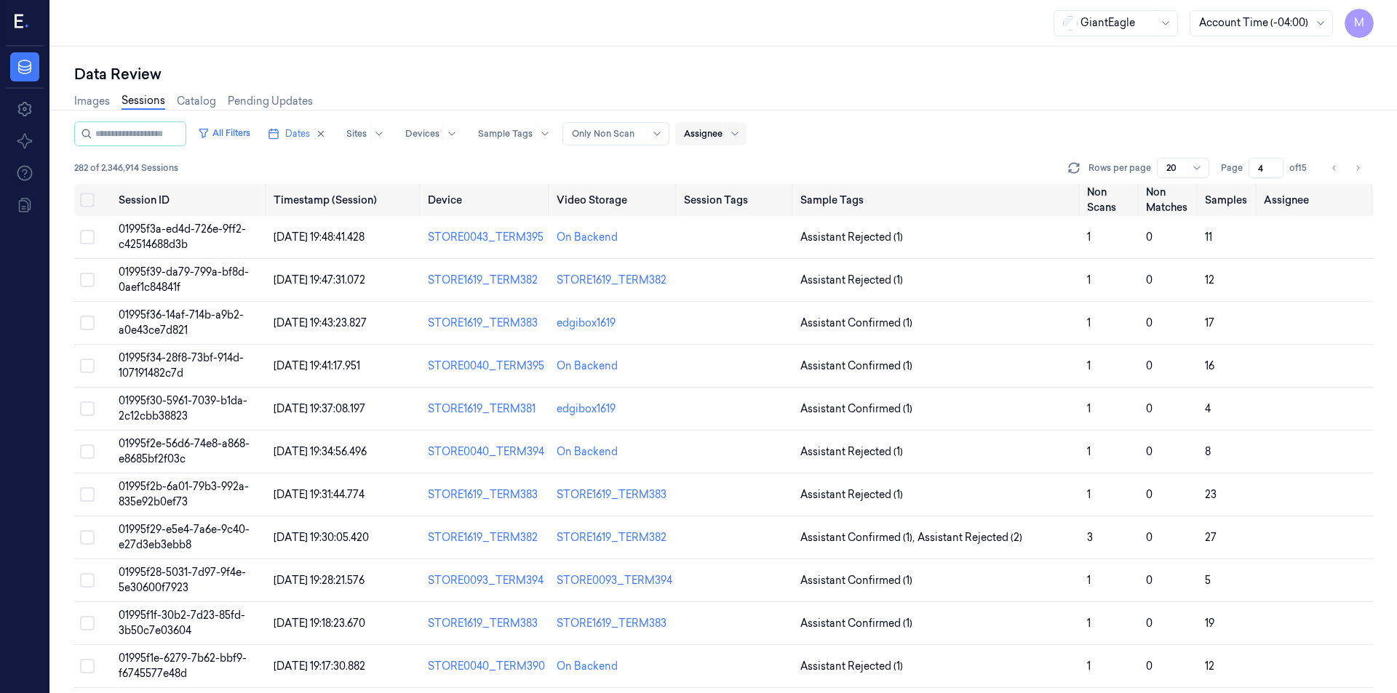
click at [1274, 167] on input "4" at bounding box center [1266, 168] width 35 height 20
click at [1274, 167] on input "5" at bounding box center [1266, 168] width 35 height 20
click at [1274, 167] on input "6" at bounding box center [1266, 168] width 35 height 20
click at [1274, 167] on input "7" at bounding box center [1266, 168] width 35 height 20
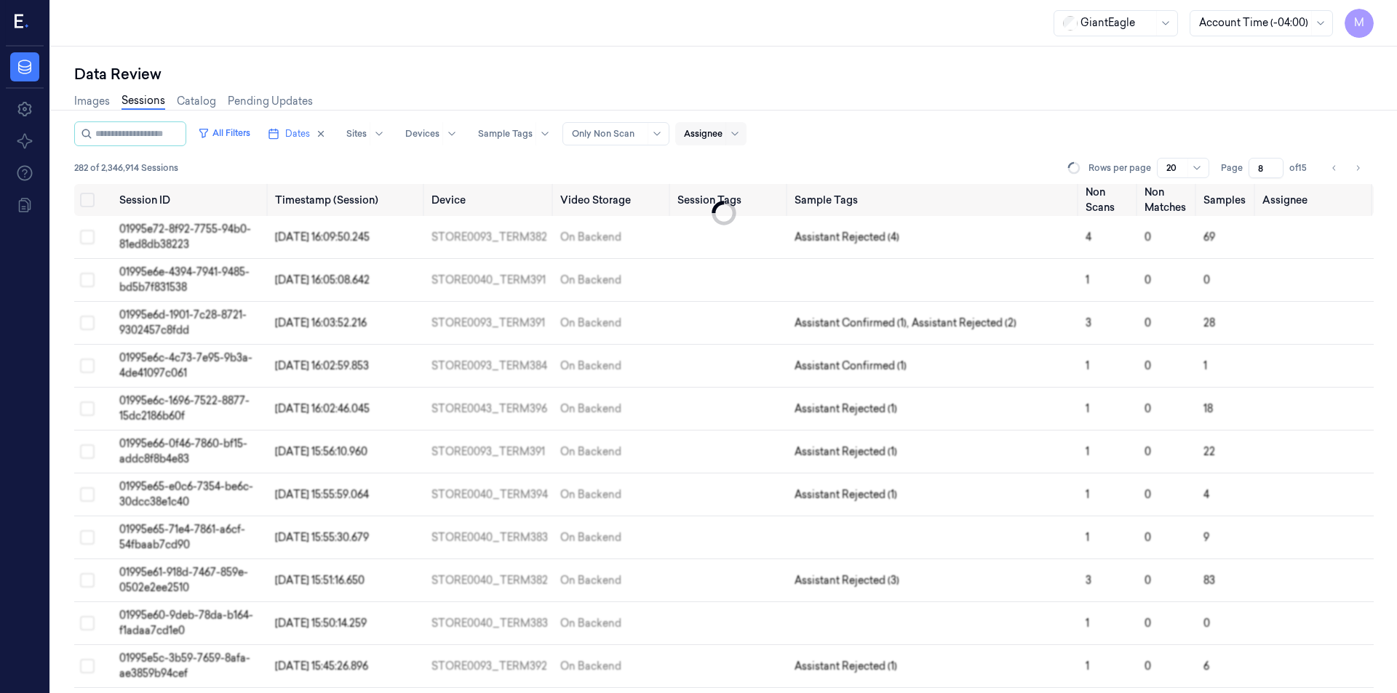
type input "8"
click at [1274, 167] on input "8" at bounding box center [1266, 168] width 35 height 20
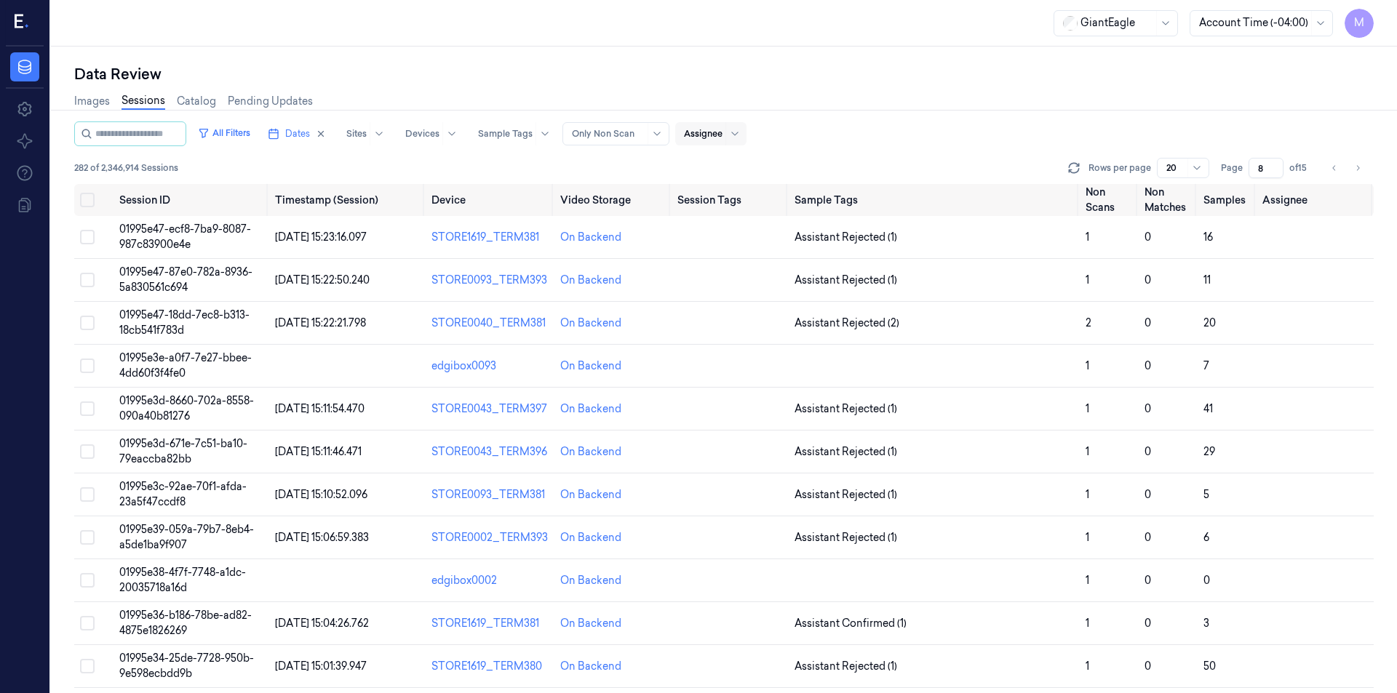
click at [1094, 87] on div "Images Sessions Catalog Pending Updates" at bounding box center [724, 102] width 1300 height 37
click at [91, 204] on button "on" at bounding box center [87, 200] width 15 height 15
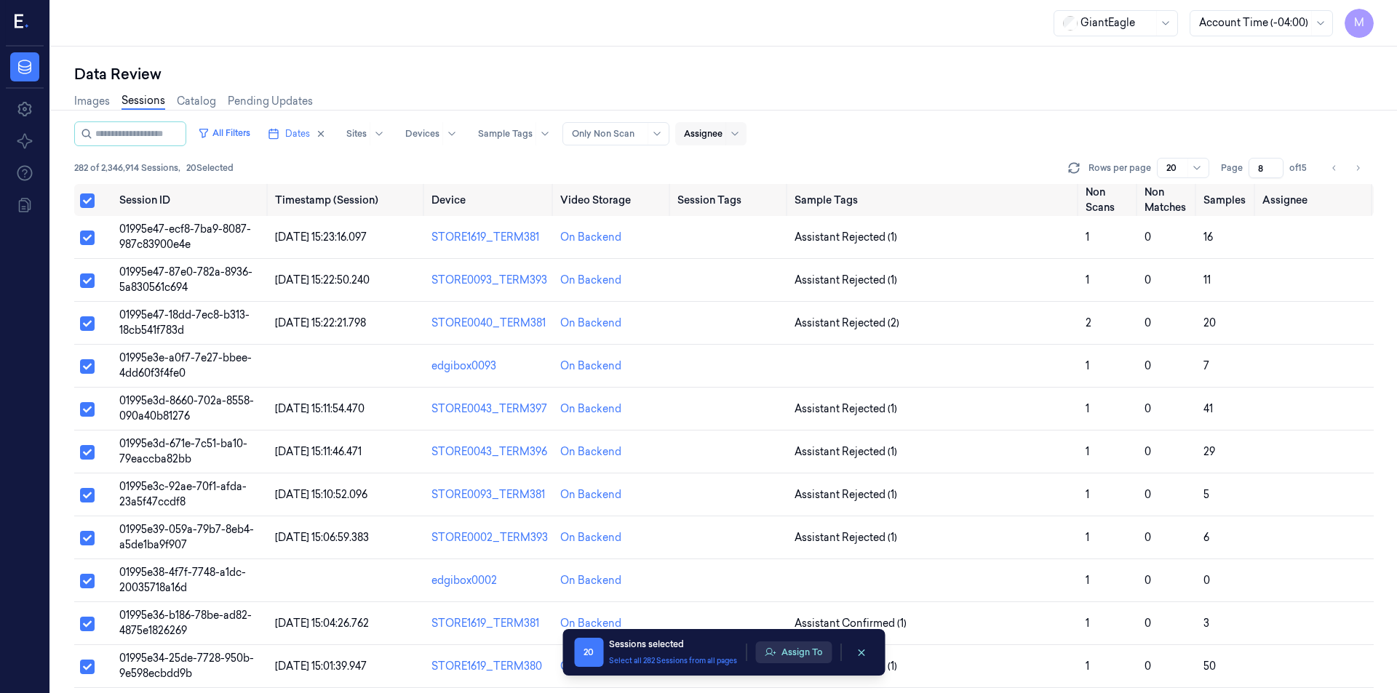
click at [809, 661] on button "Assign To" at bounding box center [793, 653] width 76 height 22
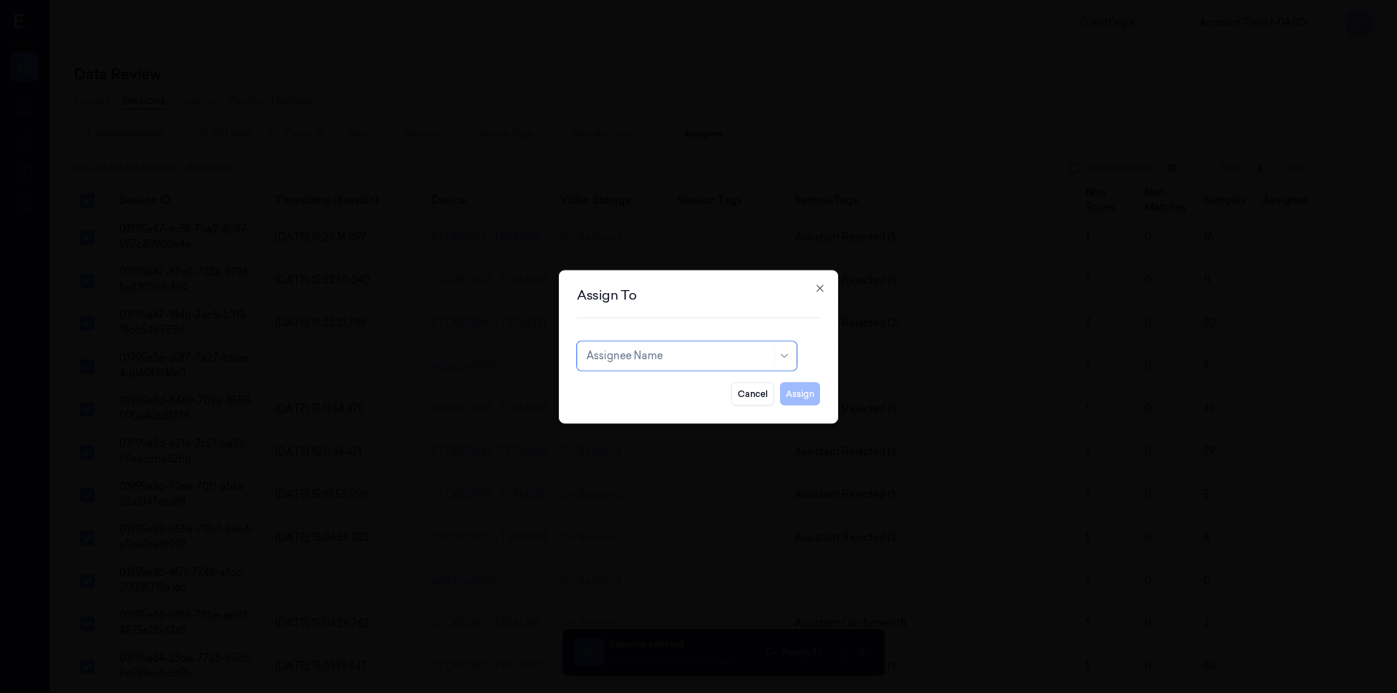
click at [679, 354] on div at bounding box center [679, 356] width 186 height 15
type input "co"
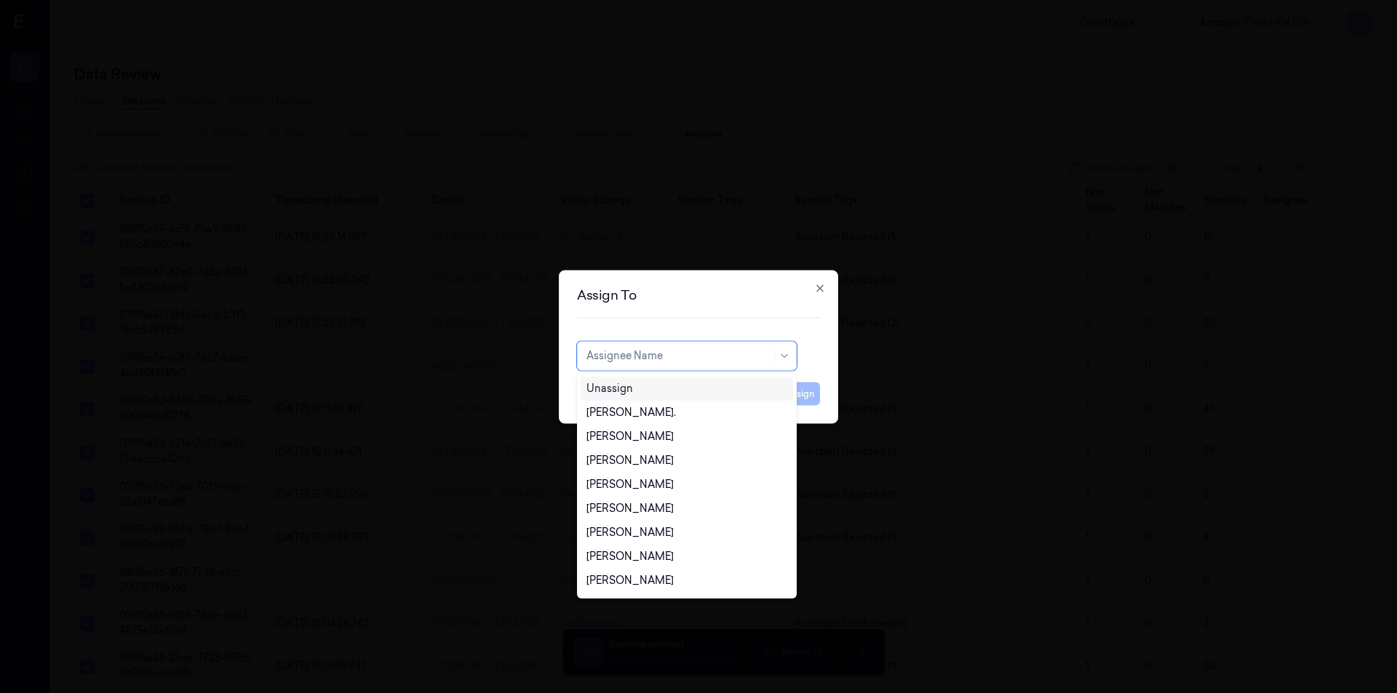
click at [683, 353] on div at bounding box center [679, 356] width 186 height 15
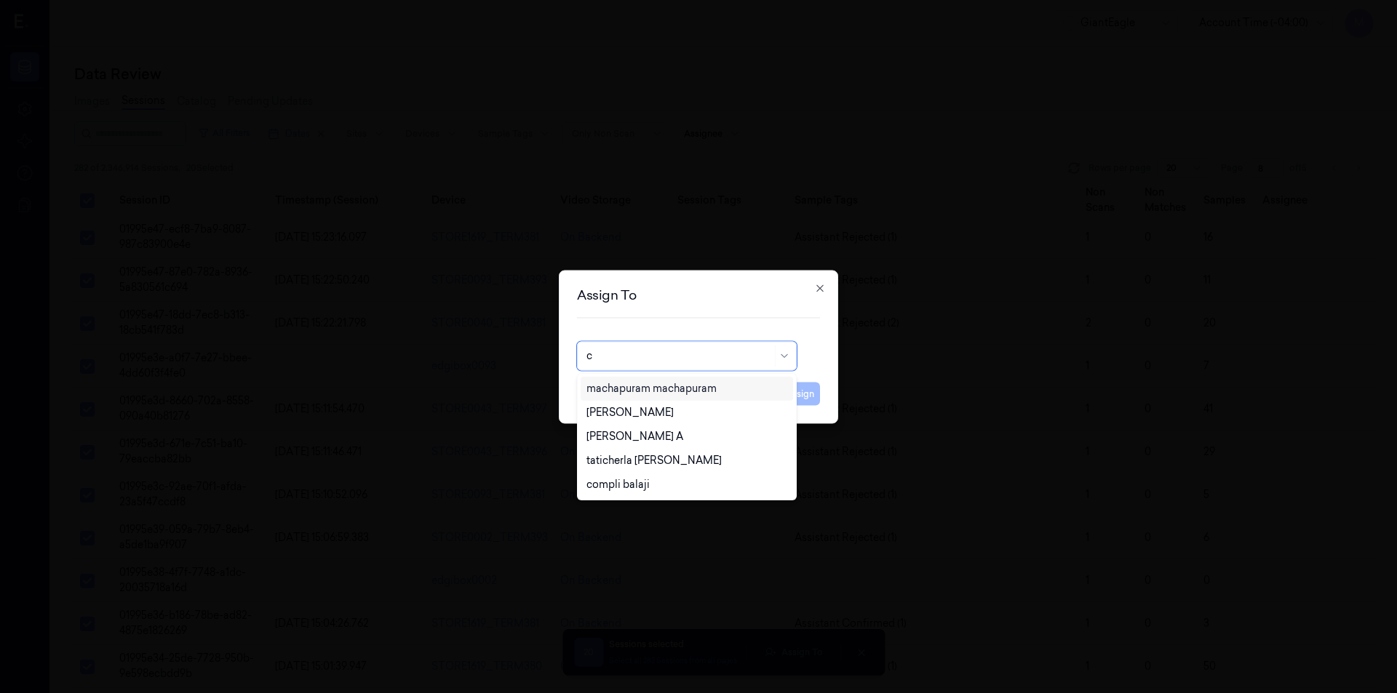
type input "co"
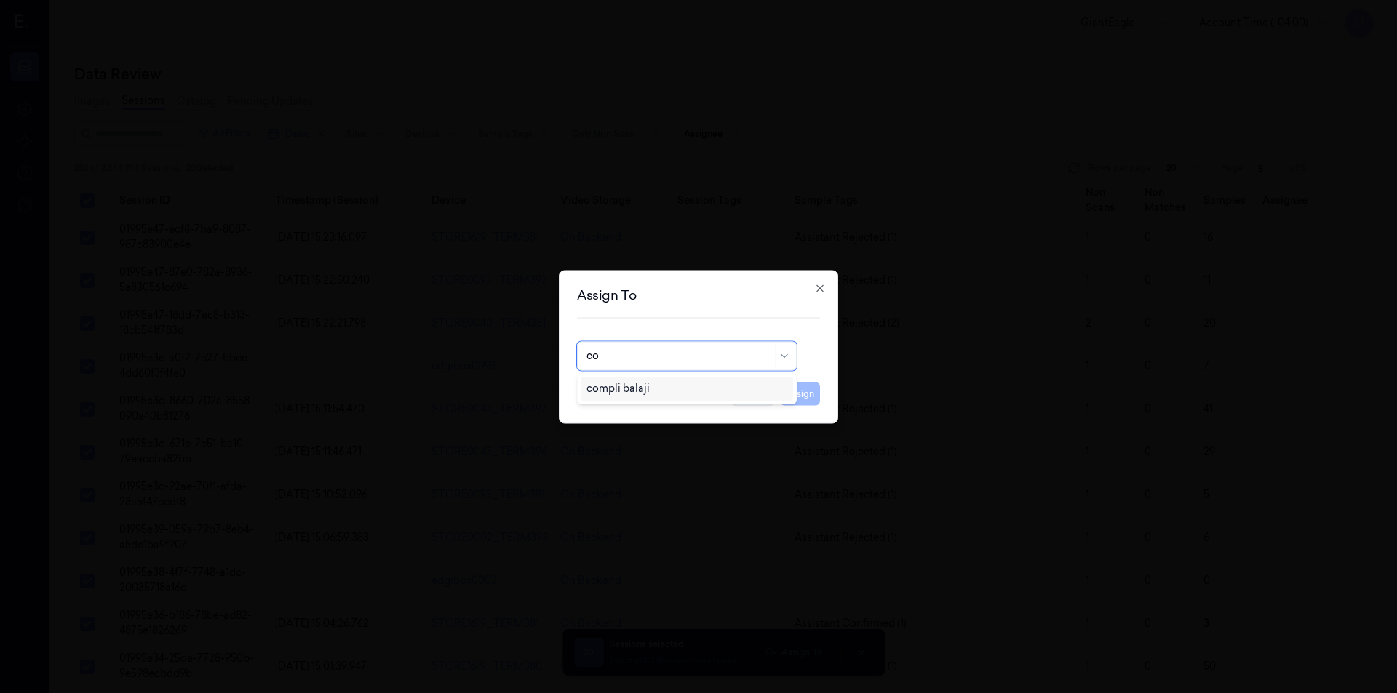
click at [667, 394] on div "compli balaji" at bounding box center [686, 388] width 201 height 15
click at [811, 389] on button "Assign" at bounding box center [800, 393] width 40 height 23
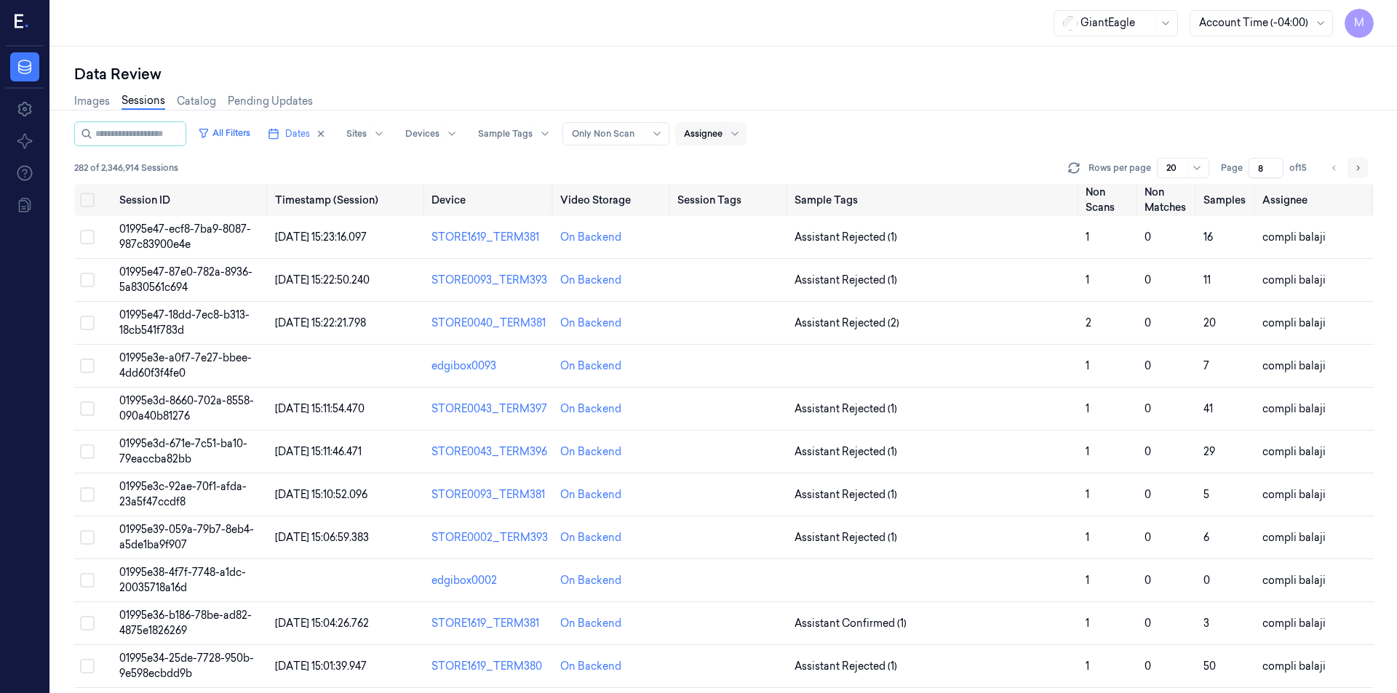
click at [1364, 167] on button "Go to next page" at bounding box center [1358, 168] width 20 height 20
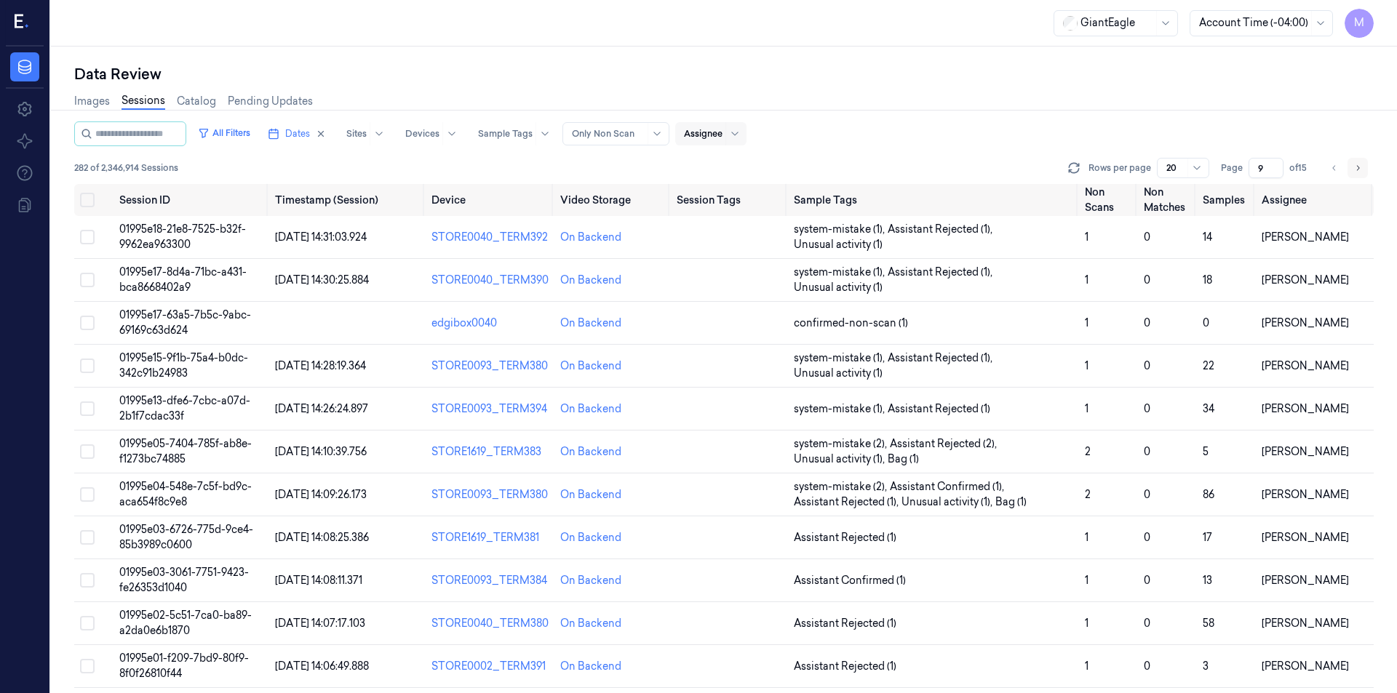
click at [1364, 167] on button "Go to next page" at bounding box center [1358, 168] width 20 height 20
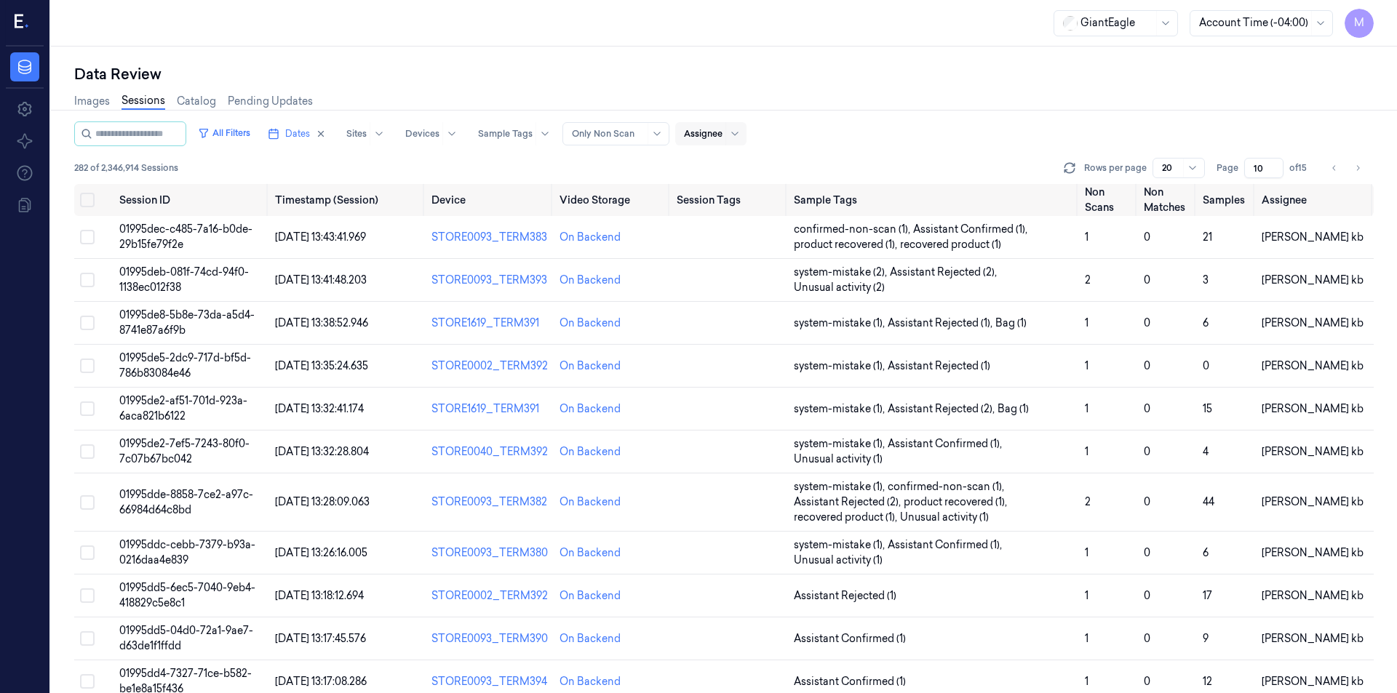
click at [1257, 15] on div at bounding box center [1253, 22] width 109 height 15
click at [1128, 80] on div "Data Review" at bounding box center [724, 74] width 1300 height 20
click at [1358, 164] on icon "Go to next page" at bounding box center [1357, 168] width 9 height 12
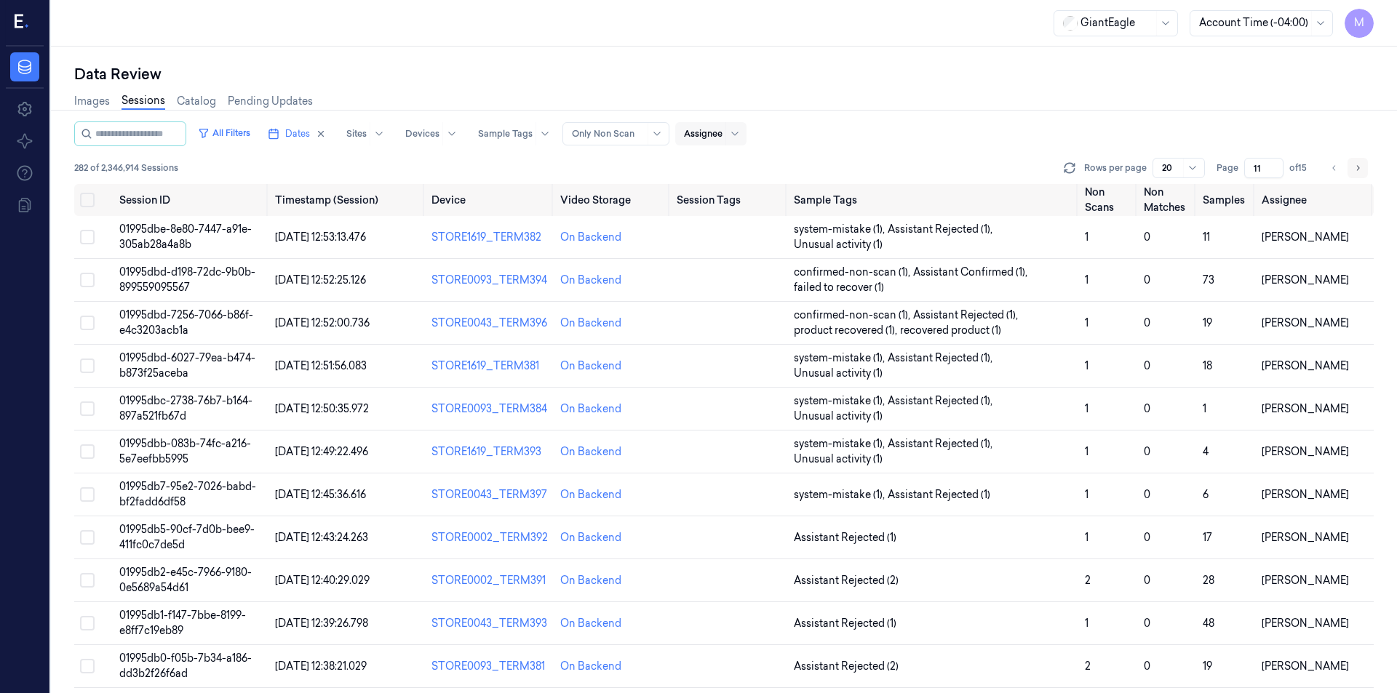
click at [1358, 164] on icon "Go to next page" at bounding box center [1357, 168] width 9 height 12
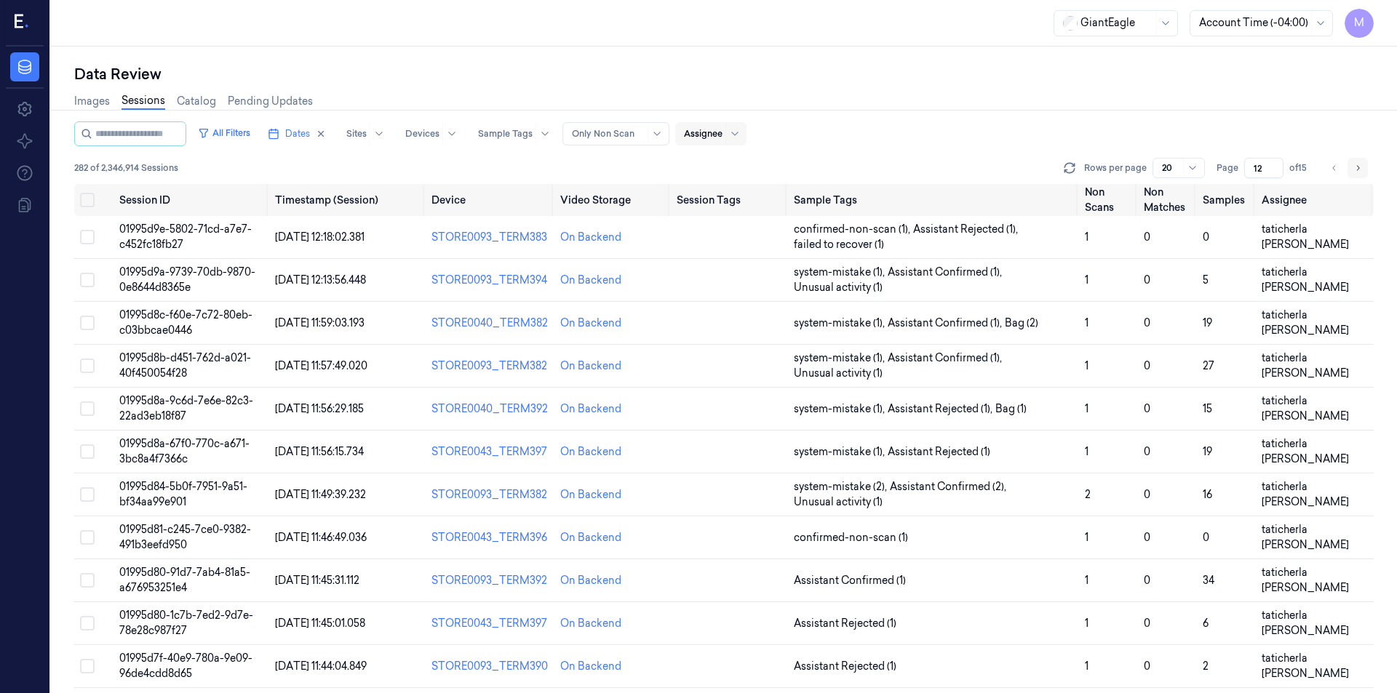
click at [1358, 164] on icon "Go to next page" at bounding box center [1357, 168] width 9 height 12
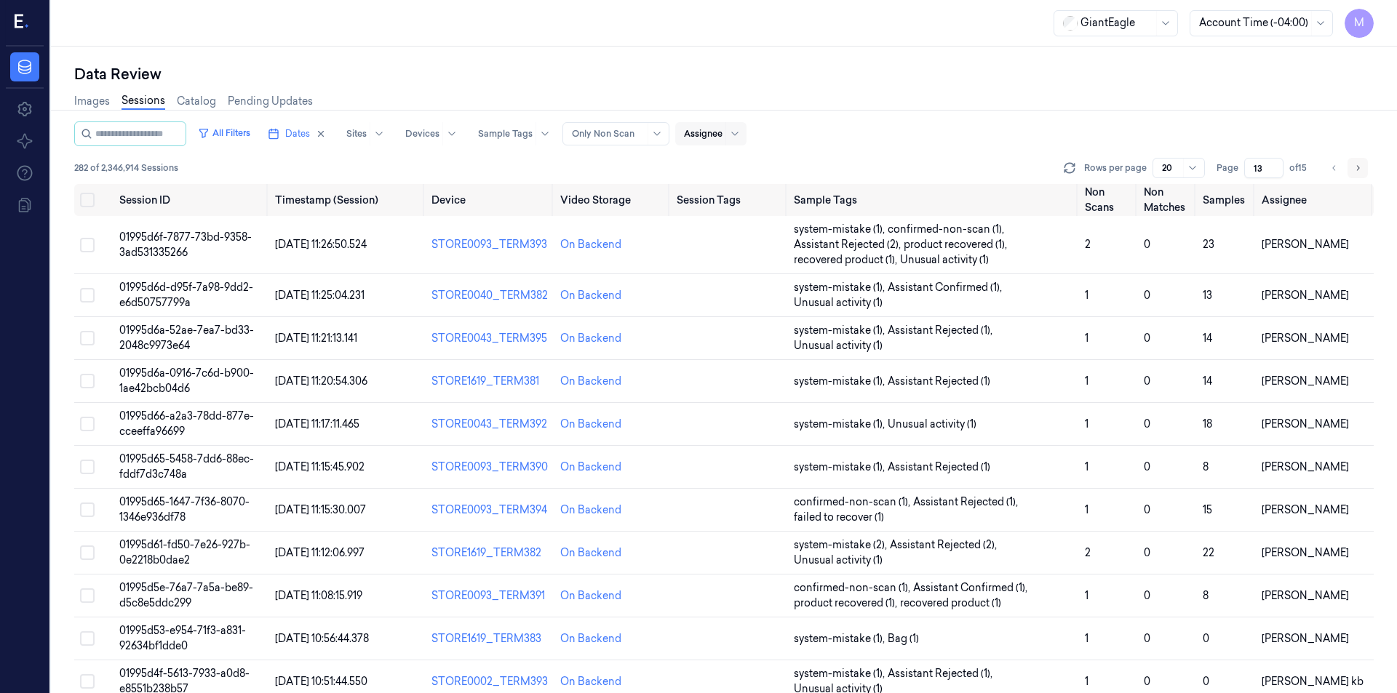
click at [1358, 164] on icon "Go to next page" at bounding box center [1357, 168] width 9 height 12
type input "14"
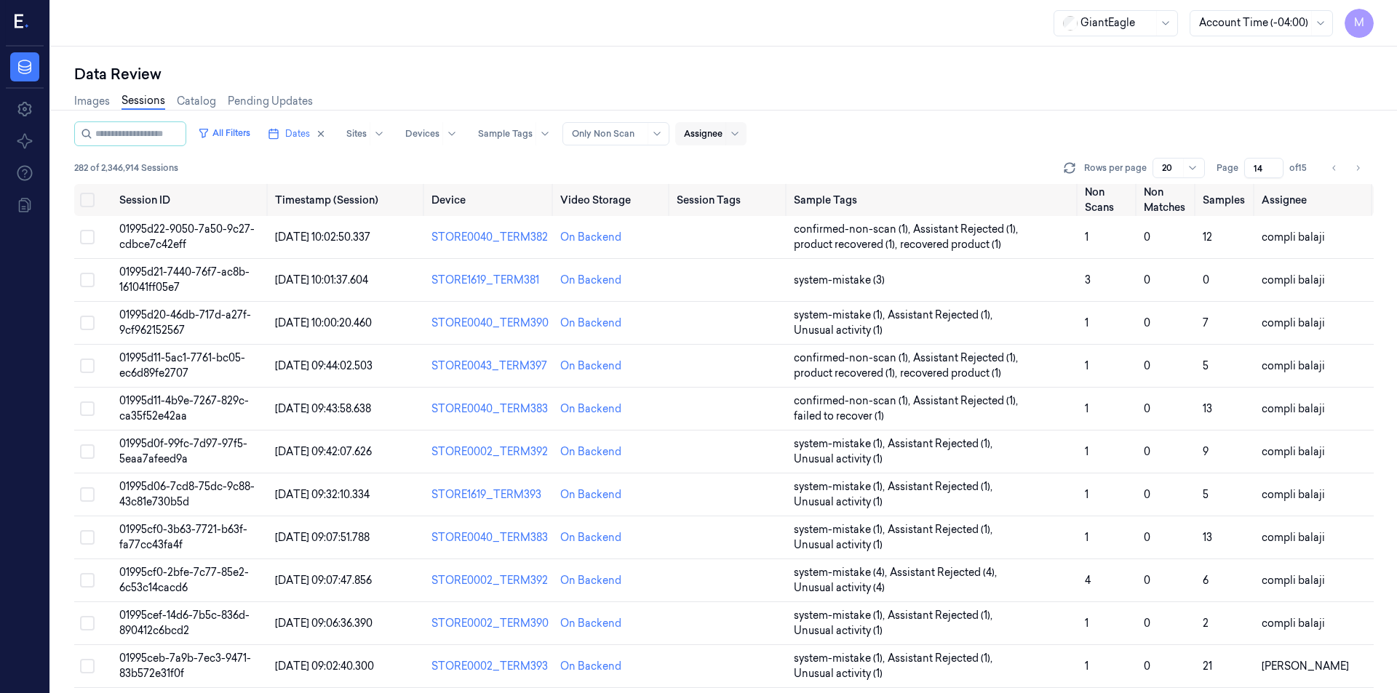
click at [738, 130] on div "Assignee" at bounding box center [710, 133] width 71 height 23
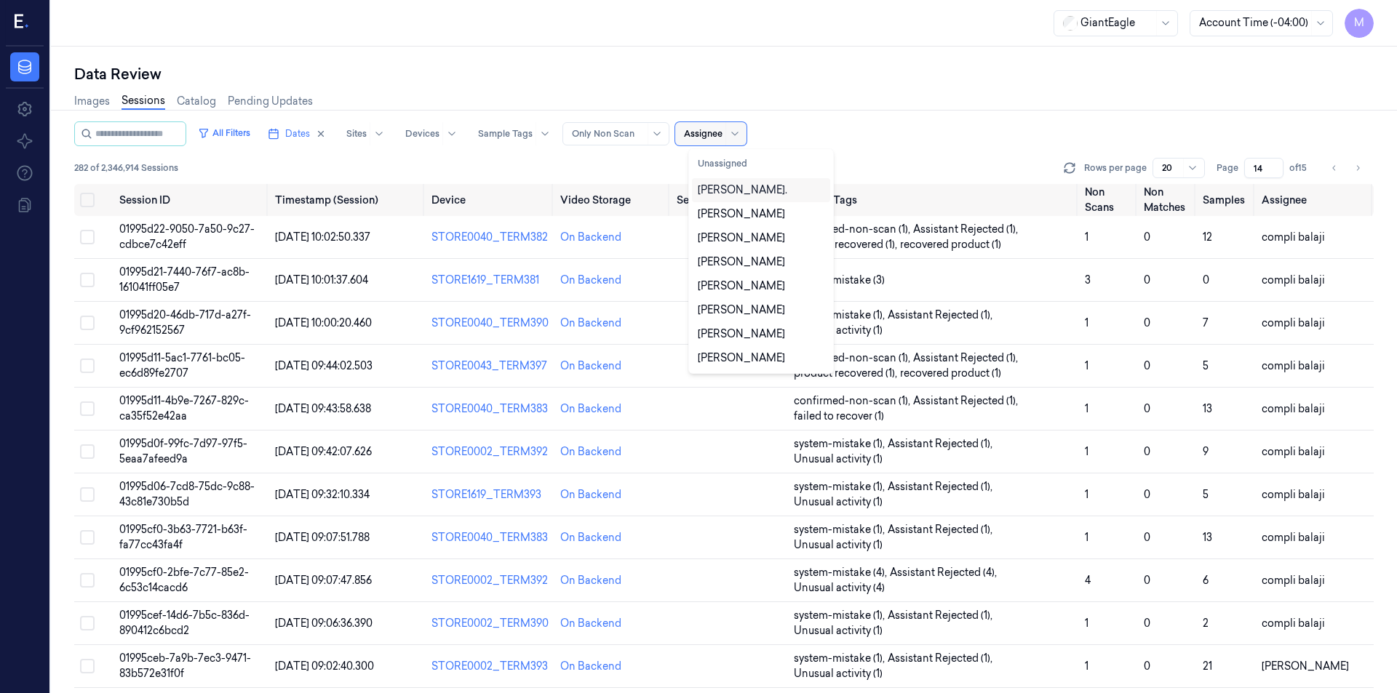
click at [723, 134] on div at bounding box center [703, 133] width 39 height 13
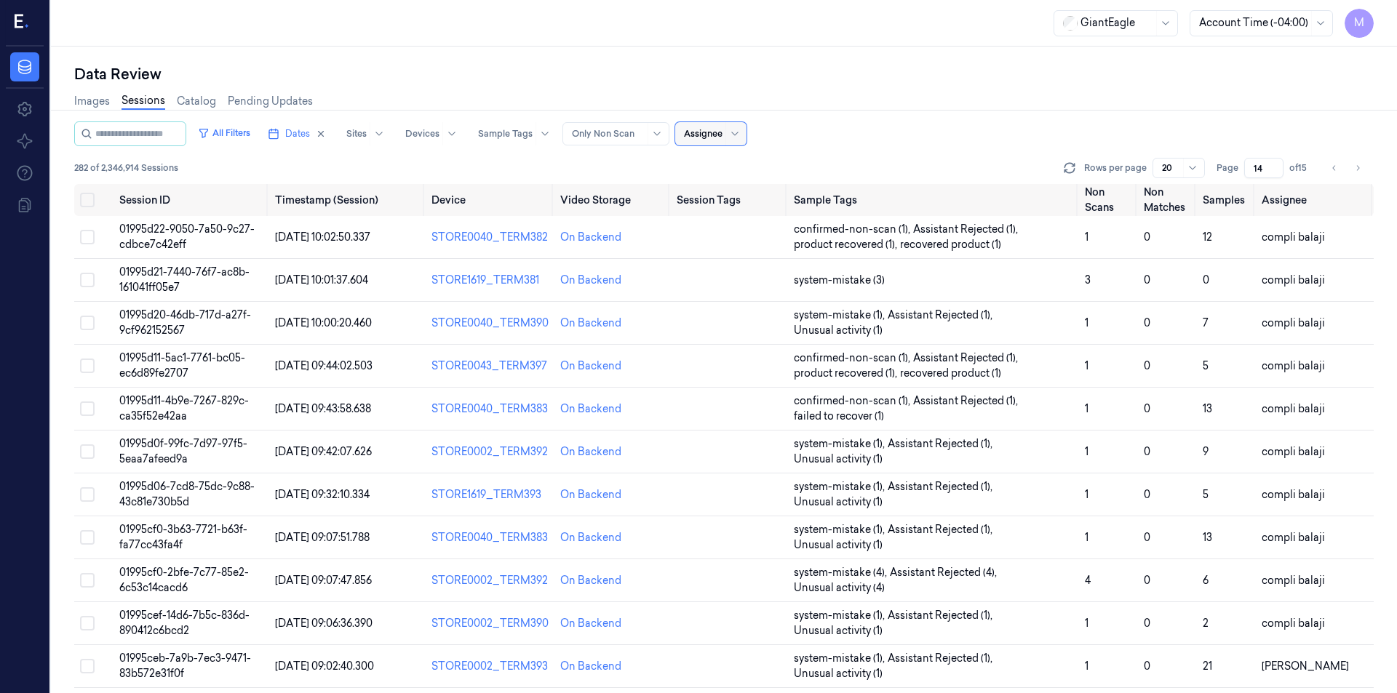
click at [723, 134] on div at bounding box center [703, 133] width 39 height 13
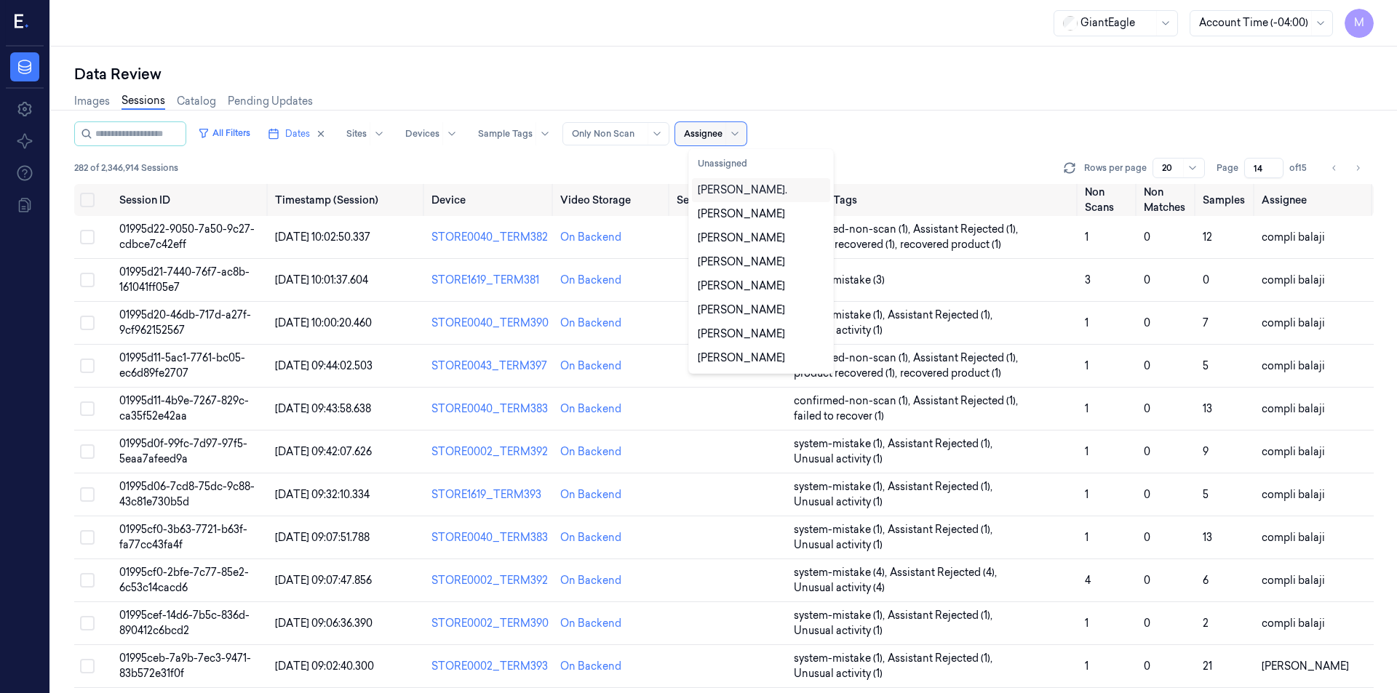
type input "t"
click at [759, 316] on div "taticherla rabbani" at bounding box center [761, 318] width 127 height 31
type input "1"
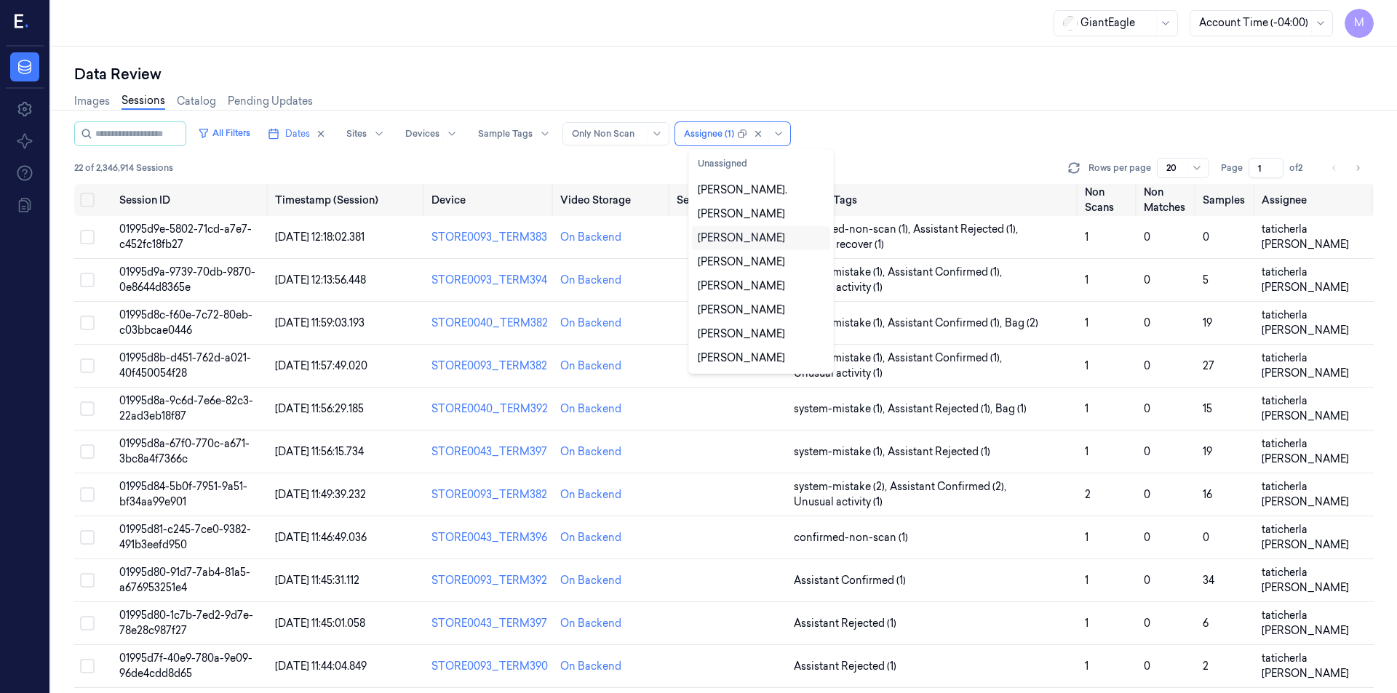
click at [849, 76] on div "Data Review" at bounding box center [724, 74] width 1300 height 20
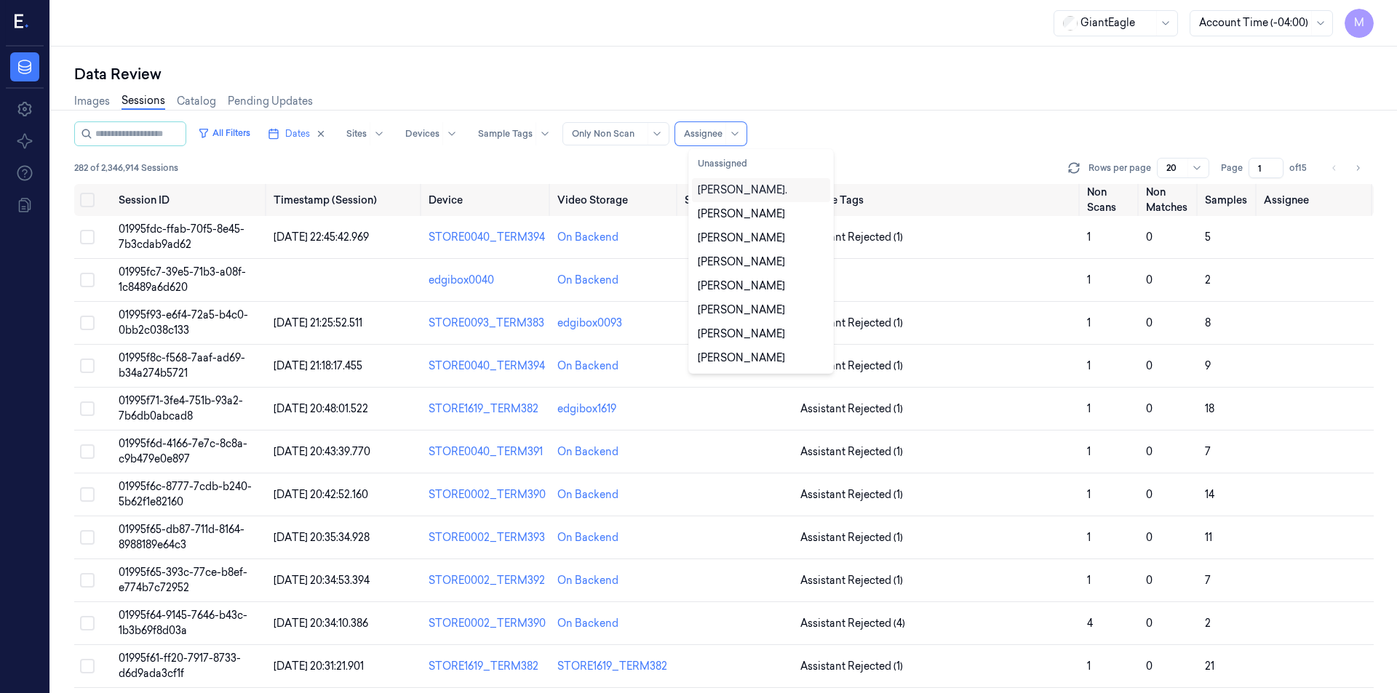
click at [741, 140] on div at bounding box center [734, 133] width 18 height 23
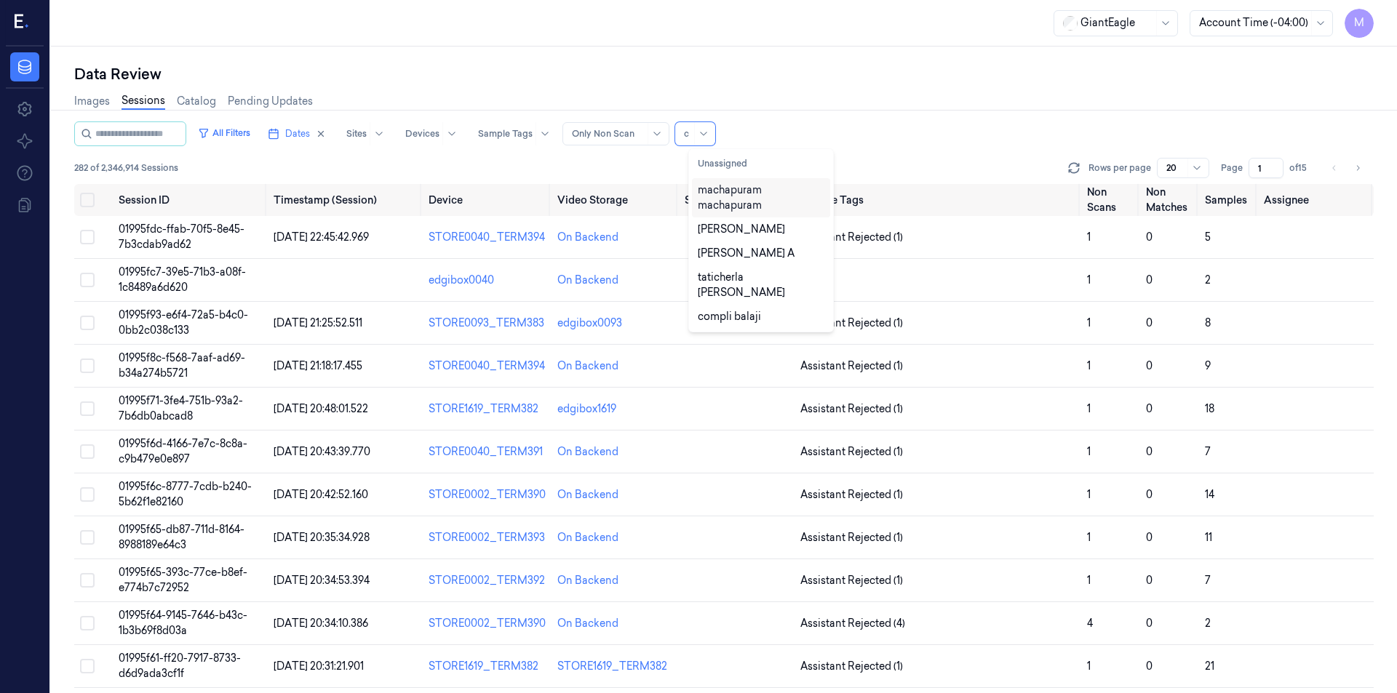
type input "co"
click at [732, 187] on div "compli balaji" at bounding box center [729, 190] width 63 height 15
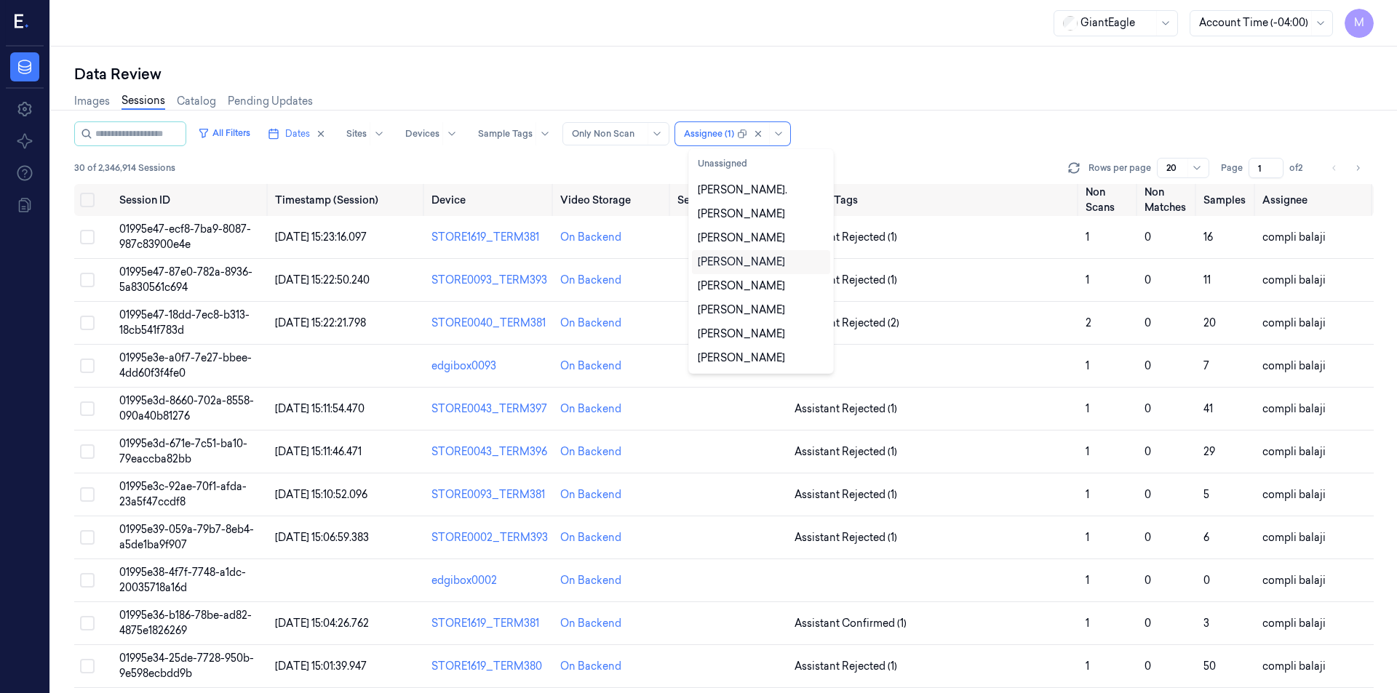
click at [1027, 120] on div "Images Sessions Catalog Pending Updates" at bounding box center [724, 102] width 1300 height 37
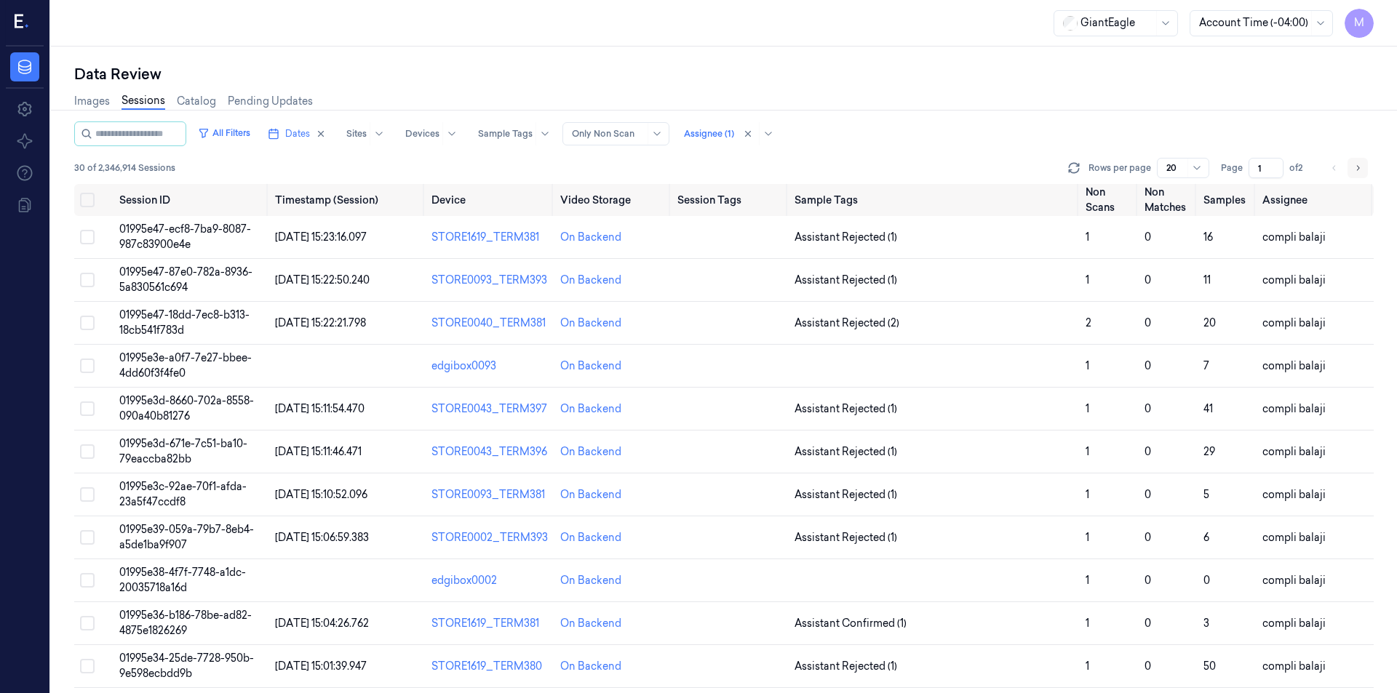
click at [1360, 171] on icon "Go to next page" at bounding box center [1357, 168] width 9 height 12
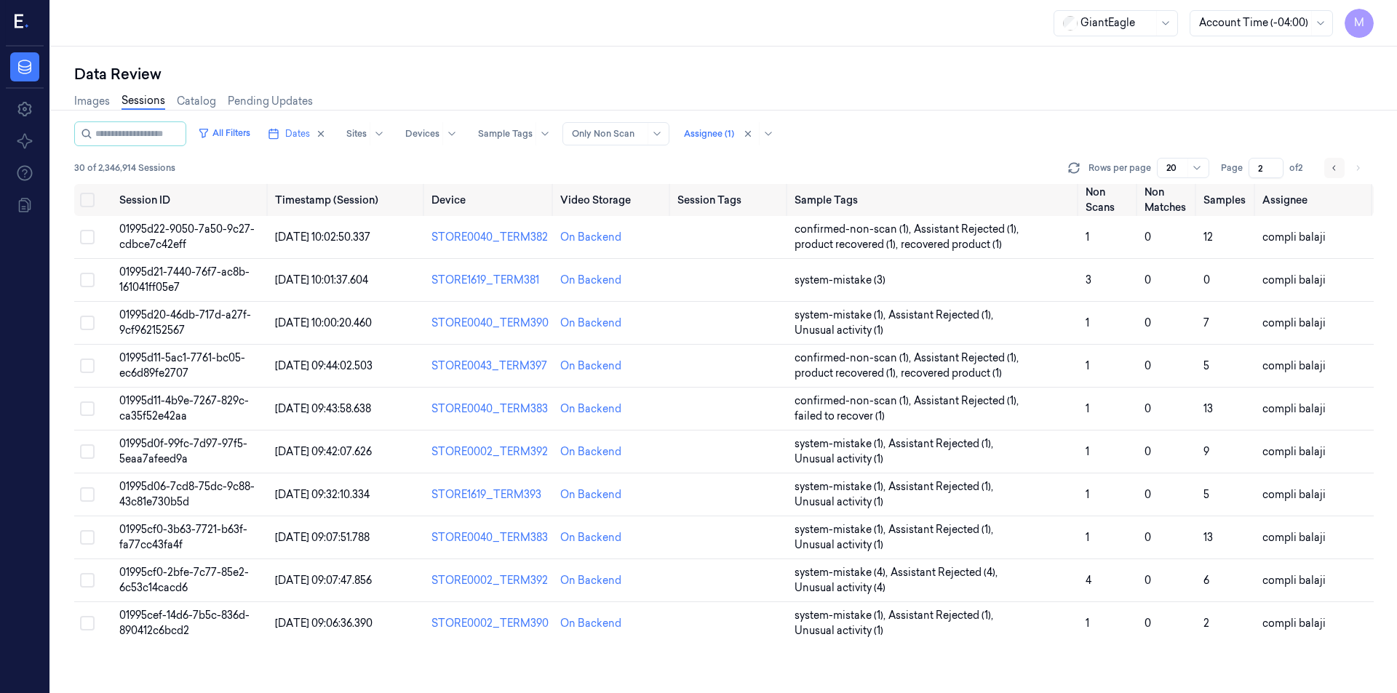
click at [1340, 171] on button "Go to previous page" at bounding box center [1334, 168] width 20 height 20
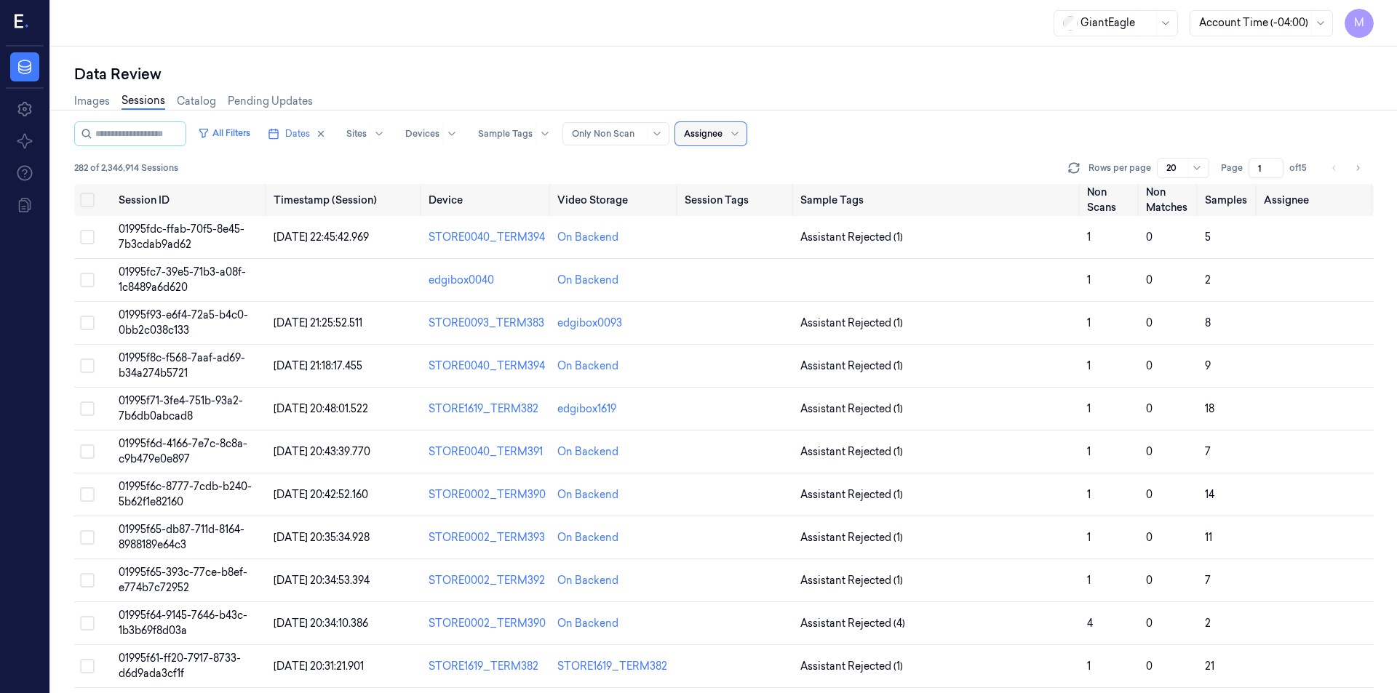
click at [899, 135] on div "All Filters Dates Sites Devices Sample Tags Alert Type Only Non Scan Assignee" at bounding box center [724, 134] width 1300 height 25
click at [1265, 168] on input "1" at bounding box center [1266, 168] width 35 height 20
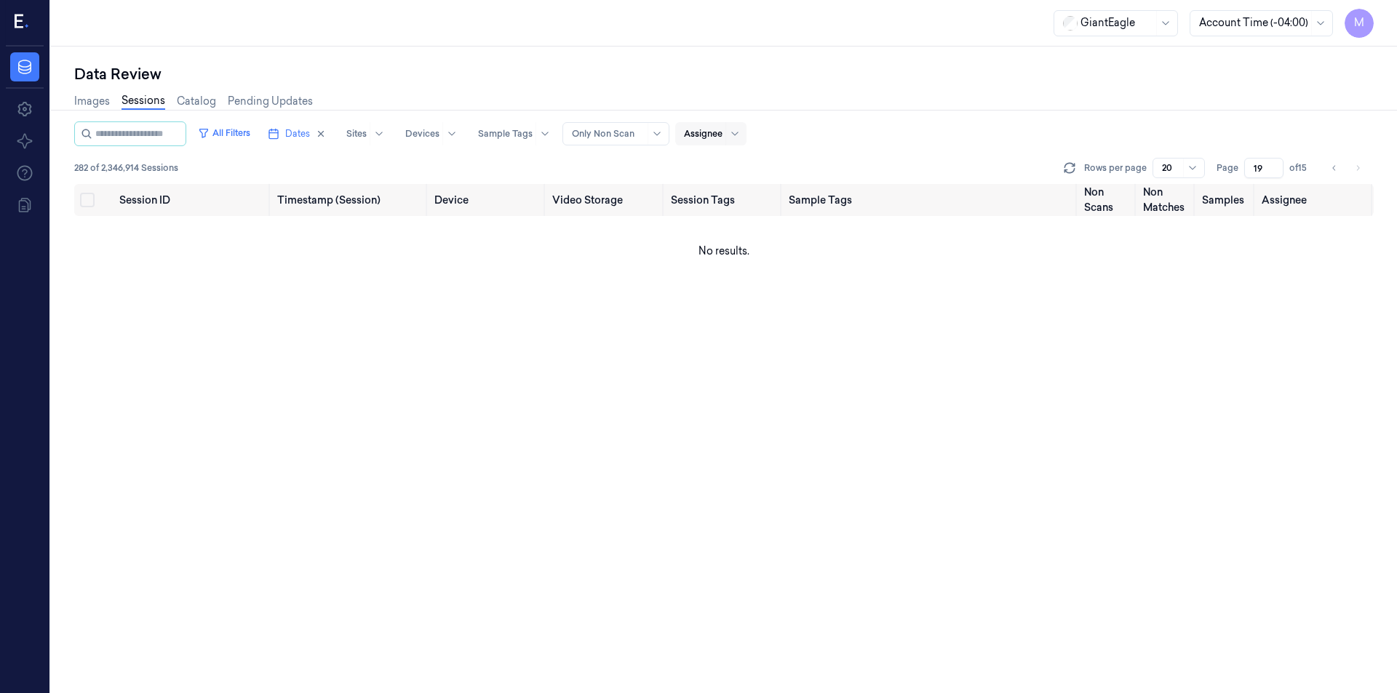
type input "1"
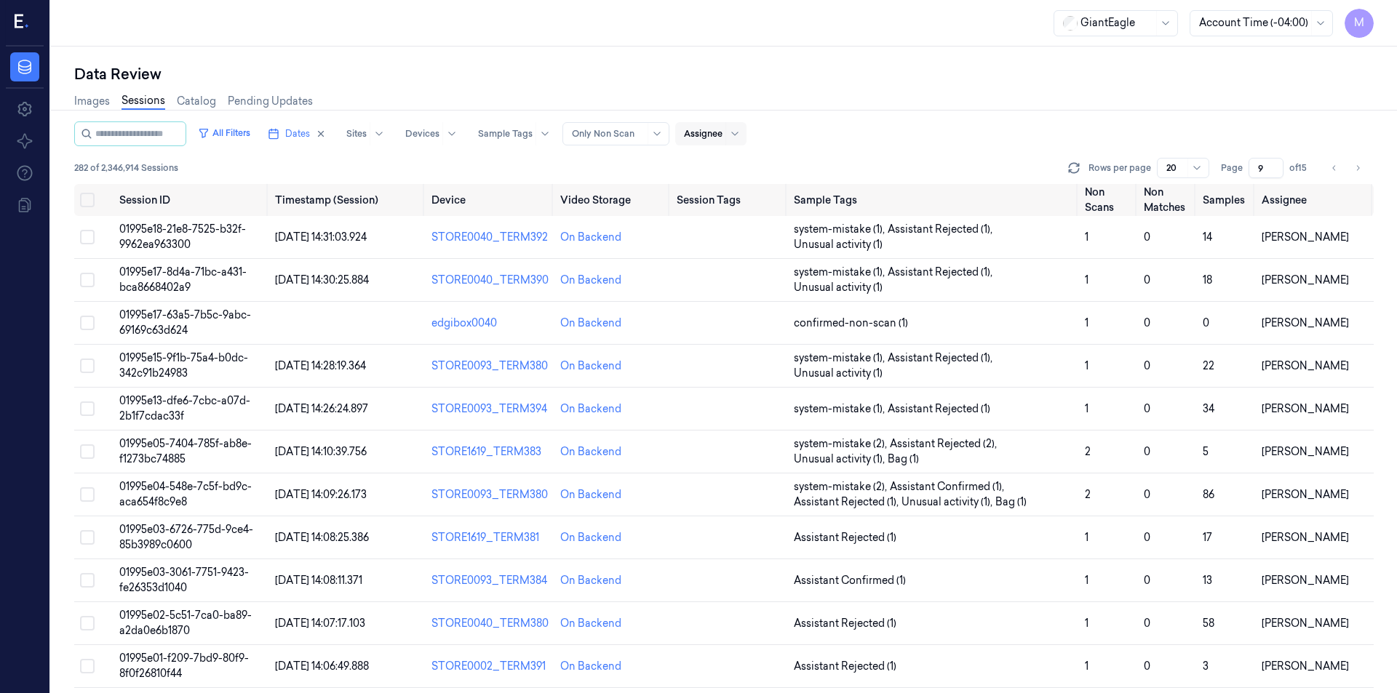
click at [1232, 122] on div "All Filters Dates Sites Devices Sample Tags Alert Type Only Non Scan Assignee" at bounding box center [724, 134] width 1300 height 25
click at [1359, 167] on icon "Go to next page" at bounding box center [1357, 168] width 9 height 12
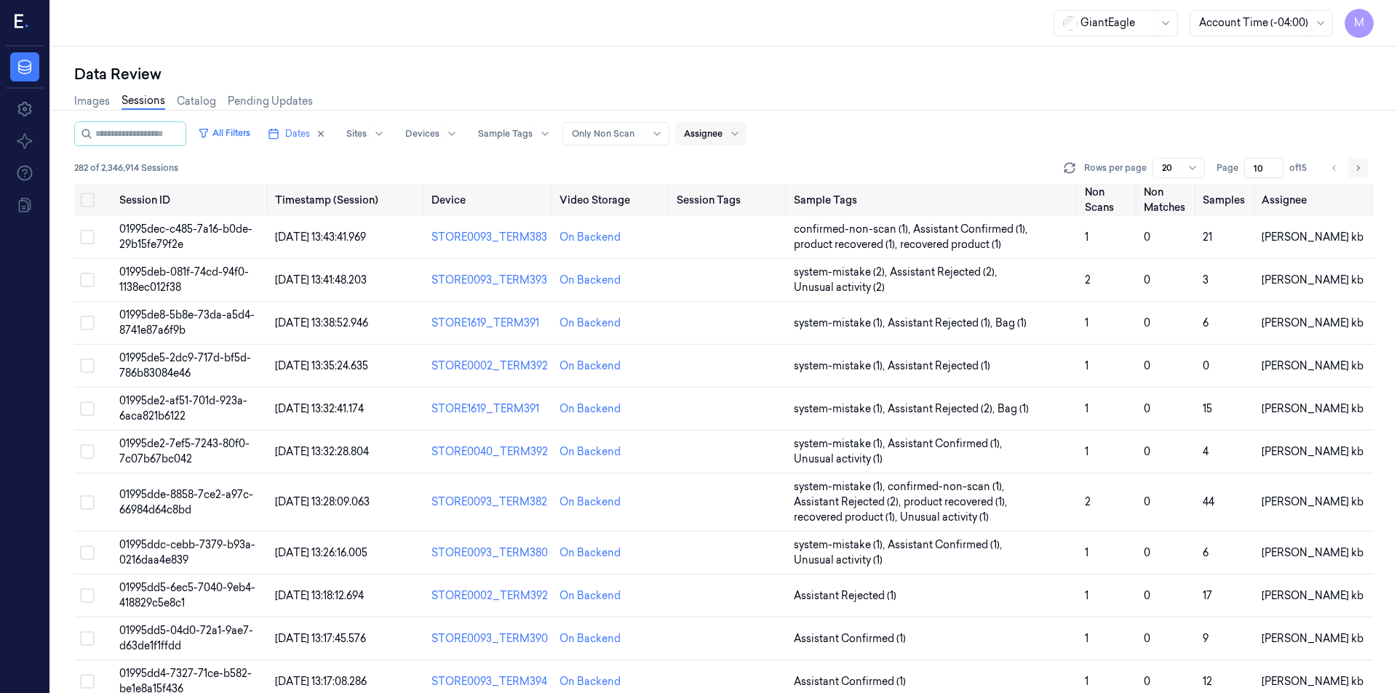
click at [1359, 167] on icon "Go to next page" at bounding box center [1357, 168] width 9 height 12
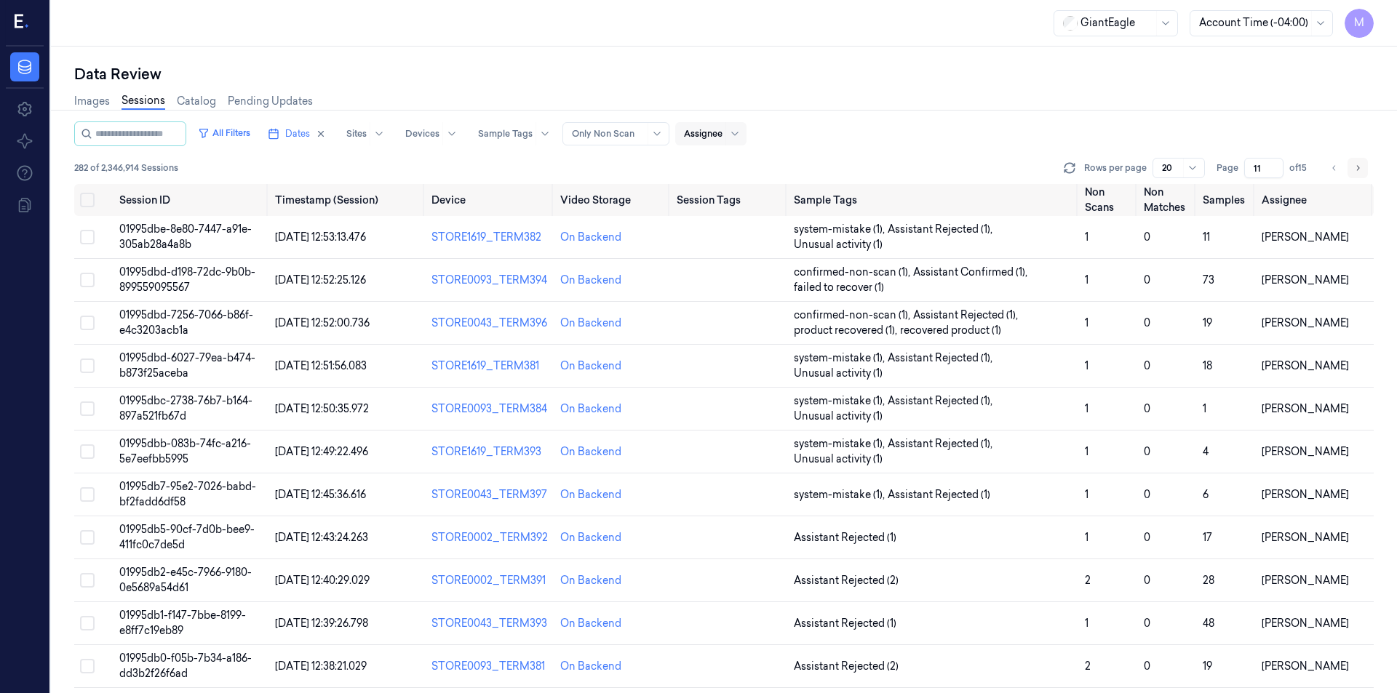
click at [1359, 167] on icon "Go to next page" at bounding box center [1357, 168] width 9 height 12
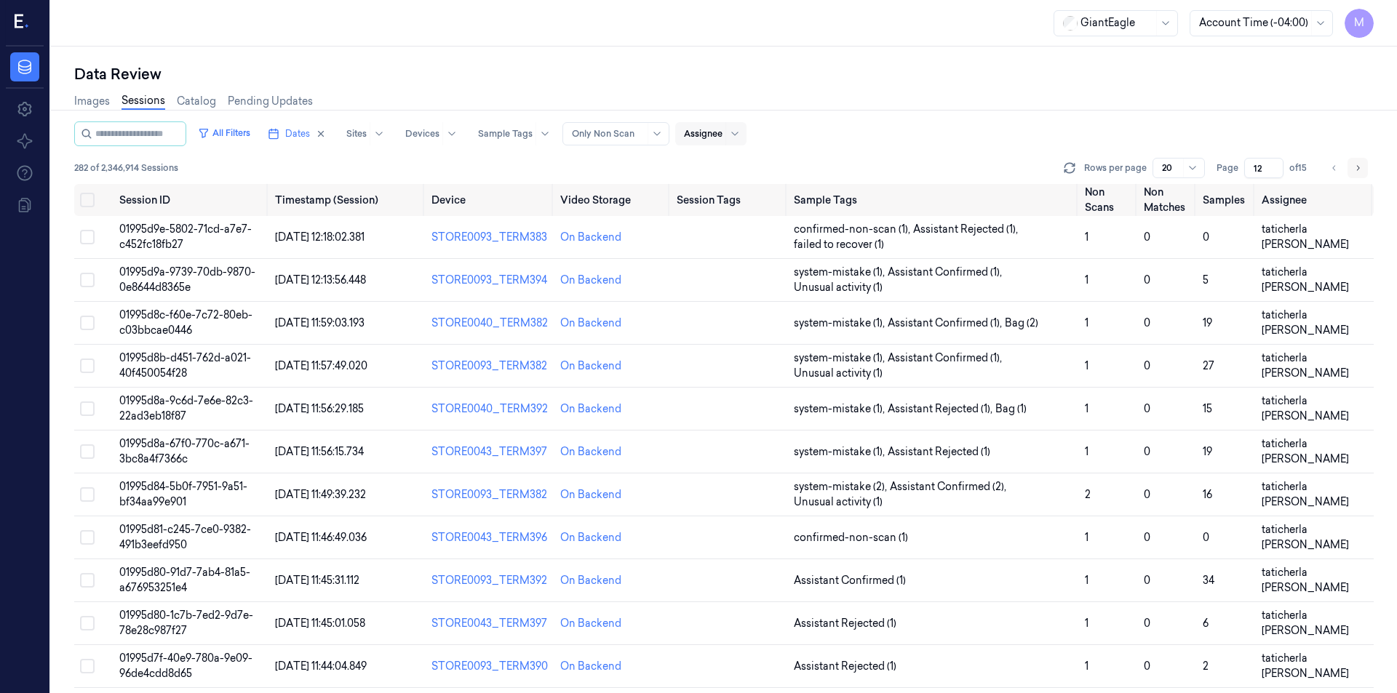
click at [1359, 167] on icon "Go to next page" at bounding box center [1357, 168] width 9 height 12
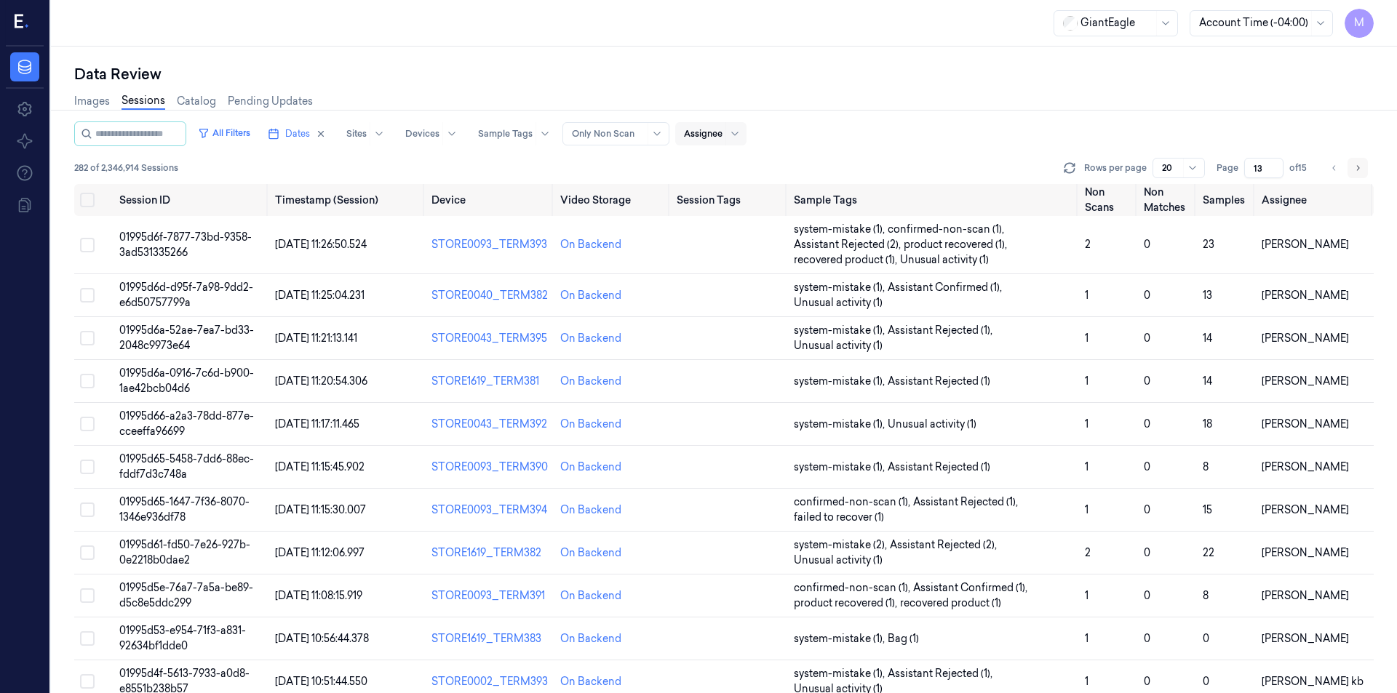
click at [1359, 167] on icon "Go to next page" at bounding box center [1357, 168] width 9 height 12
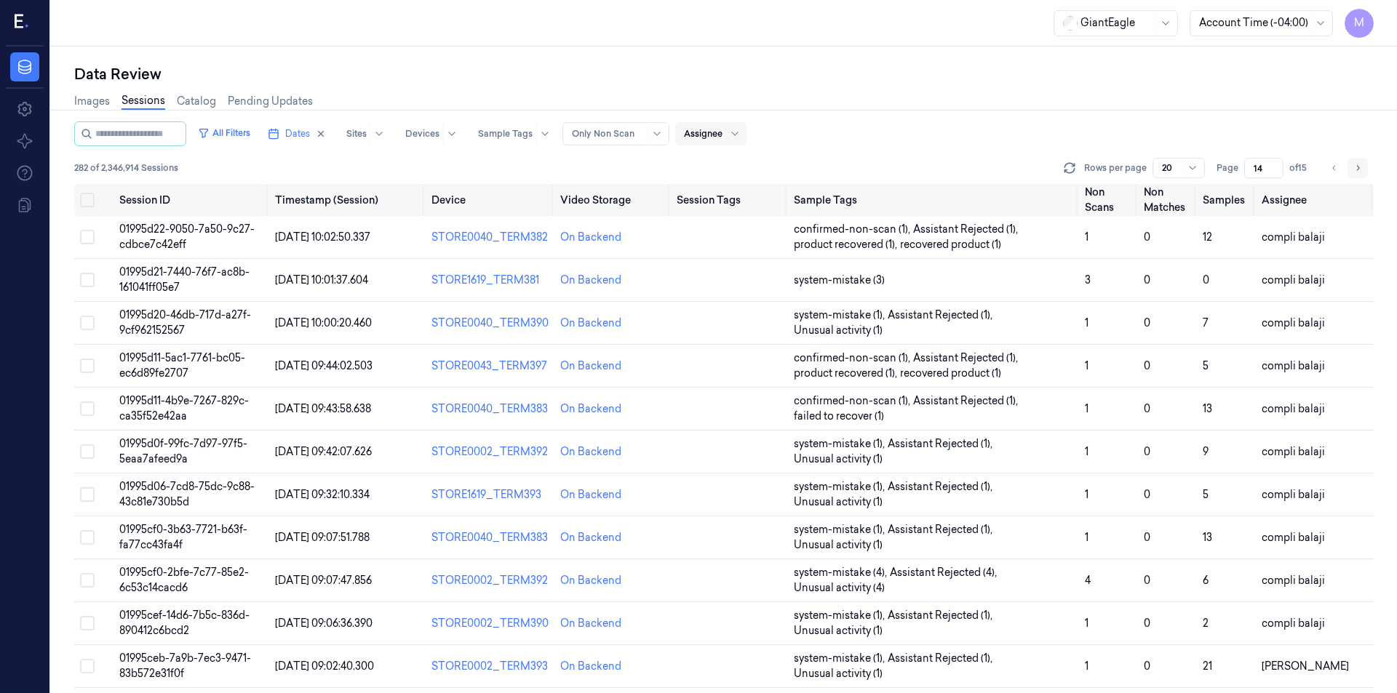
click at [1359, 167] on icon "Go to next page" at bounding box center [1357, 168] width 9 height 12
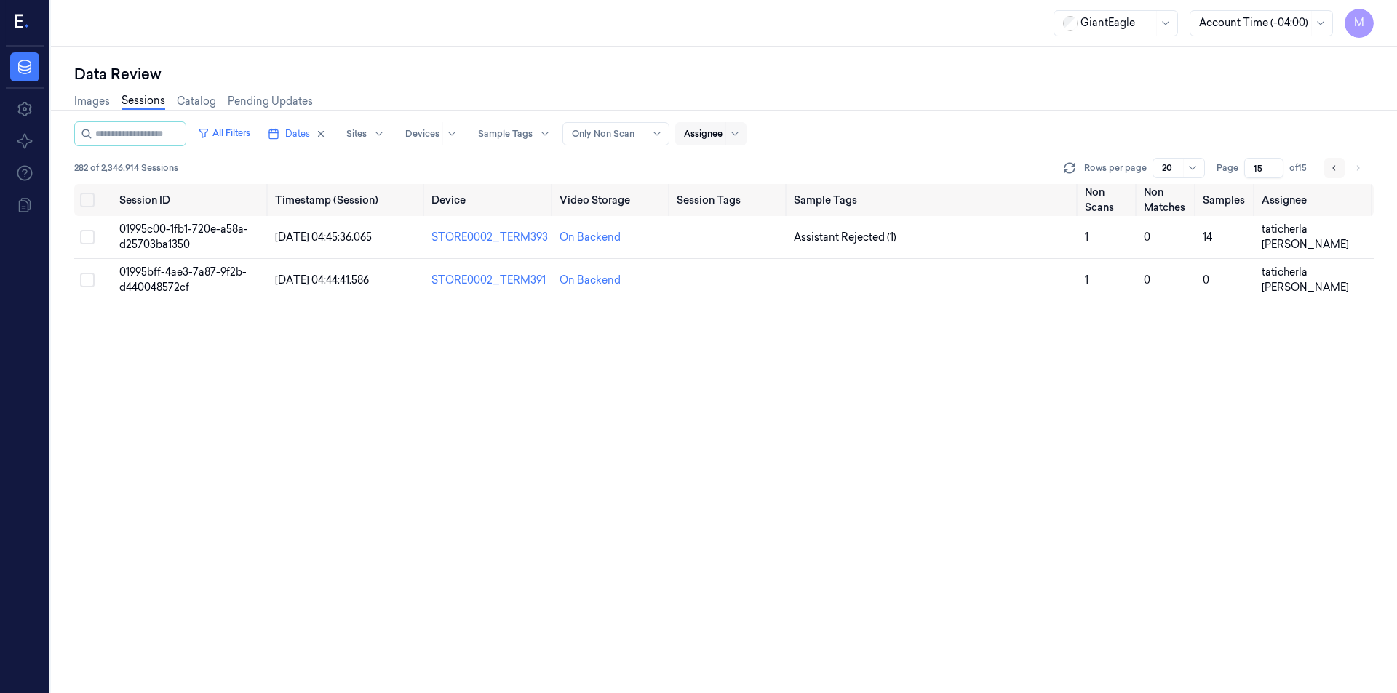
click at [1339, 166] on button "Go to previous page" at bounding box center [1334, 168] width 20 height 20
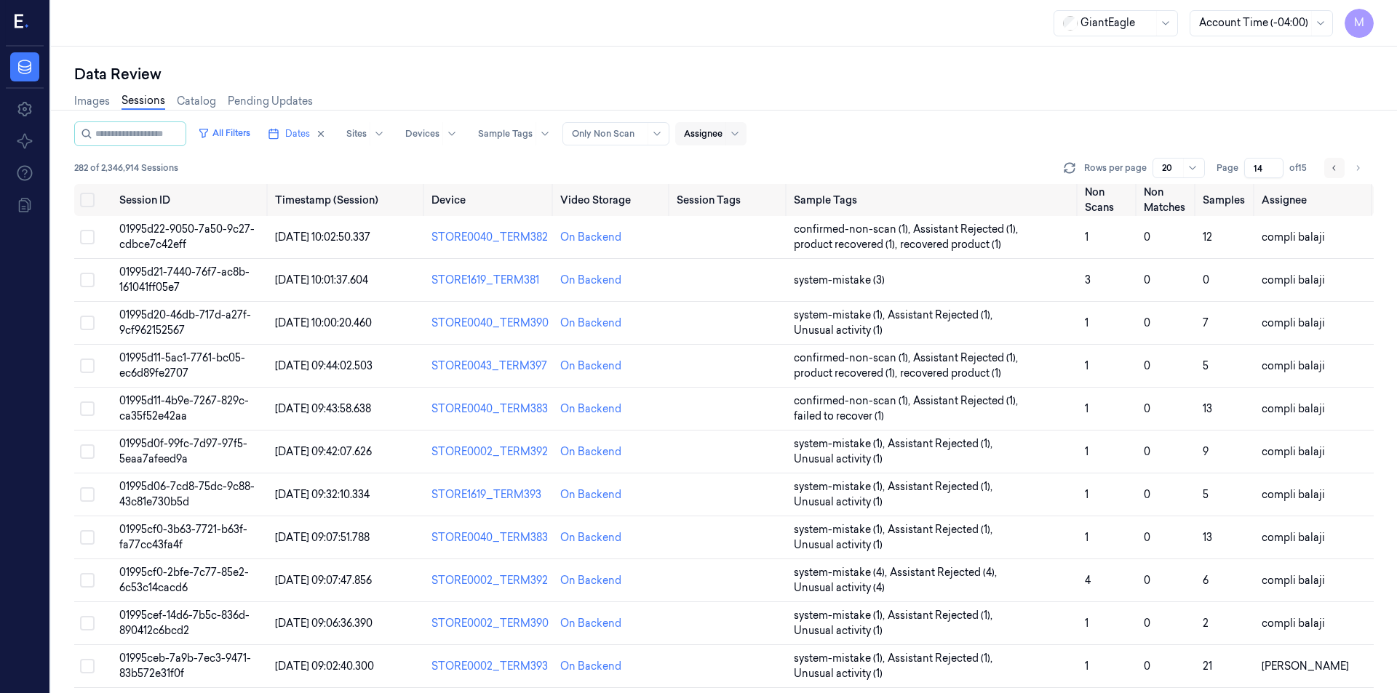
click at [1339, 166] on button "Go to previous page" at bounding box center [1334, 168] width 20 height 20
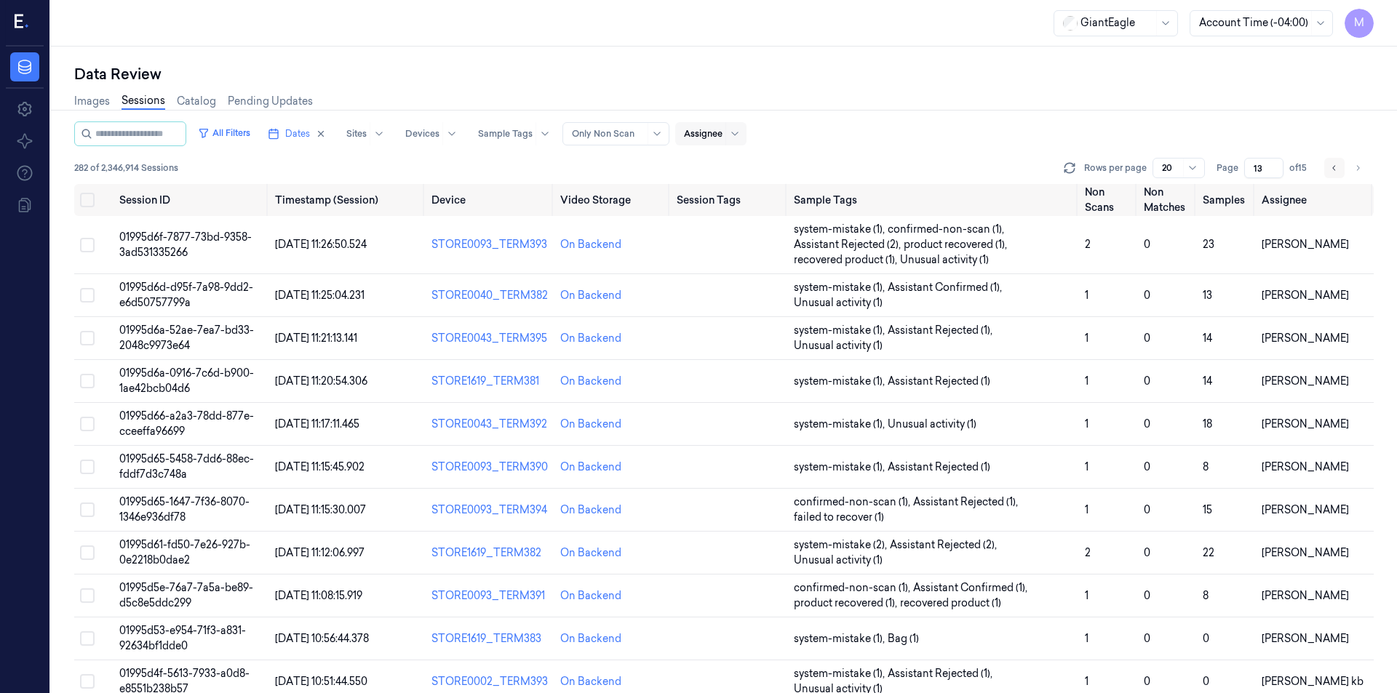
click at [1339, 166] on button "Go to previous page" at bounding box center [1334, 168] width 20 height 20
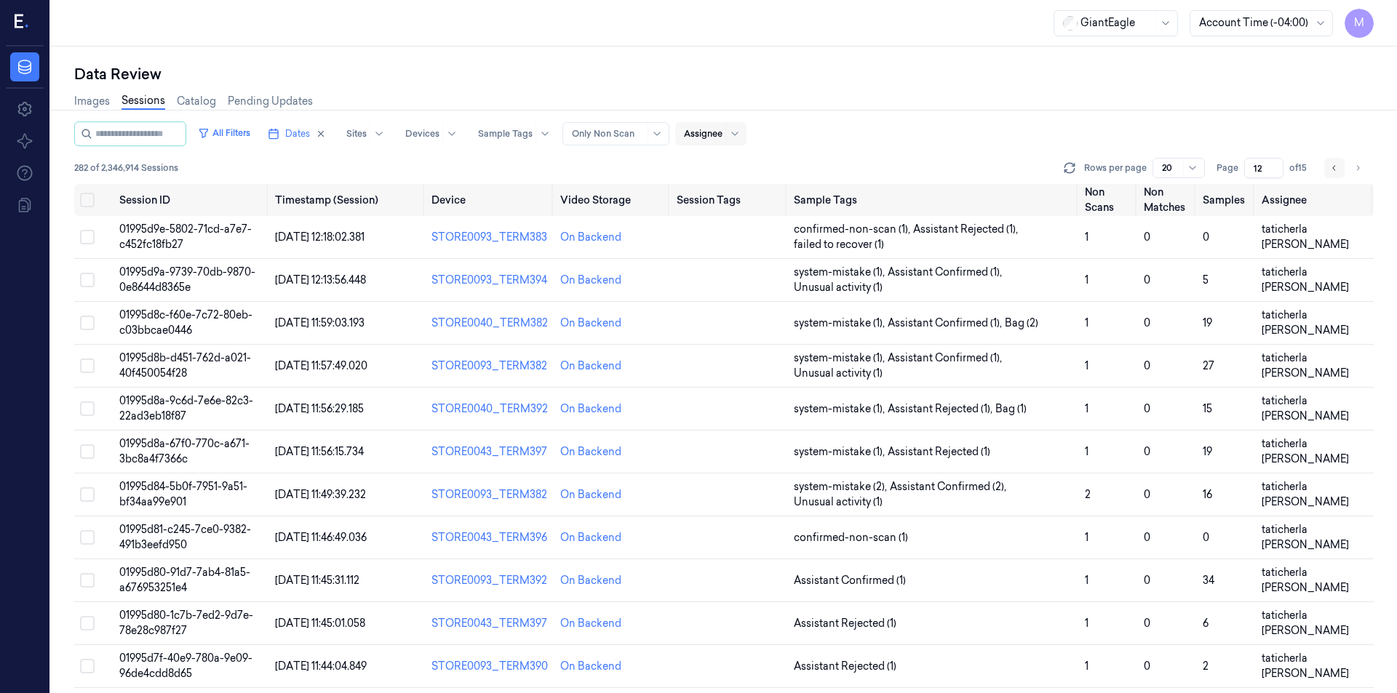
click at [1339, 166] on button "Go to previous page" at bounding box center [1334, 168] width 20 height 20
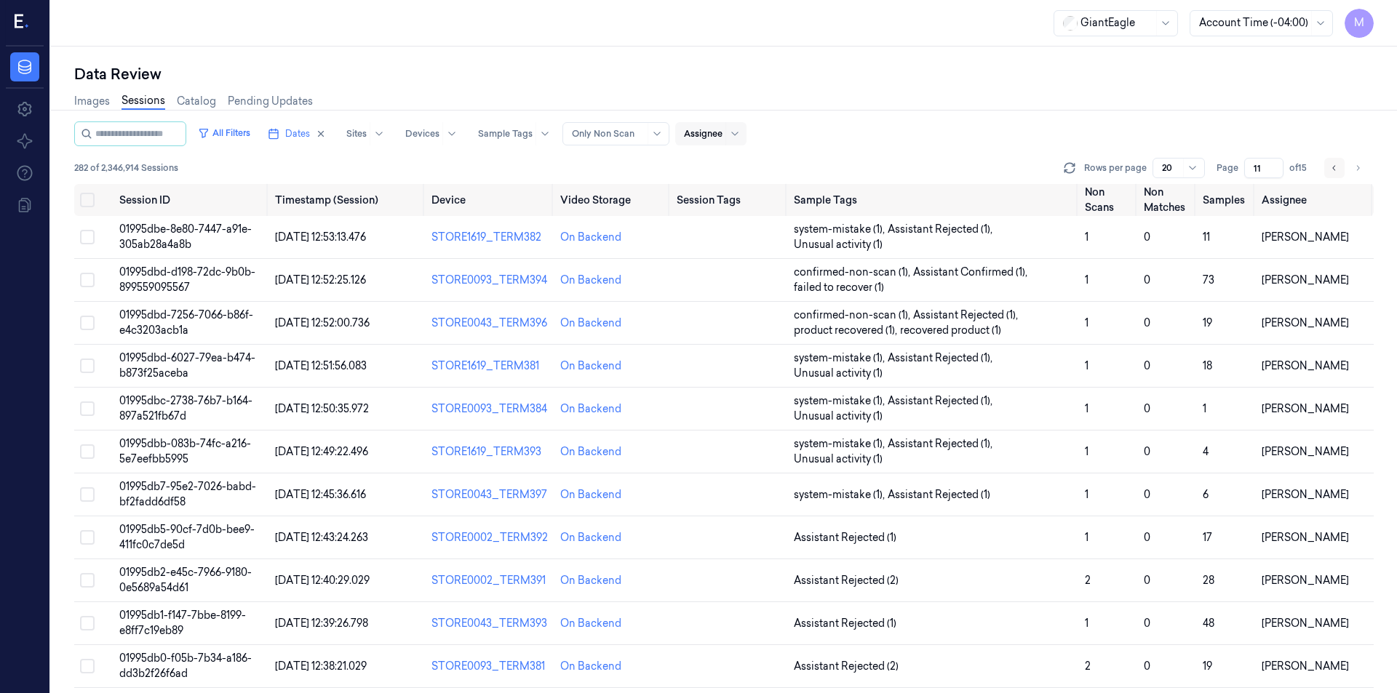
click at [1340, 166] on button "Go to previous page" at bounding box center [1334, 168] width 20 height 20
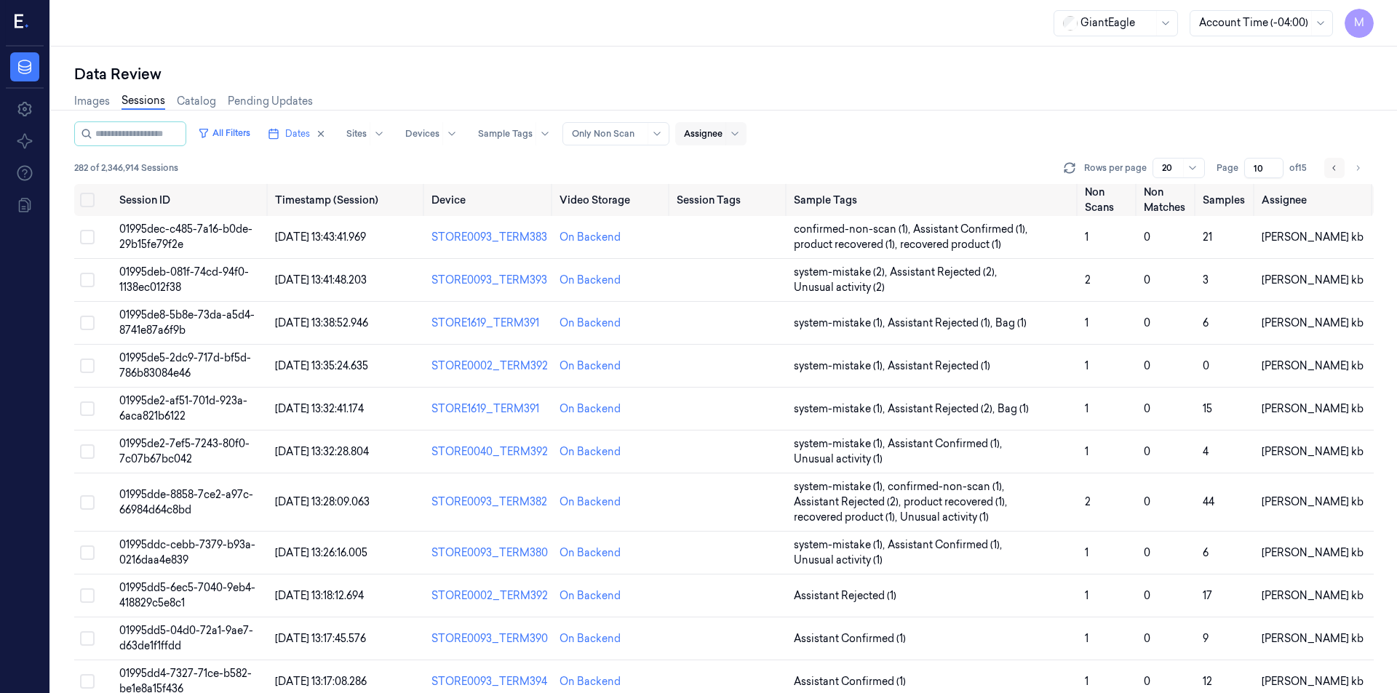
click at [1340, 166] on button "Go to previous page" at bounding box center [1334, 168] width 20 height 20
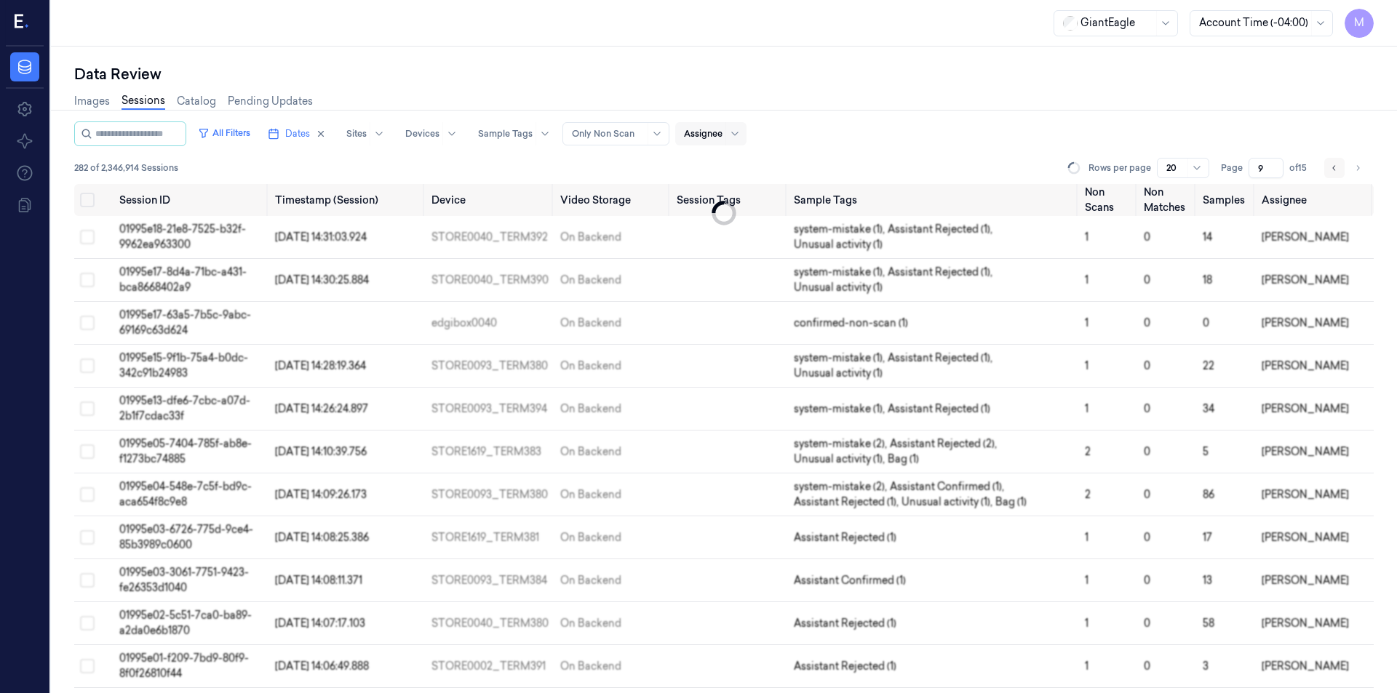
click at [1340, 166] on button "Go to previous page" at bounding box center [1334, 168] width 20 height 20
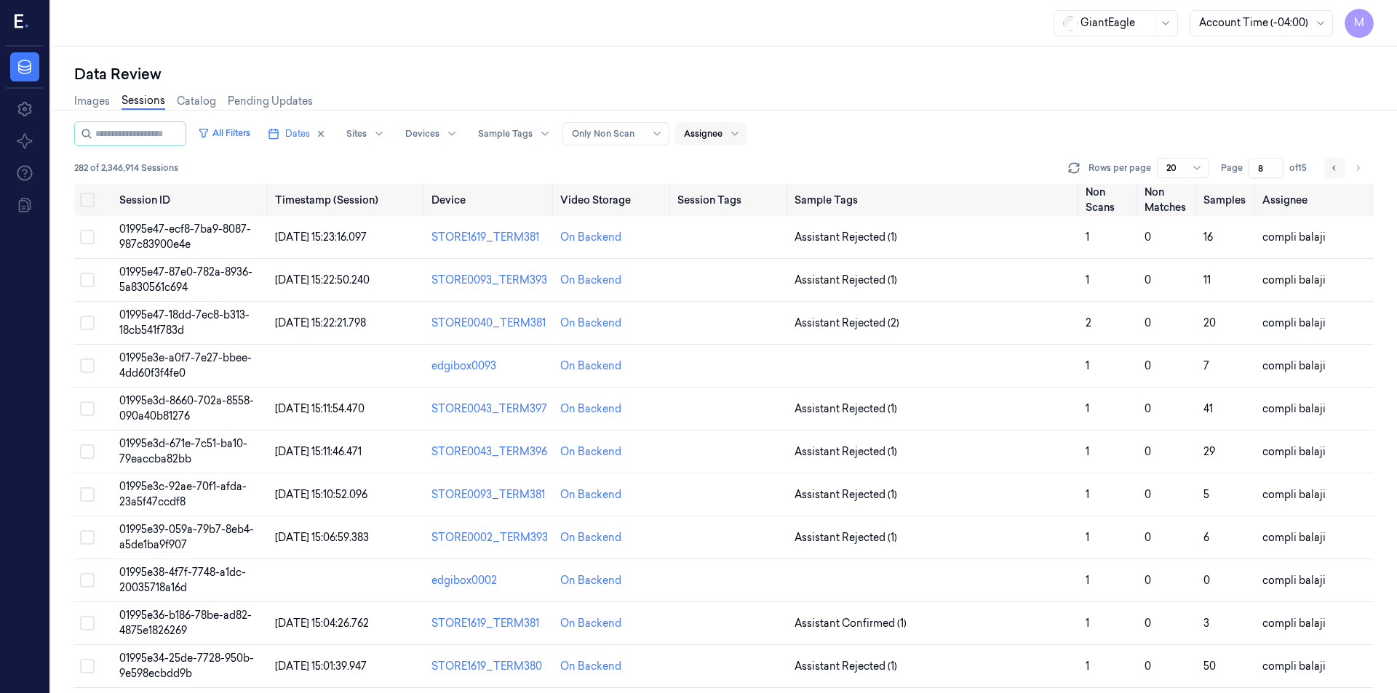
click at [1340, 166] on button "Go to previous page" at bounding box center [1334, 168] width 20 height 20
type input "7"
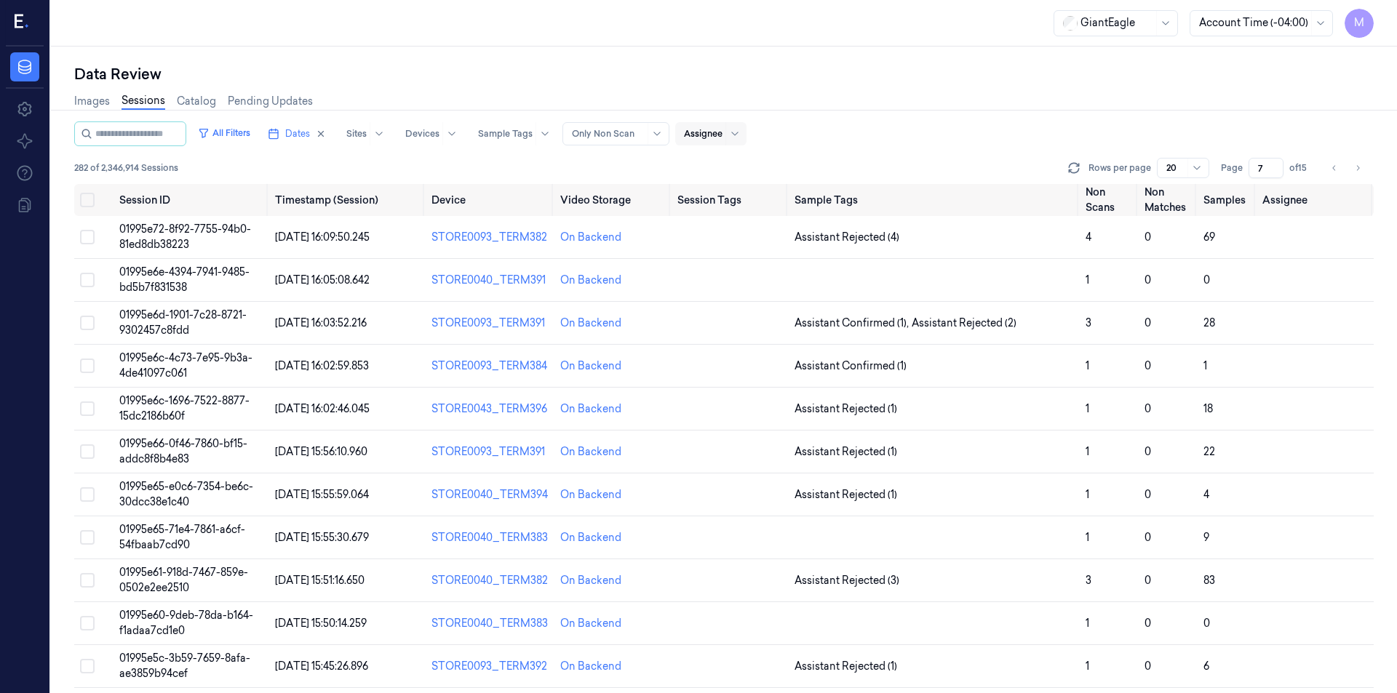
click at [839, 138] on div "All Filters Dates Sites Devices Sample Tags Alert Type Only Non Scan Assignee" at bounding box center [724, 134] width 1300 height 25
